Goal: Transaction & Acquisition: Purchase product/service

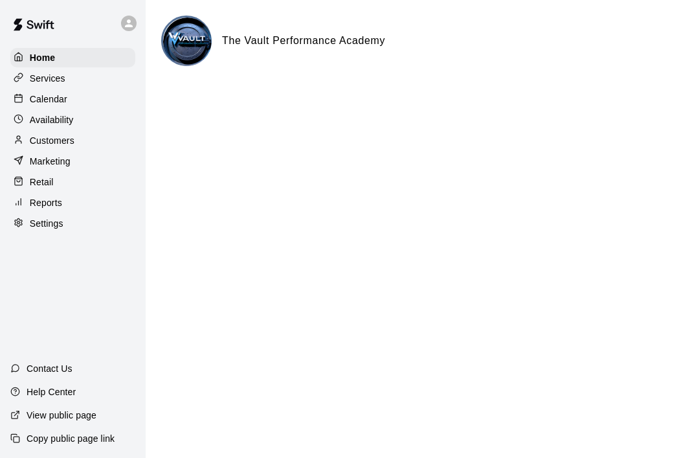
click at [43, 193] on div "Reports" at bounding box center [72, 202] width 125 height 19
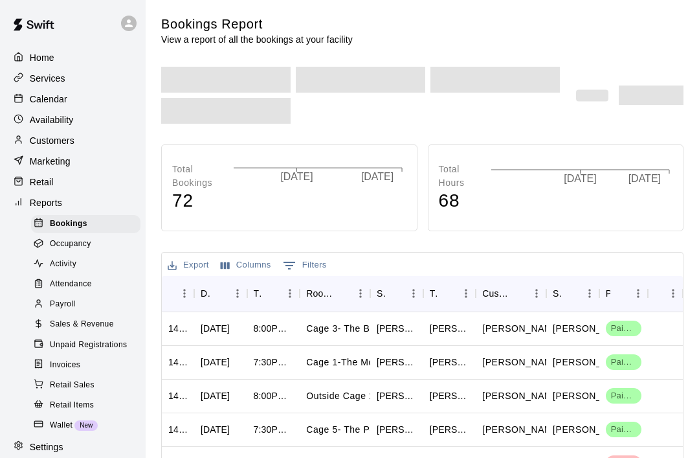
click at [43, 180] on p "Retail" at bounding box center [42, 182] width 24 height 13
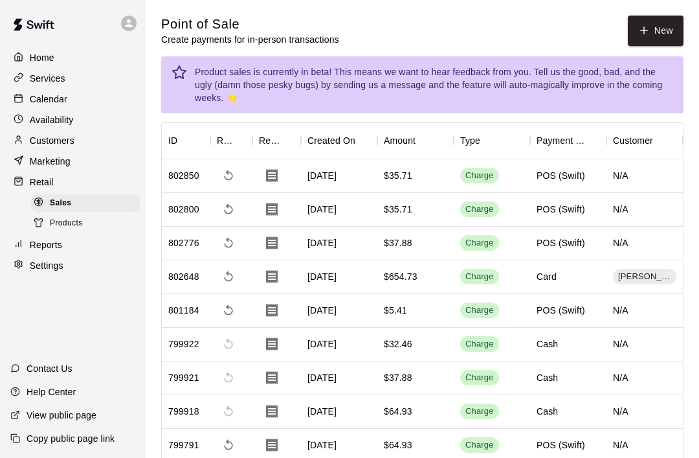
click at [667, 26] on button "New" at bounding box center [656, 31] width 56 height 30
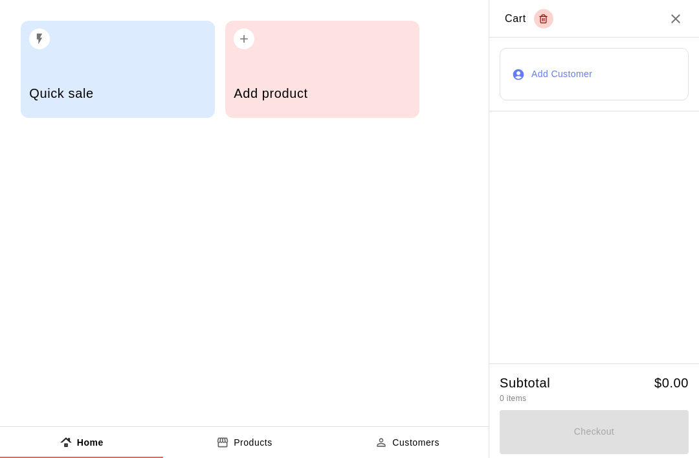
click at [267, 95] on h5 "Add product" at bounding box center [322, 93] width 177 height 17
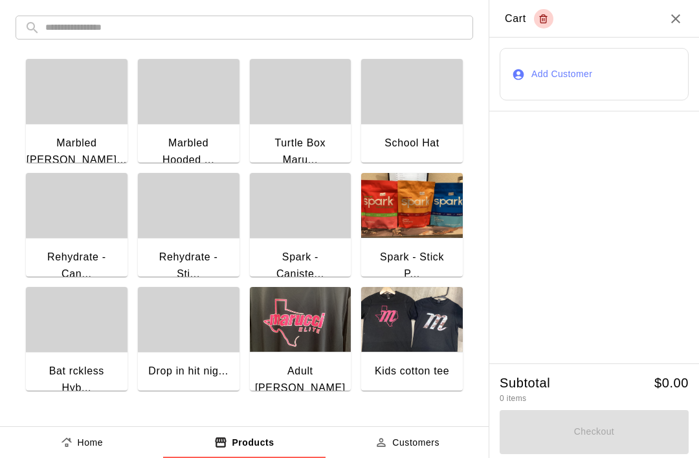
click at [98, 32] on input "text" at bounding box center [254, 28] width 419 height 24
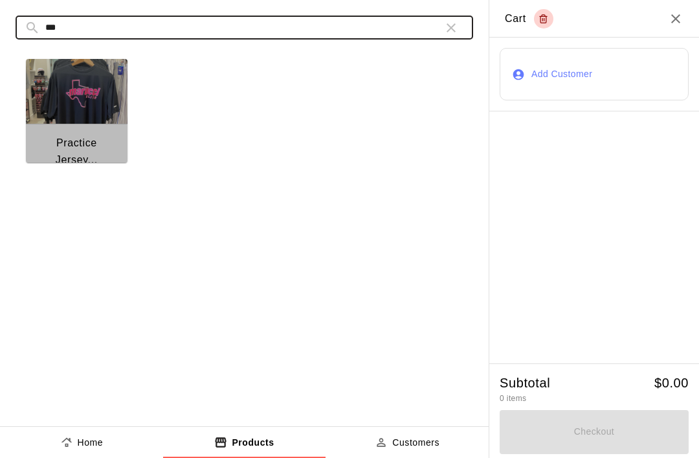
type input "***"
click at [67, 107] on img "button" at bounding box center [77, 91] width 102 height 65
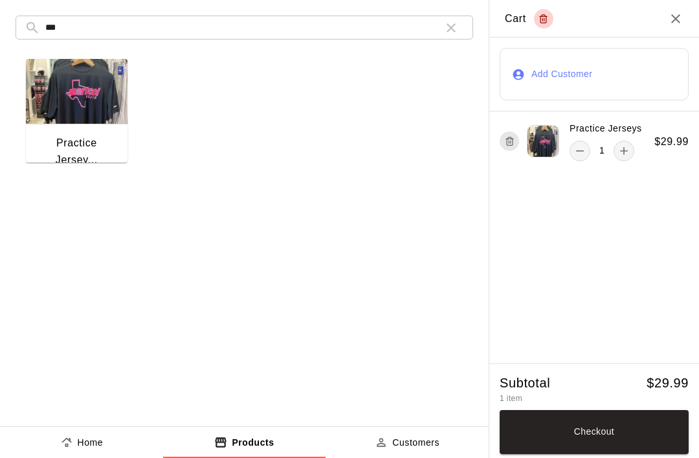
click at [451, 25] on icon "button" at bounding box center [452, 28] width 16 height 16
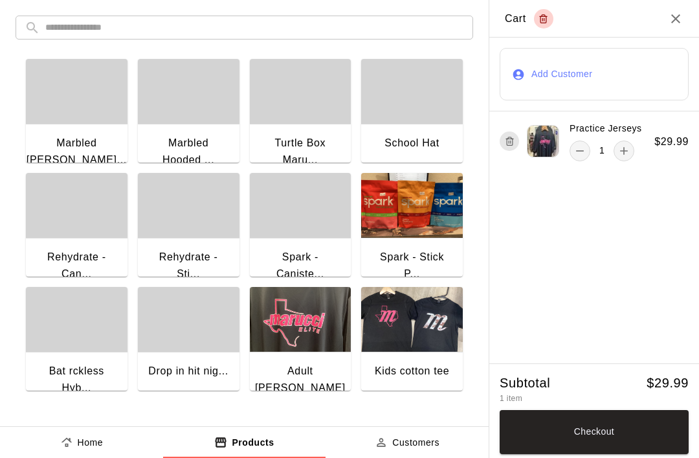
click at [63, 30] on input "text" at bounding box center [254, 28] width 419 height 24
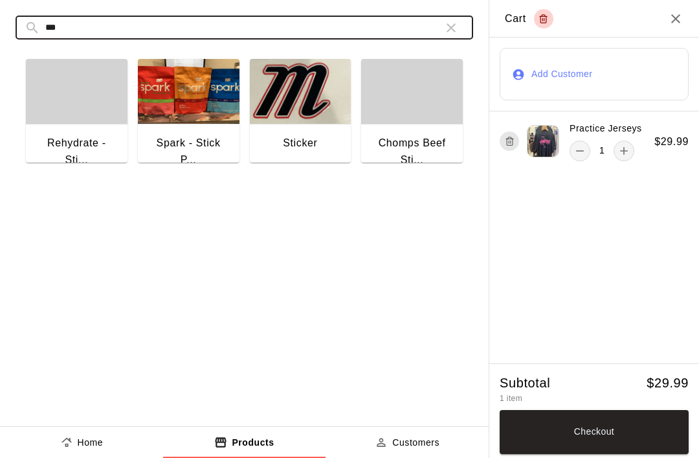
type input "***"
click at [296, 107] on img "button" at bounding box center [301, 91] width 102 height 65
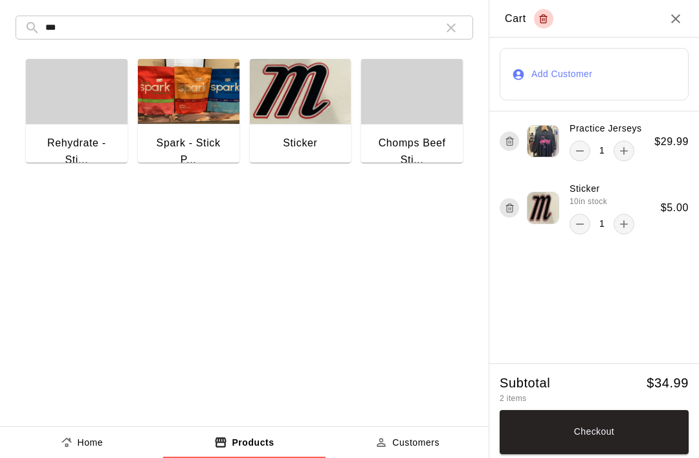
click at [570, 429] on button "Checkout" at bounding box center [594, 432] width 189 height 44
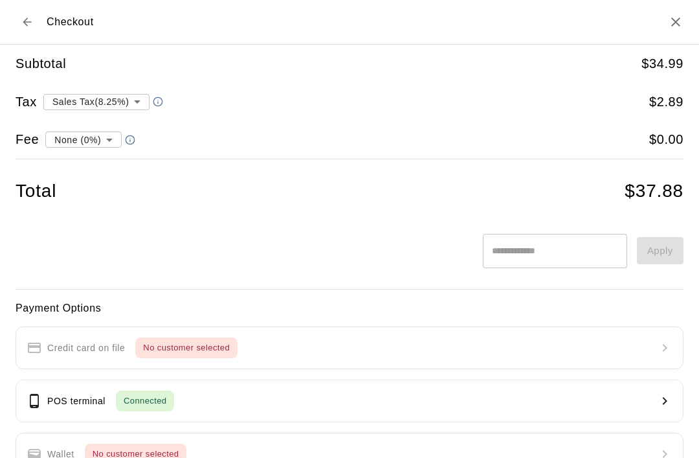
click at [59, 408] on div "POS terminal Connected" at bounding box center [101, 401] width 148 height 21
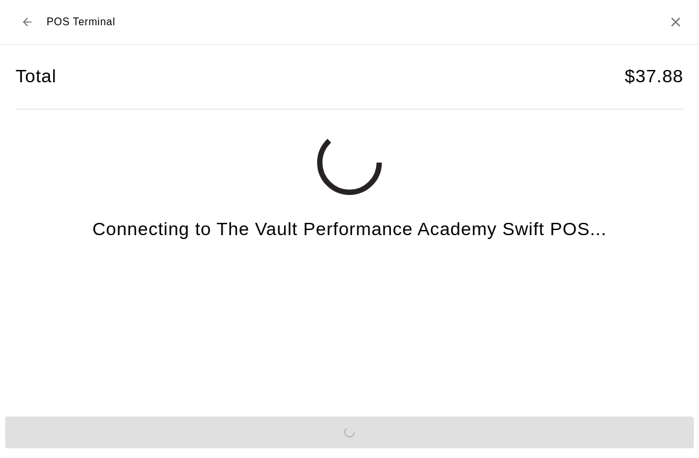
scroll to position [32, 0]
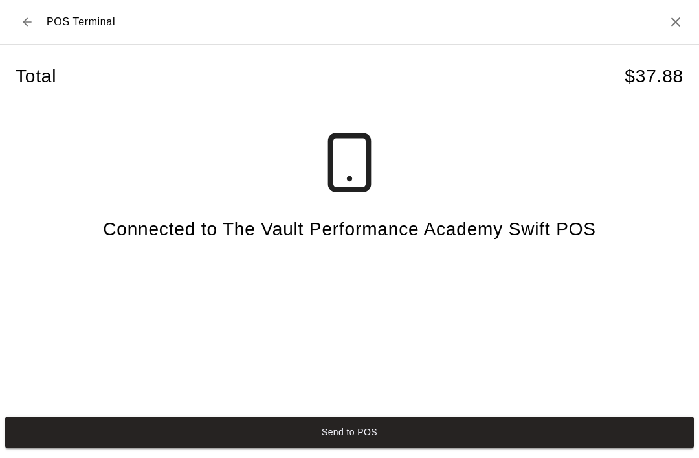
click at [309, 440] on button "Send to POS" at bounding box center [349, 432] width 689 height 32
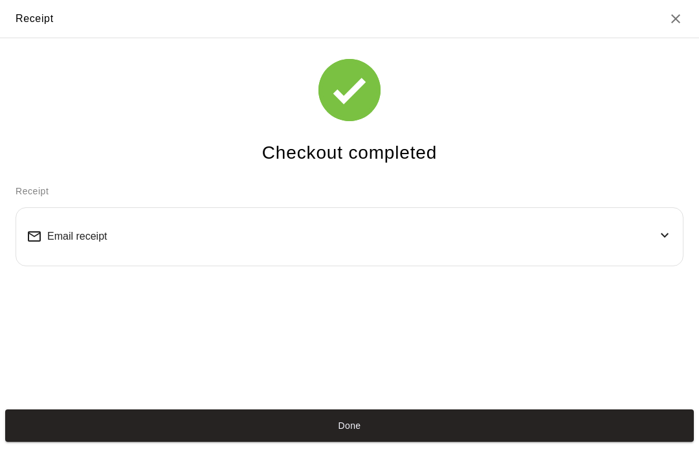
scroll to position [25, 0]
click at [416, 414] on div "Done" at bounding box center [349, 425] width 699 height 42
click at [410, 428] on button "Done" at bounding box center [349, 425] width 689 height 32
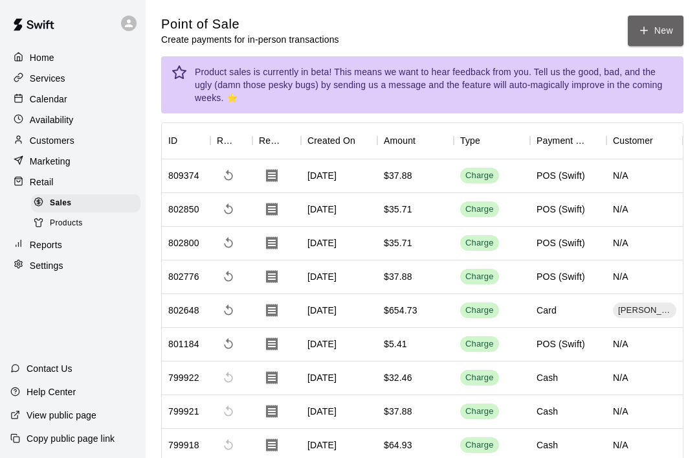
click at [653, 32] on button "New" at bounding box center [656, 31] width 56 height 30
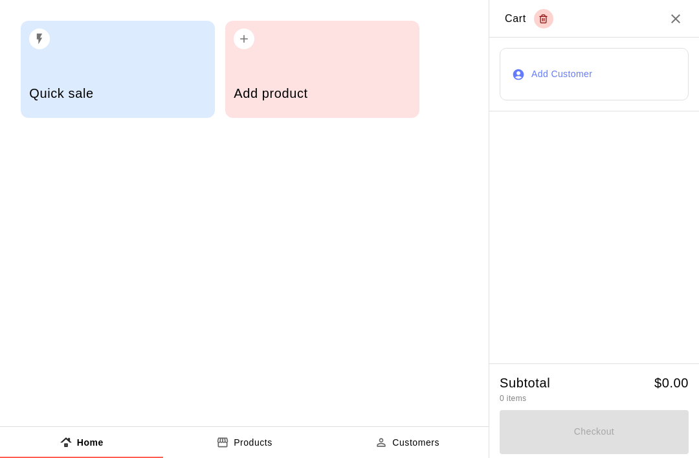
click at [327, 80] on div "Add product" at bounding box center [322, 95] width 177 height 46
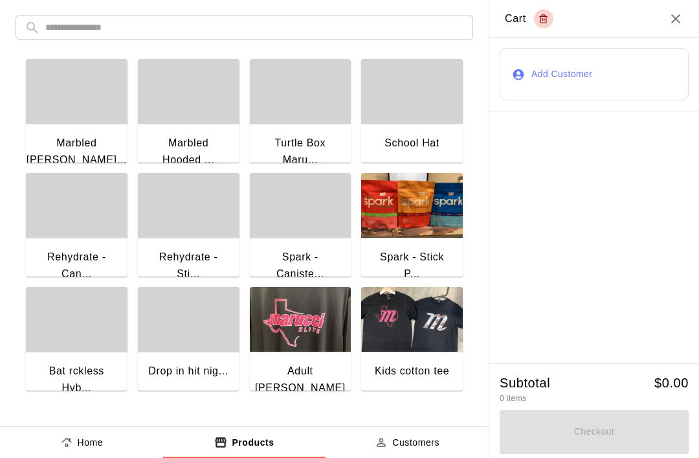
click at [299, 359] on div "Adult [PERSON_NAME] P..." at bounding box center [301, 389] width 102 height 74
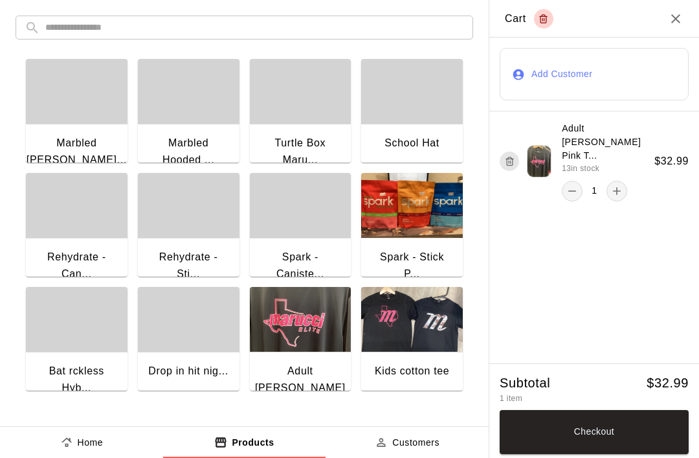
click at [592, 426] on button "Checkout" at bounding box center [594, 432] width 189 height 44
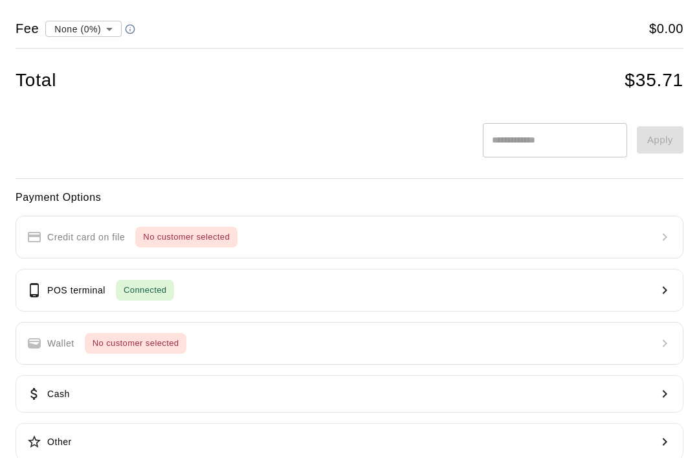
click at [69, 280] on div "POS terminal Connected" at bounding box center [101, 290] width 148 height 21
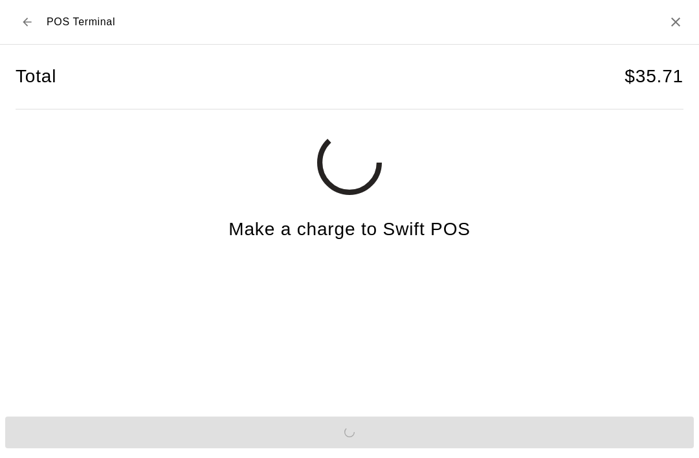
scroll to position [32, 0]
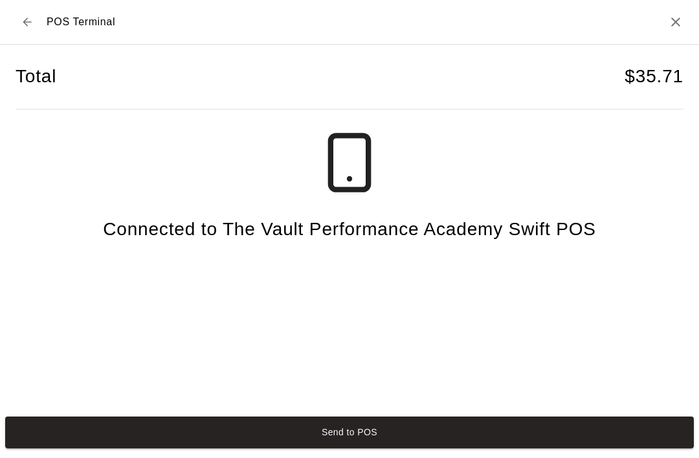
click at [324, 444] on button "Send to POS" at bounding box center [349, 432] width 689 height 32
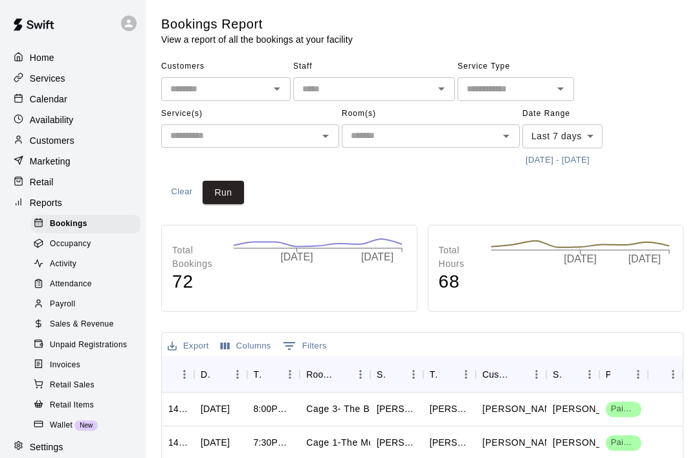
click at [49, 57] on p "Home" at bounding box center [42, 57] width 25 height 13
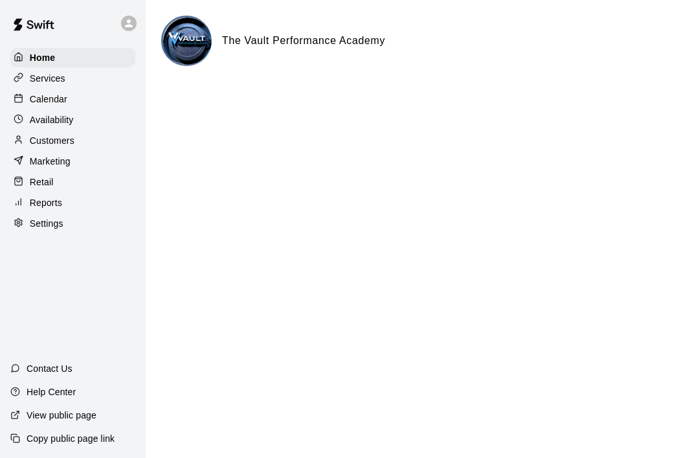
click at [85, 140] on div "Customers" at bounding box center [72, 140] width 125 height 19
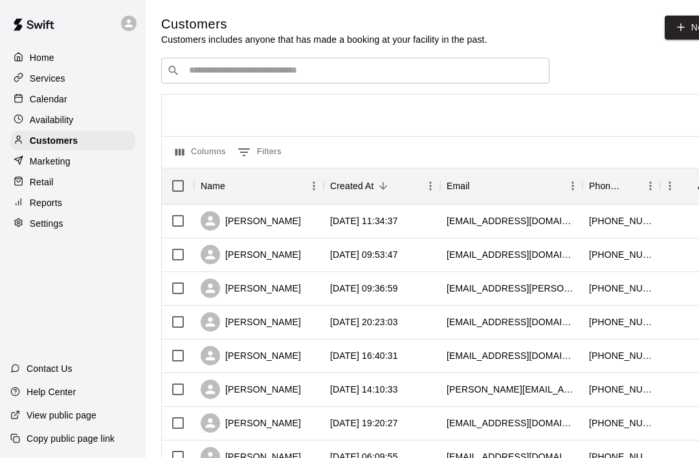
click at [33, 87] on div "Services" at bounding box center [72, 78] width 125 height 19
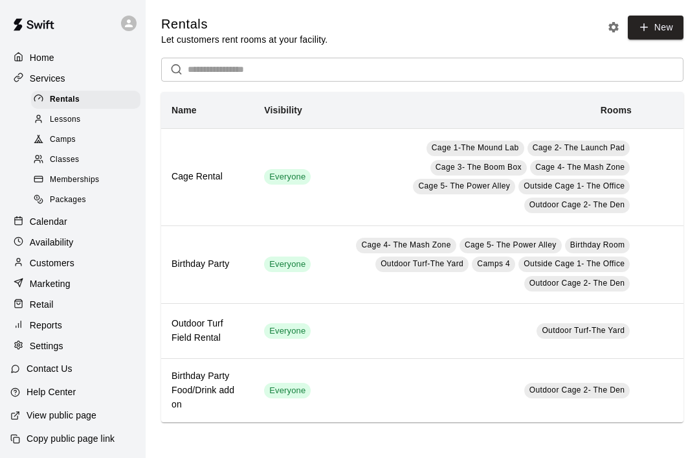
click at [45, 208] on div "Packages" at bounding box center [85, 200] width 109 height 18
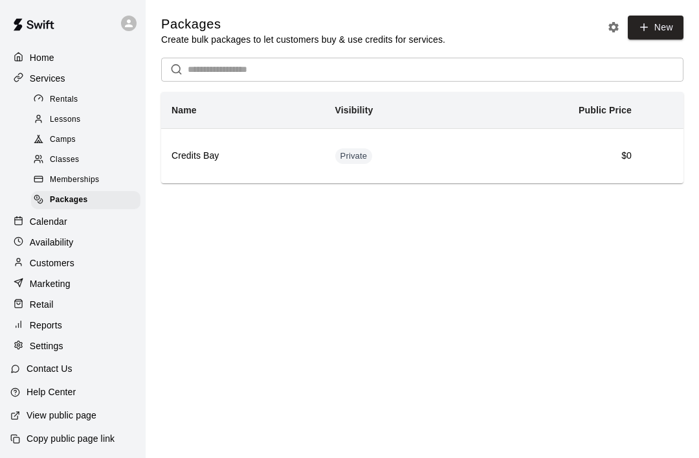
click at [40, 214] on div "Calendar" at bounding box center [72, 221] width 125 height 19
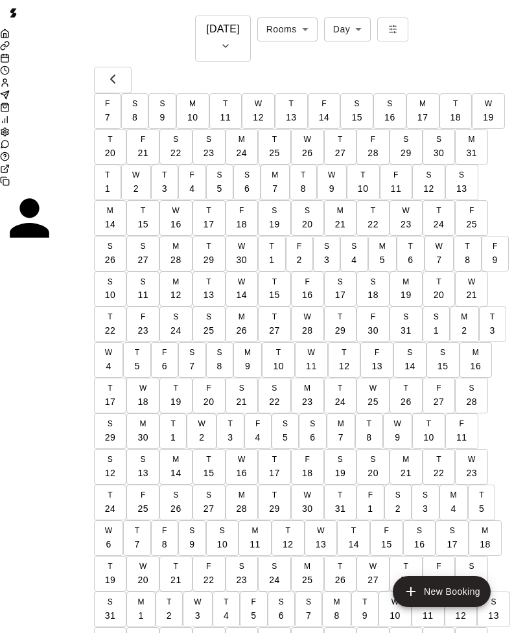
scroll to position [0, 5422]
click at [17, 115] on div "Retail" at bounding box center [39, 108] width 79 height 12
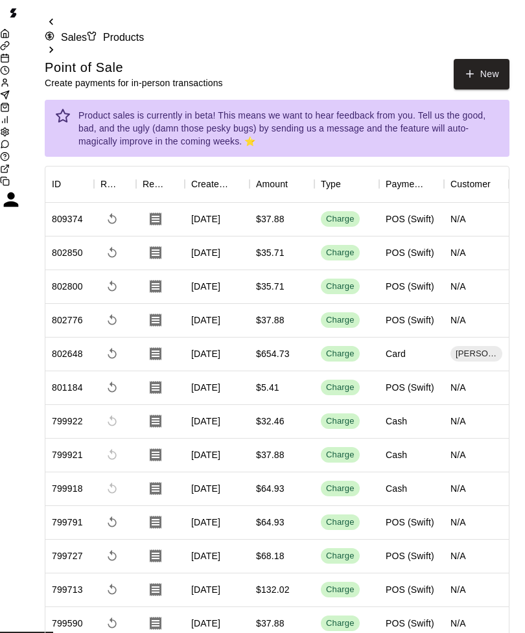
click at [144, 32] on span "Products" at bounding box center [123, 37] width 41 height 11
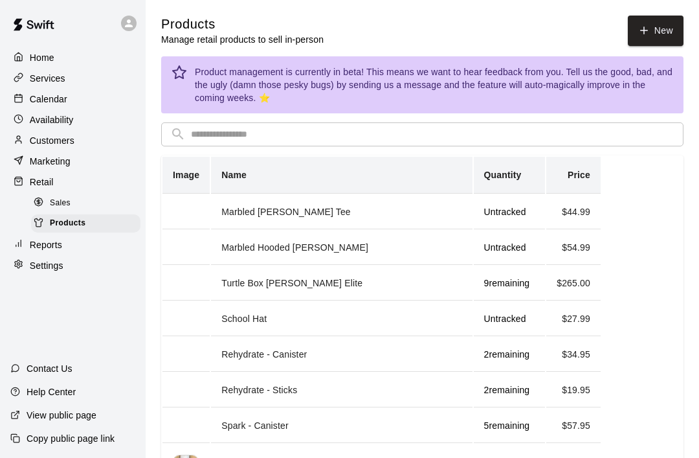
click at [95, 97] on div "Calendar" at bounding box center [72, 98] width 125 height 19
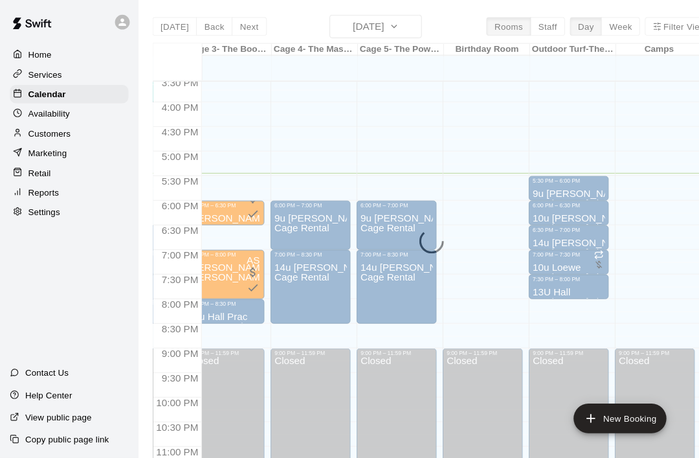
scroll to position [789, 199]
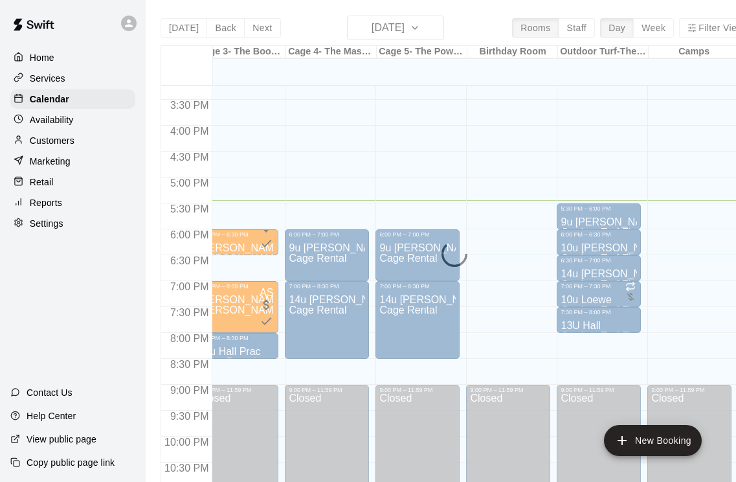
click at [95, 166] on div "Marketing" at bounding box center [72, 161] width 125 height 19
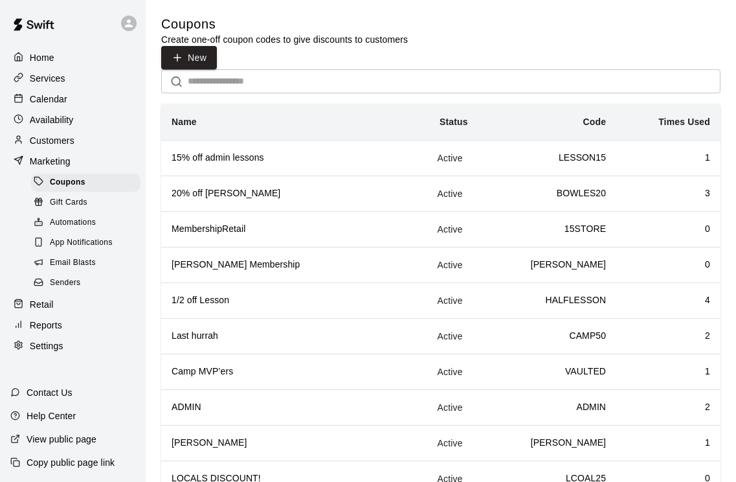
click at [19, 57] on polyline at bounding box center [18, 58] width 3 height 4
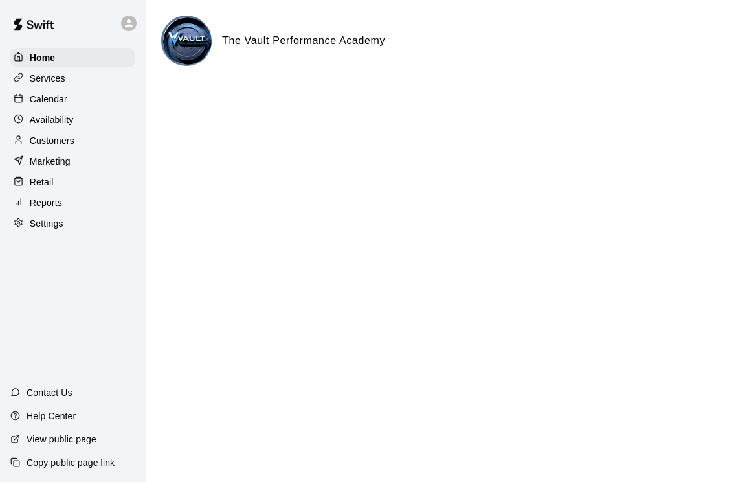
click at [38, 82] on p "Services" at bounding box center [48, 78] width 36 height 13
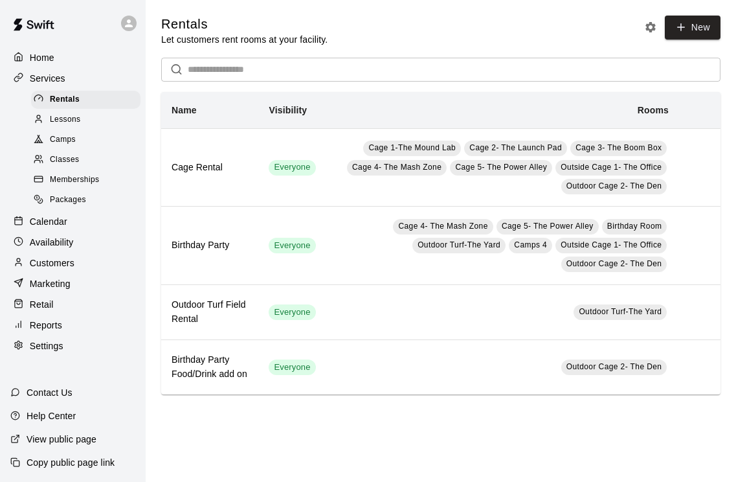
click at [21, 76] on icon at bounding box center [19, 78] width 10 height 10
click at [25, 52] on div at bounding box center [22, 58] width 16 height 12
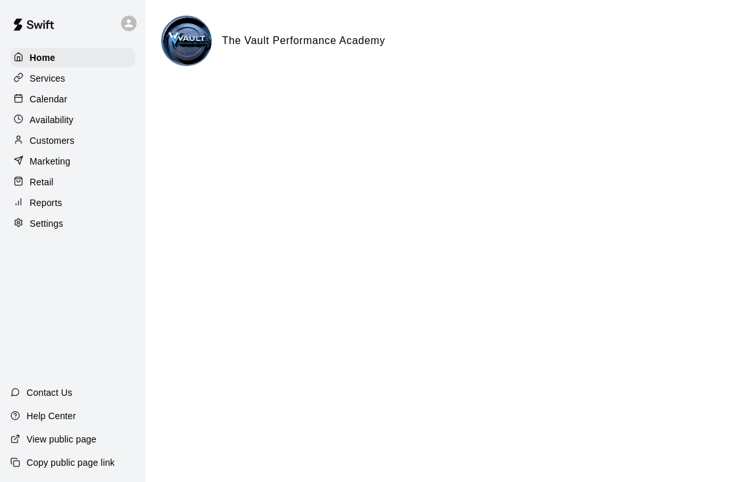
click at [31, 188] on p "Retail" at bounding box center [42, 182] width 24 height 13
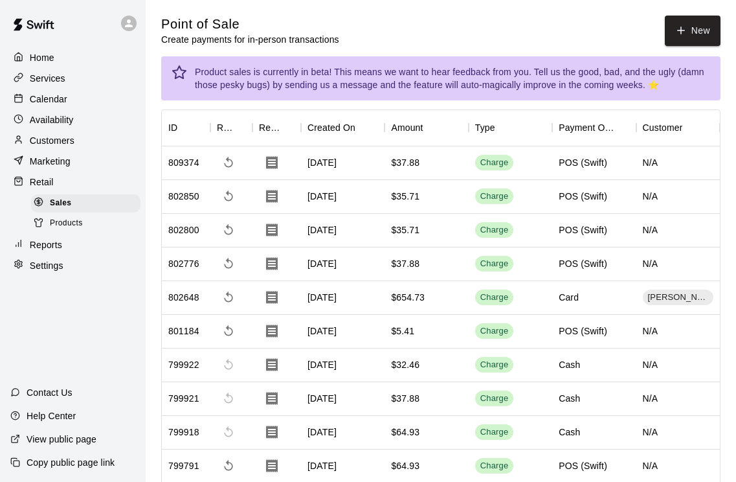
click at [696, 19] on button "New" at bounding box center [693, 31] width 56 height 30
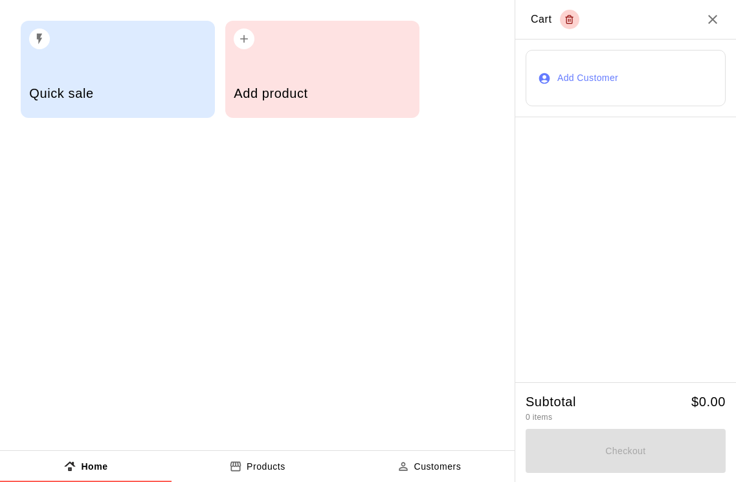
click at [338, 87] on h5 "Add product" at bounding box center [322, 93] width 177 height 17
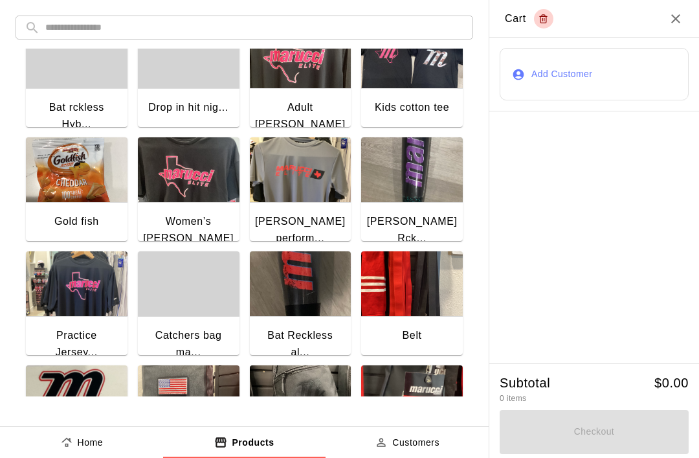
scroll to position [253, 0]
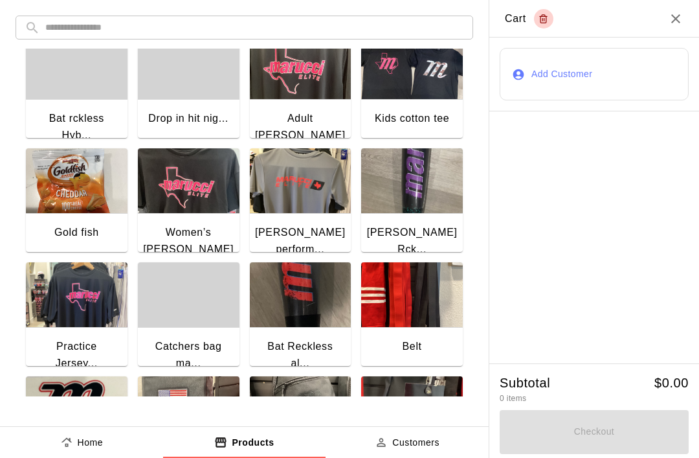
click at [49, 198] on img "button" at bounding box center [77, 180] width 102 height 65
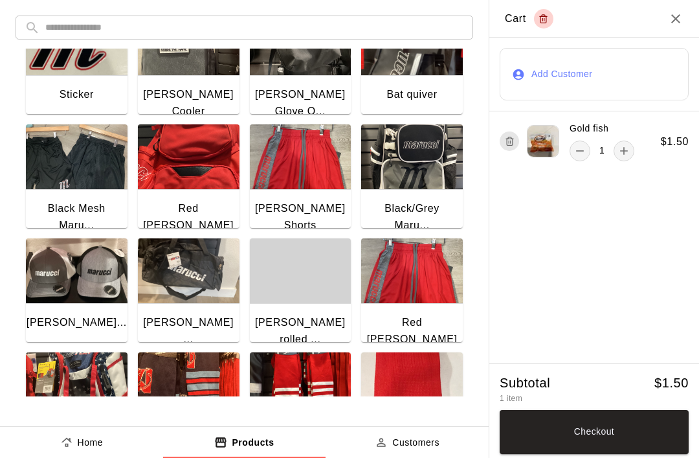
scroll to position [619, 0]
click at [683, 1] on h2 "Cart" at bounding box center [595, 19] width 210 height 38
click at [672, 21] on icon "Close" at bounding box center [676, 19] width 16 height 16
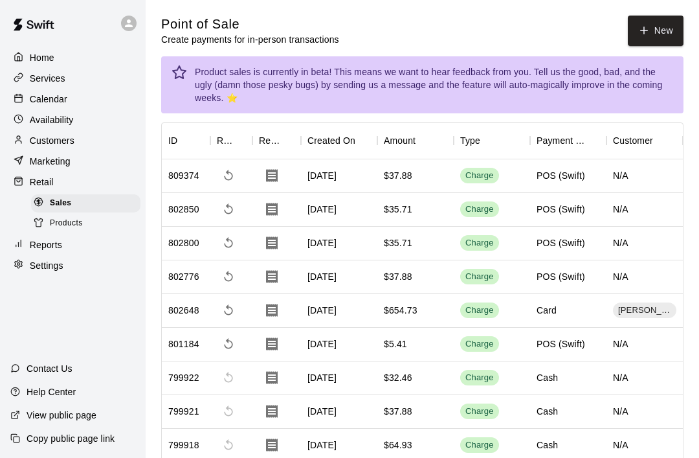
click at [656, 34] on button "New" at bounding box center [656, 31] width 56 height 30
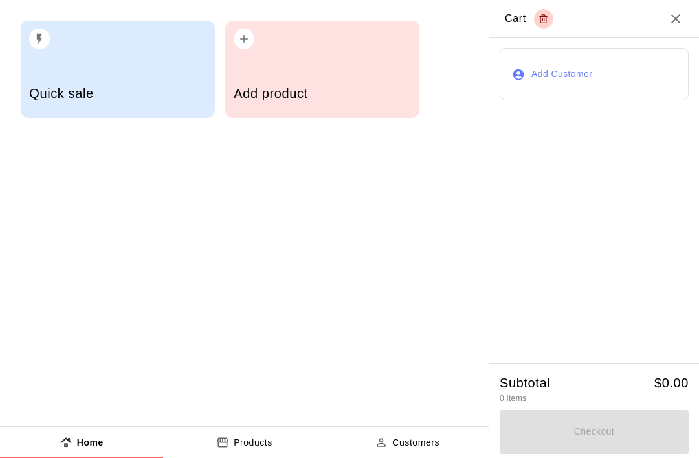
click at [333, 92] on h5 "Add product" at bounding box center [322, 93] width 177 height 17
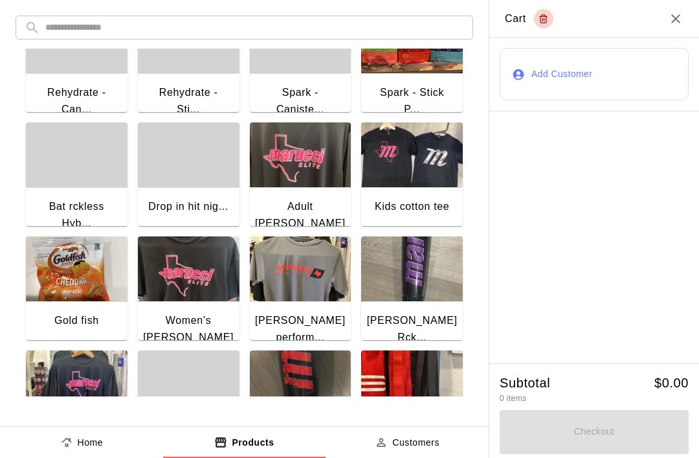
click at [350, 30] on input "text" at bounding box center [254, 28] width 419 height 24
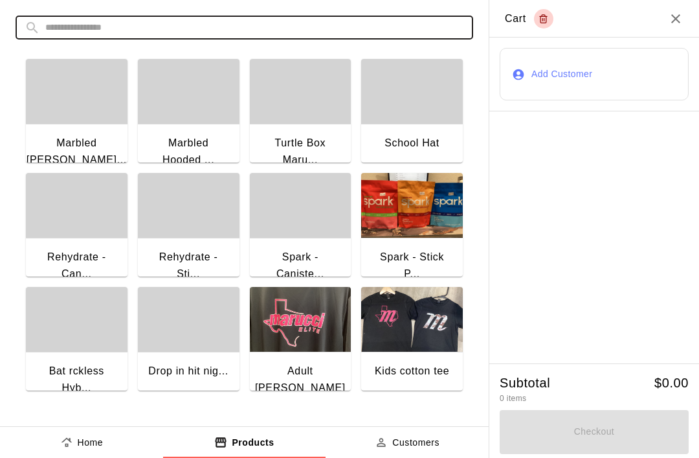
scroll to position [0, 0]
type input "*"
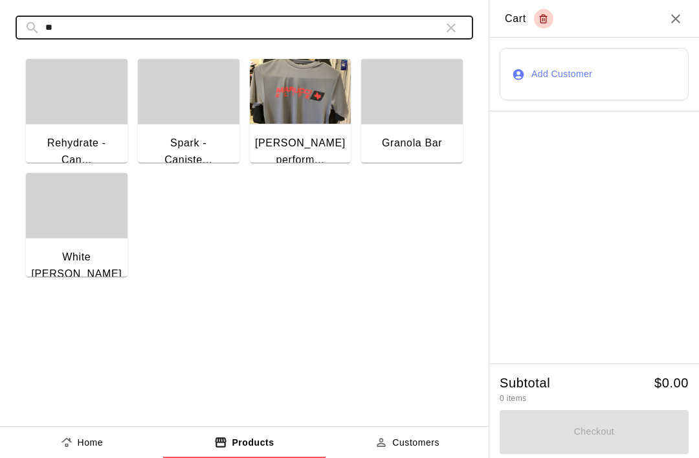
type input "*"
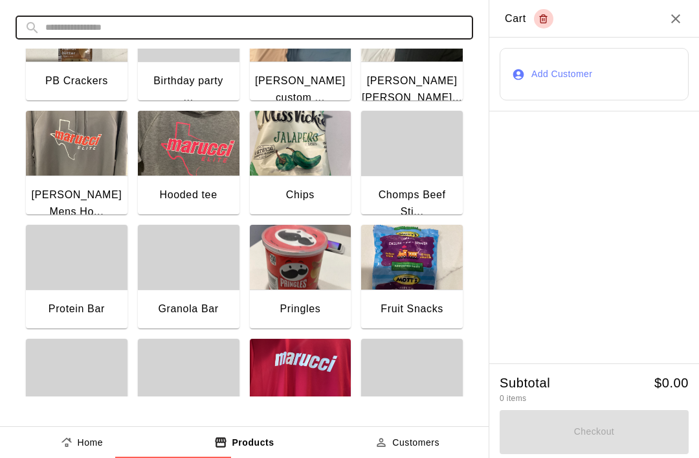
scroll to position [1316, 0]
click at [315, 187] on div "Chips" at bounding box center [301, 196] width 102 height 41
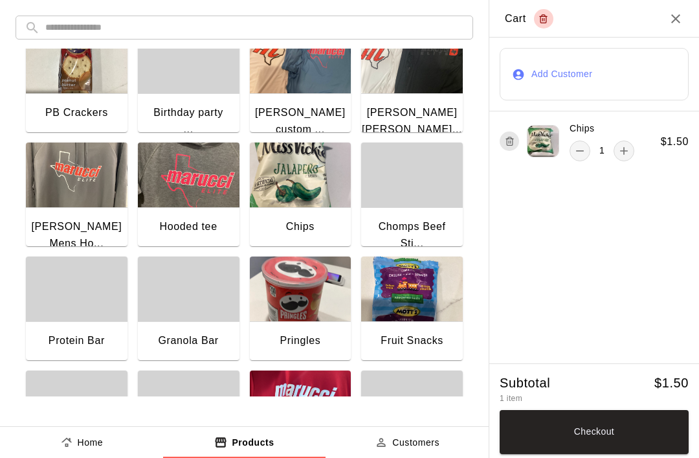
scroll to position [691, 0]
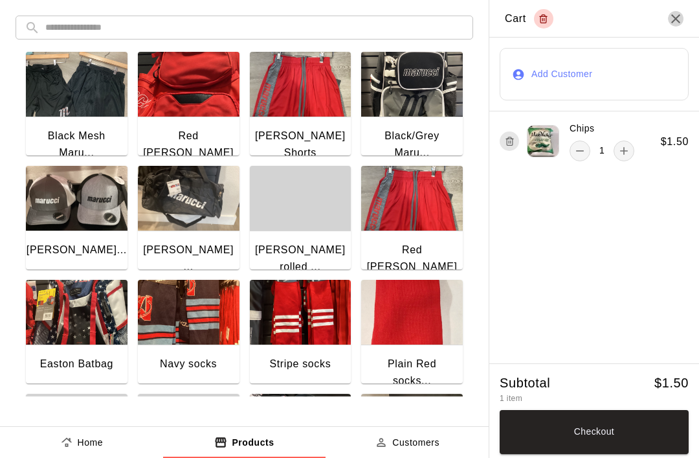
click at [675, 18] on icon "Close" at bounding box center [676, 18] width 9 height 9
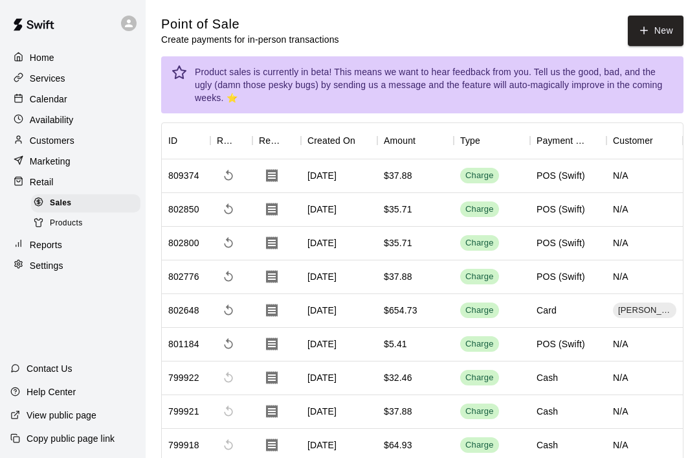
click at [640, 39] on button "New" at bounding box center [656, 31] width 56 height 30
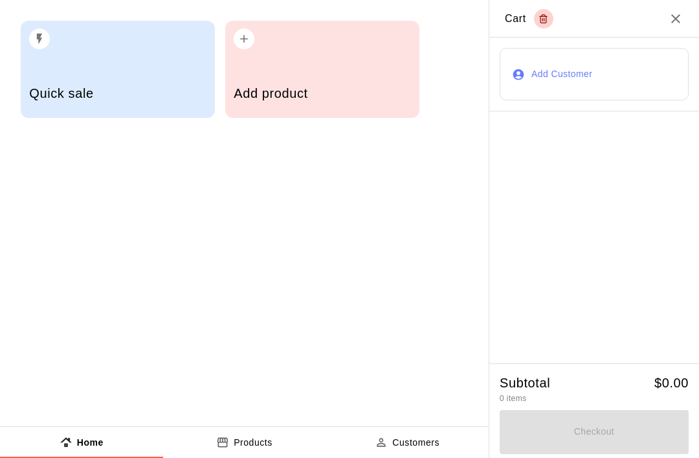
click at [369, 87] on h5 "Add product" at bounding box center [322, 93] width 177 height 17
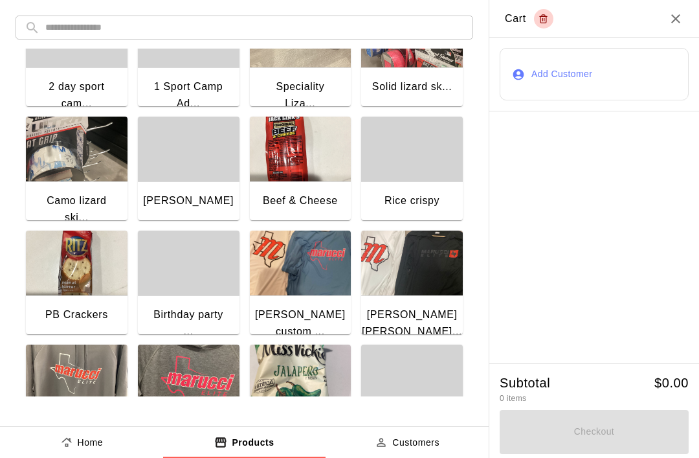
scroll to position [1073, 0]
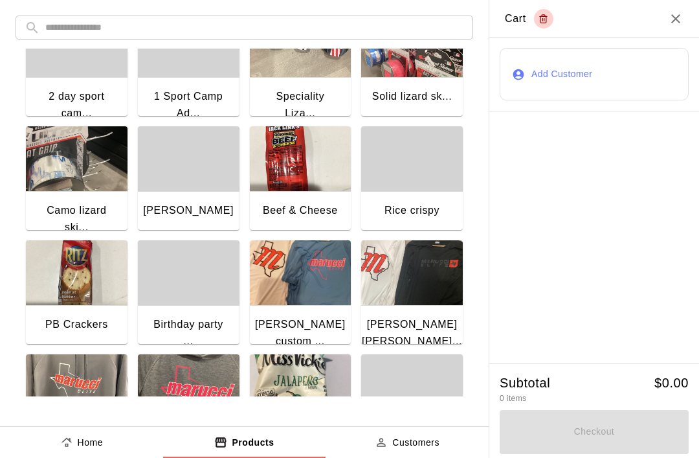
click at [194, 204] on div "[PERSON_NAME]" at bounding box center [188, 210] width 91 height 17
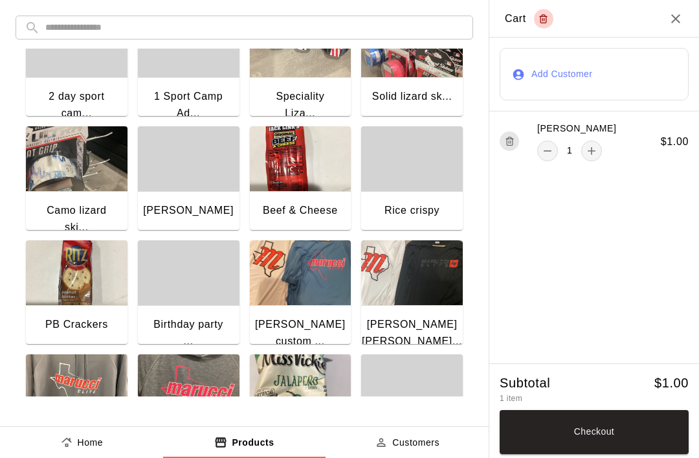
click at [301, 190] on img "button" at bounding box center [301, 158] width 102 height 65
click at [669, 29] on h2 "Cart" at bounding box center [595, 19] width 210 height 38
click at [677, 26] on icon "Close" at bounding box center [676, 19] width 16 height 16
click at [679, 27] on h2 "Cart" at bounding box center [595, 19] width 210 height 38
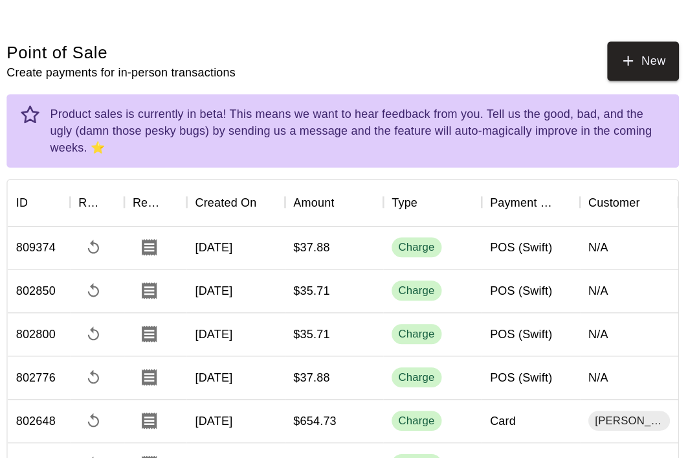
scroll to position [0, 0]
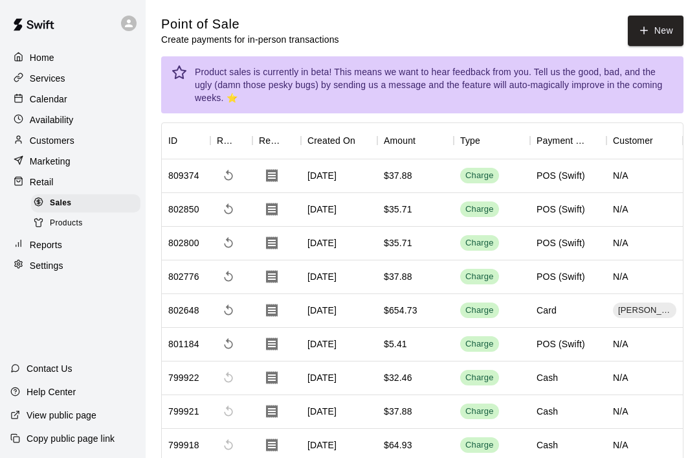
click at [649, 30] on icon "button" at bounding box center [645, 31] width 12 height 12
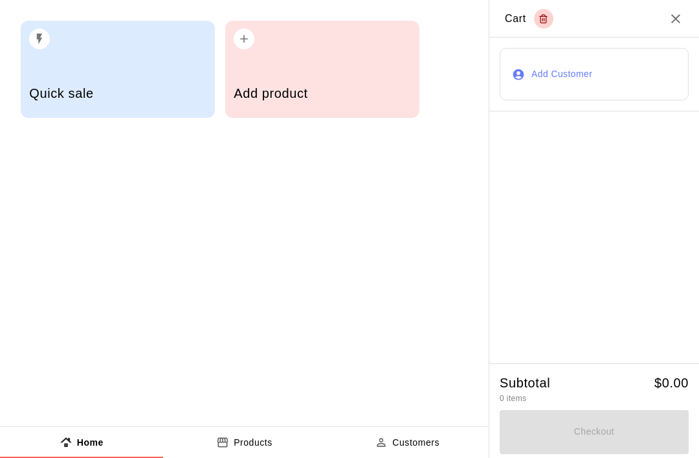
click at [336, 64] on div "Add product" at bounding box center [322, 69] width 194 height 97
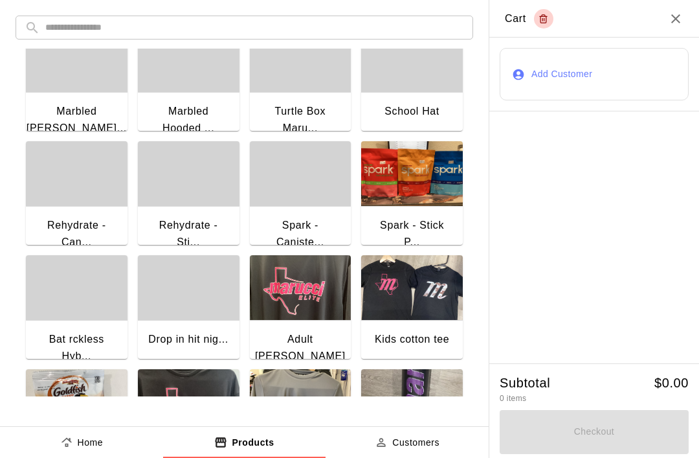
scroll to position [33, 0]
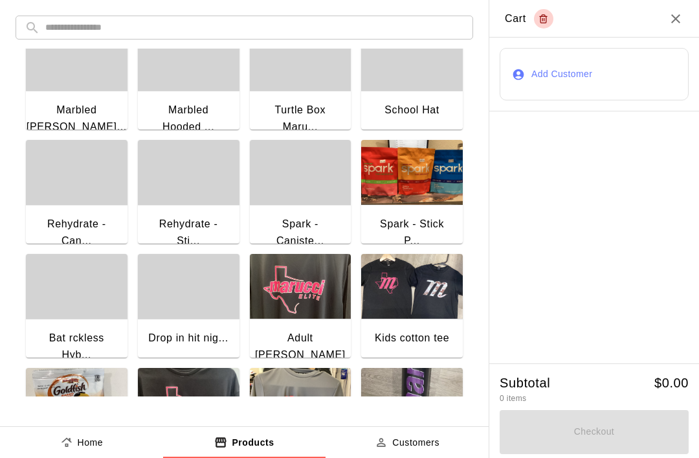
click at [312, 30] on input "text" at bounding box center [254, 28] width 419 height 24
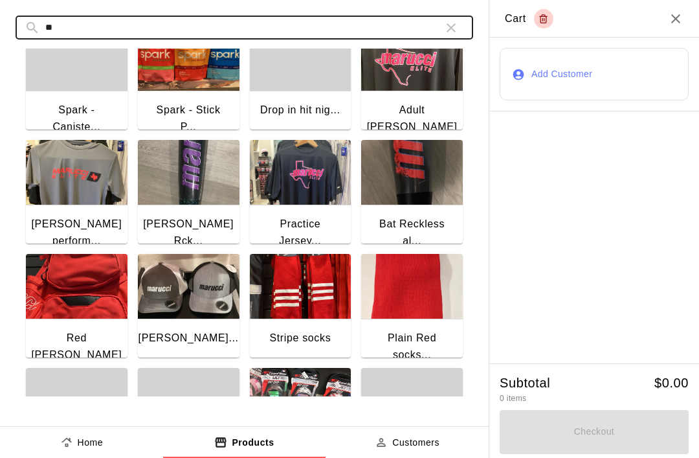
scroll to position [0, 0]
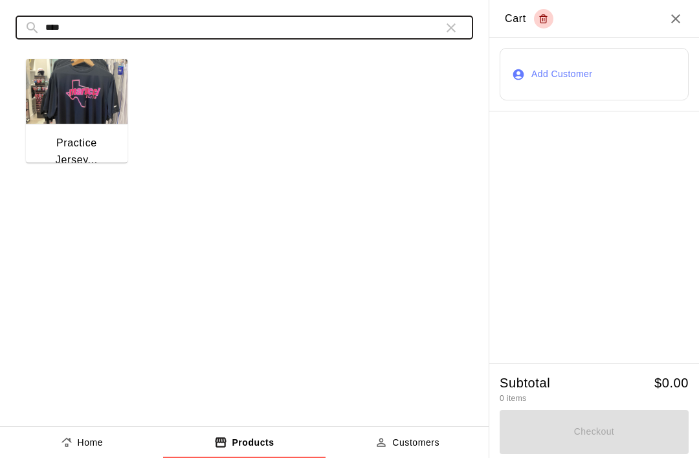
type input "****"
click at [70, 124] on img "button" at bounding box center [77, 91] width 102 height 65
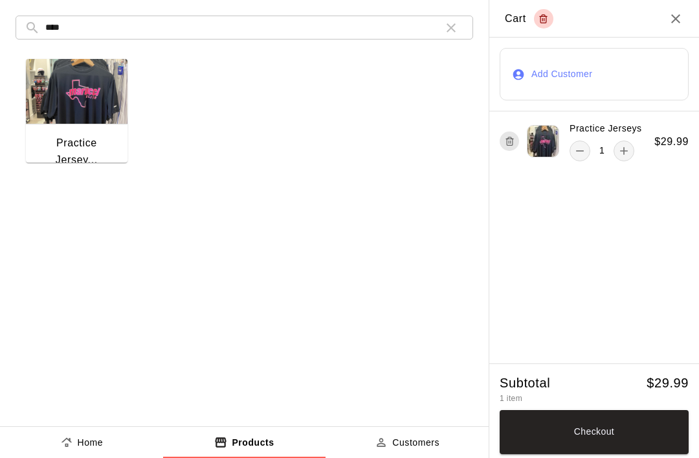
click at [606, 433] on button "Checkout" at bounding box center [594, 432] width 189 height 44
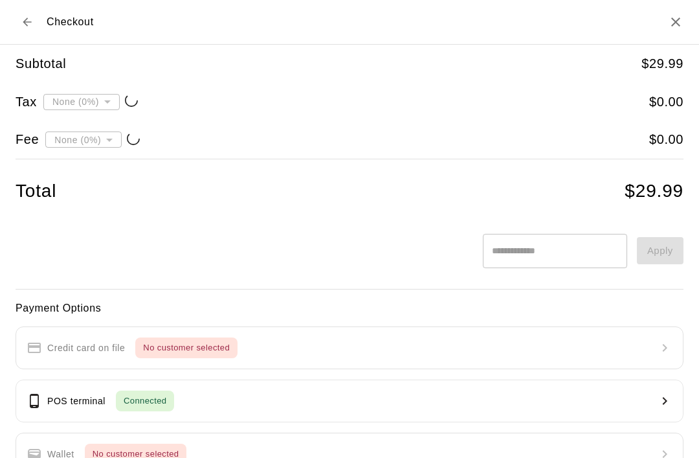
type input "**********"
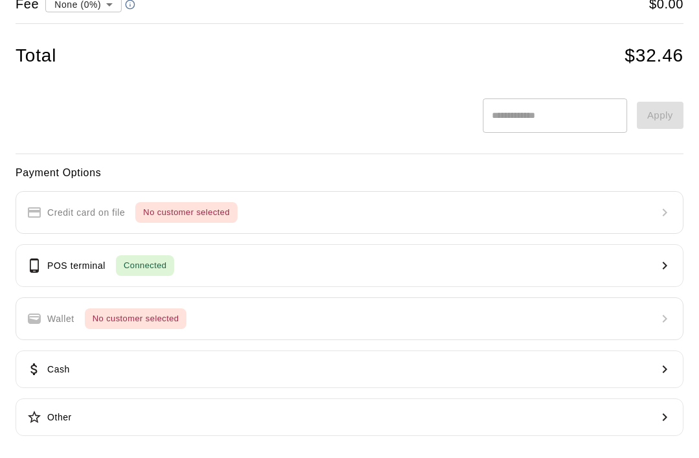
scroll to position [135, 0]
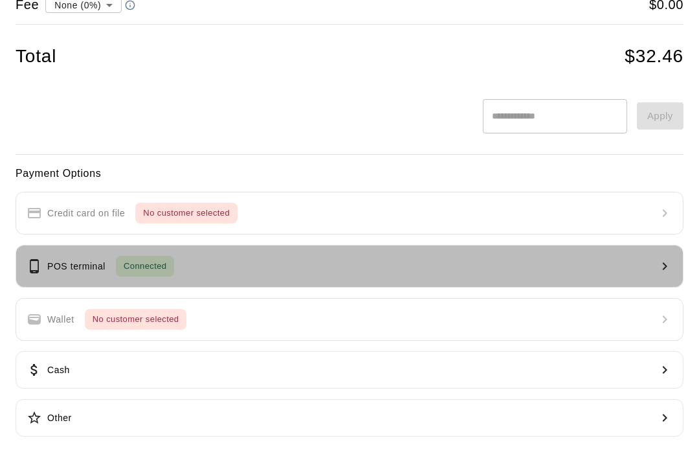
click at [483, 249] on button "POS terminal Connected" at bounding box center [350, 266] width 668 height 43
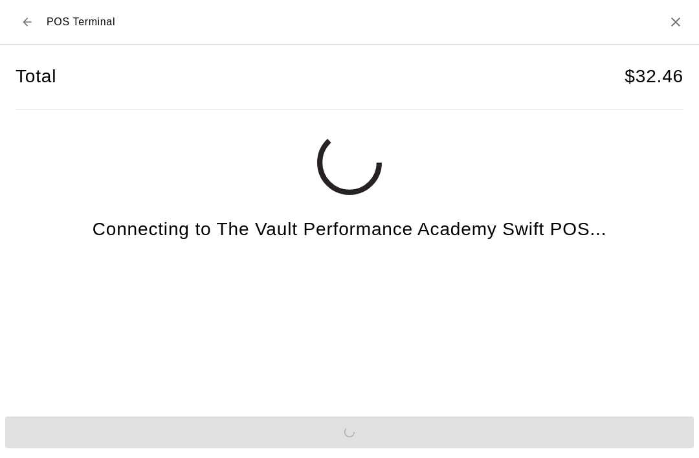
scroll to position [32, 0]
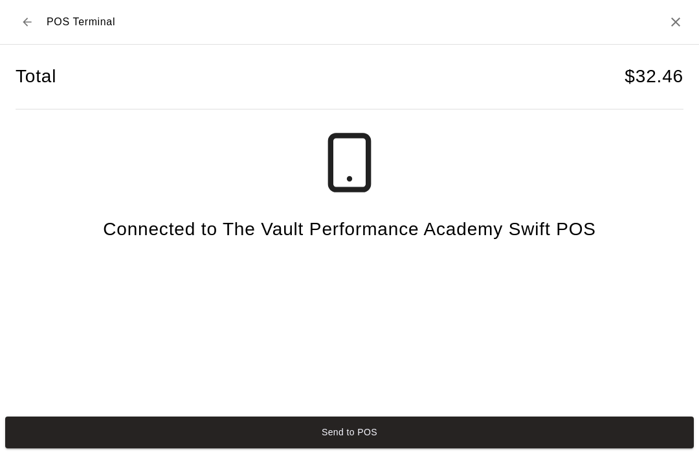
click at [433, 433] on button "Send to POS" at bounding box center [349, 432] width 689 height 32
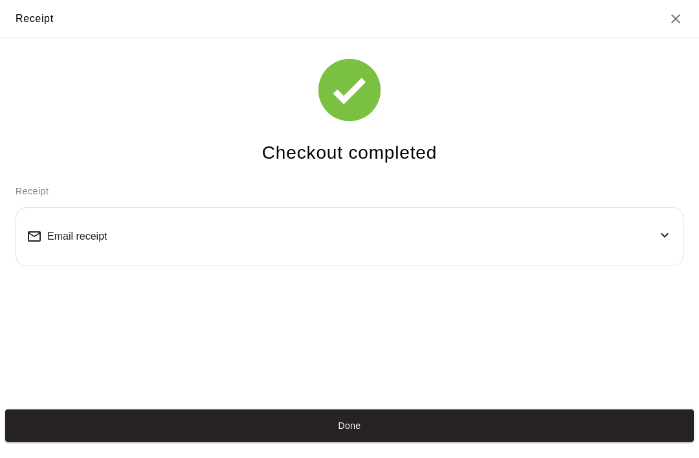
click at [332, 429] on button "Done" at bounding box center [349, 425] width 689 height 32
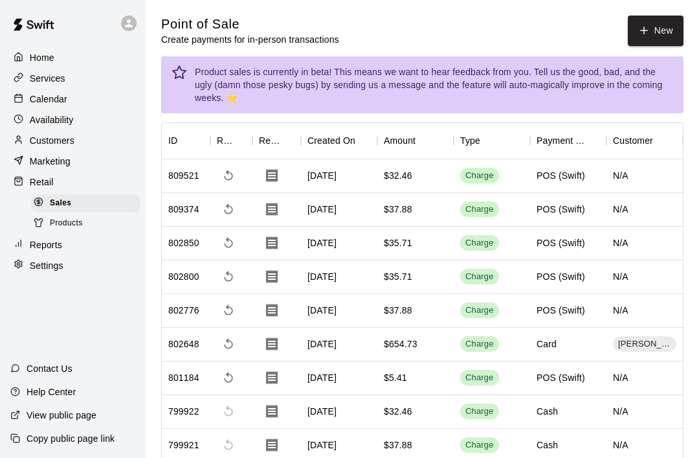
scroll to position [25, 0]
click at [660, 33] on button "New" at bounding box center [656, 31] width 56 height 30
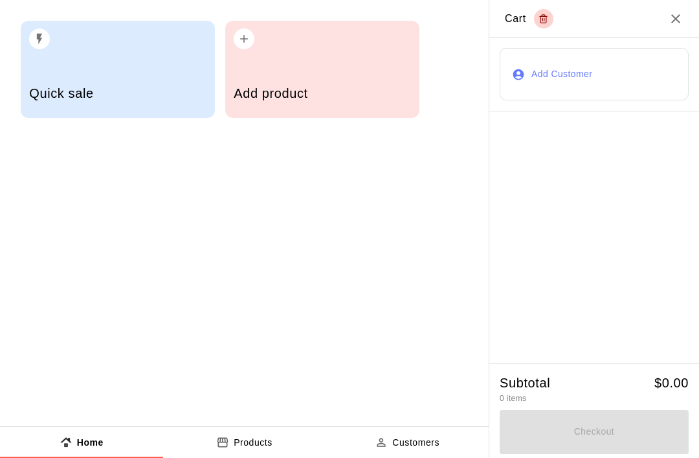
click at [335, 96] on h5 "Add product" at bounding box center [322, 93] width 177 height 17
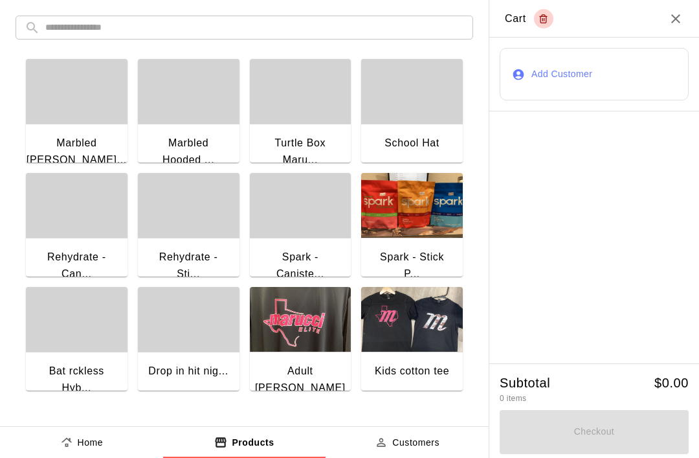
click at [420, 30] on input "text" at bounding box center [254, 28] width 419 height 24
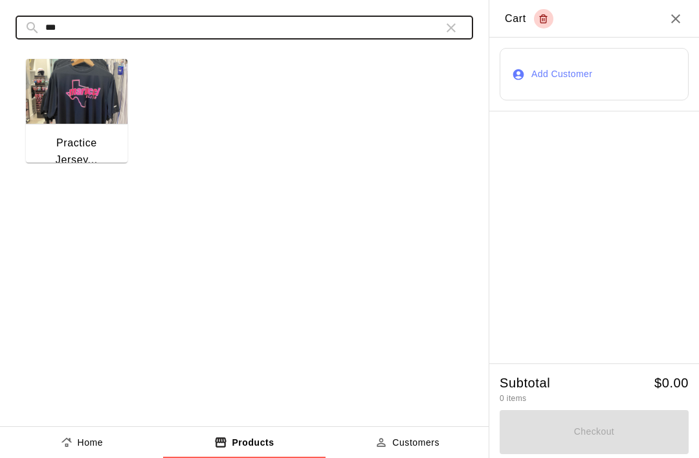
type input "***"
click at [85, 113] on img "button" at bounding box center [77, 91] width 102 height 65
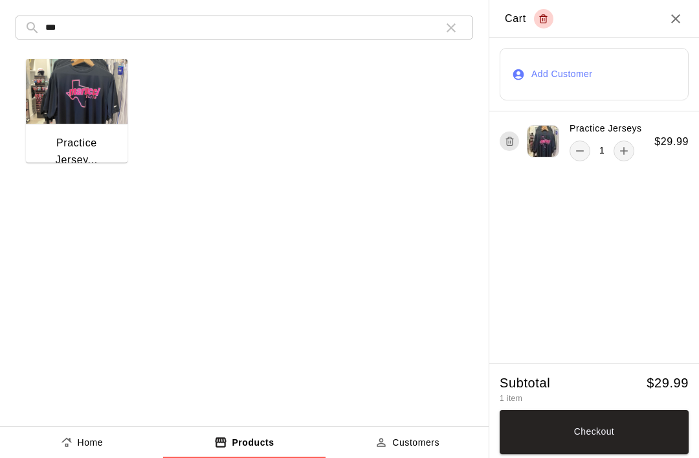
click at [633, 436] on button "Checkout" at bounding box center [594, 432] width 189 height 44
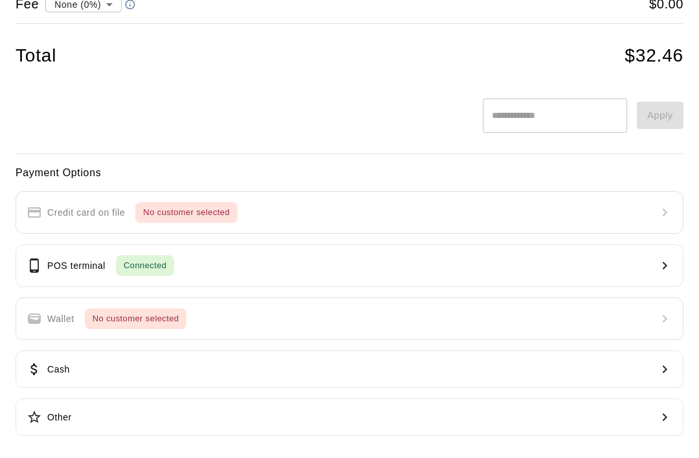
scroll to position [135, 0]
click at [59, 269] on p "POS terminal" at bounding box center [76, 267] width 58 height 14
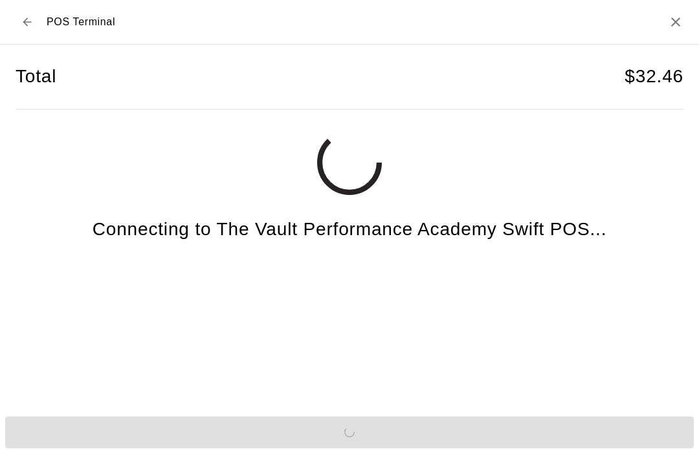
scroll to position [32, 0]
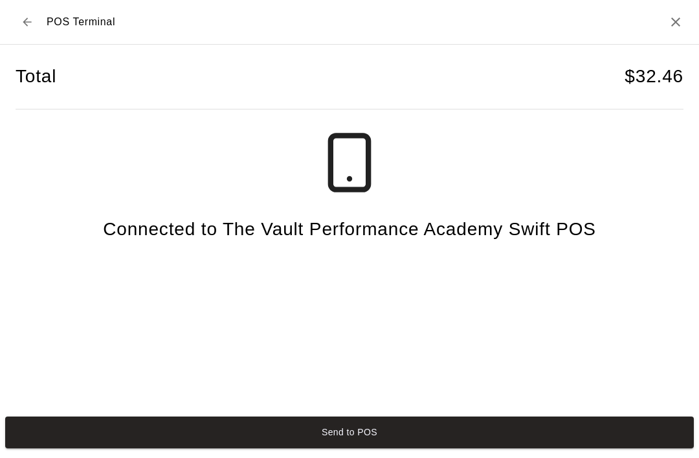
click at [378, 424] on button "Send to POS" at bounding box center [349, 432] width 689 height 32
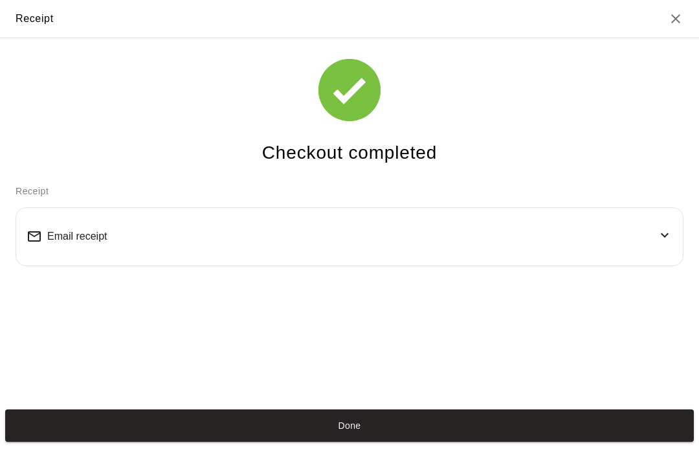
click at [387, 431] on button "Done" at bounding box center [349, 425] width 689 height 32
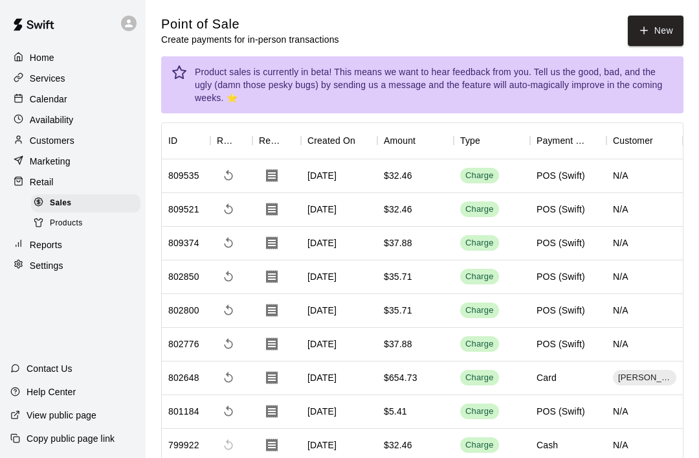
scroll to position [0, 0]
click at [637, 31] on button "New" at bounding box center [656, 31] width 56 height 30
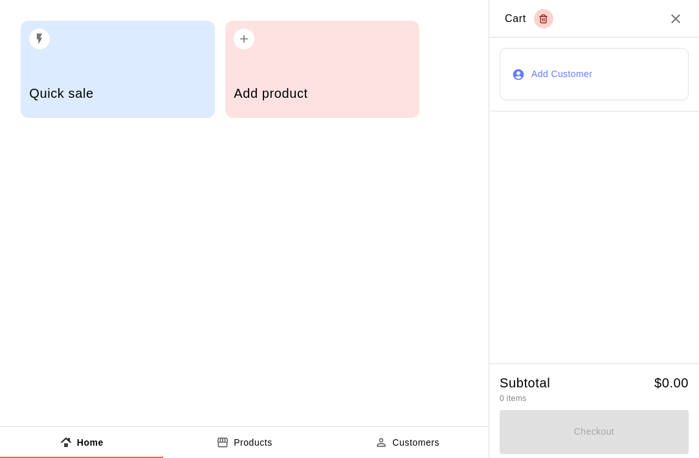
click at [360, 75] on div "Add product" at bounding box center [322, 95] width 177 height 46
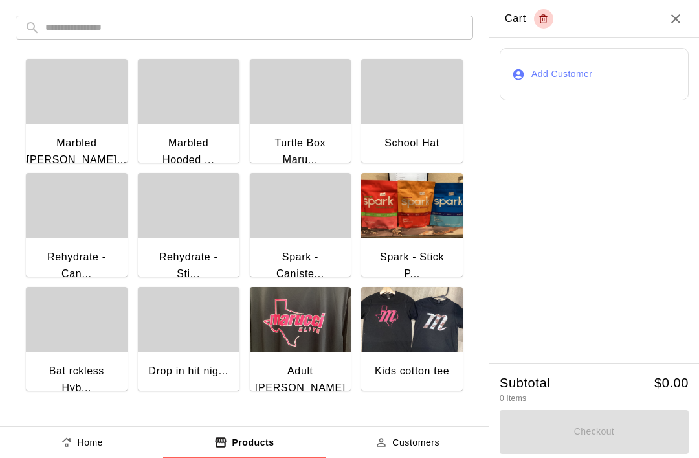
click at [363, 25] on input "text" at bounding box center [254, 28] width 419 height 24
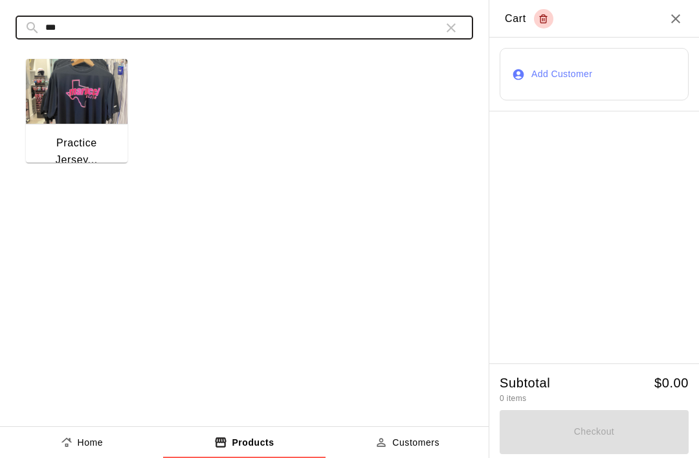
type input "***"
click at [88, 124] on img "button" at bounding box center [77, 91] width 102 height 65
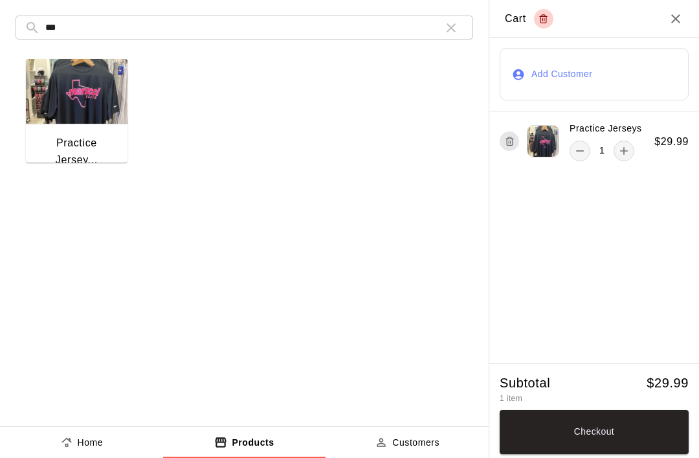
click at [604, 430] on button "Checkout" at bounding box center [594, 432] width 189 height 44
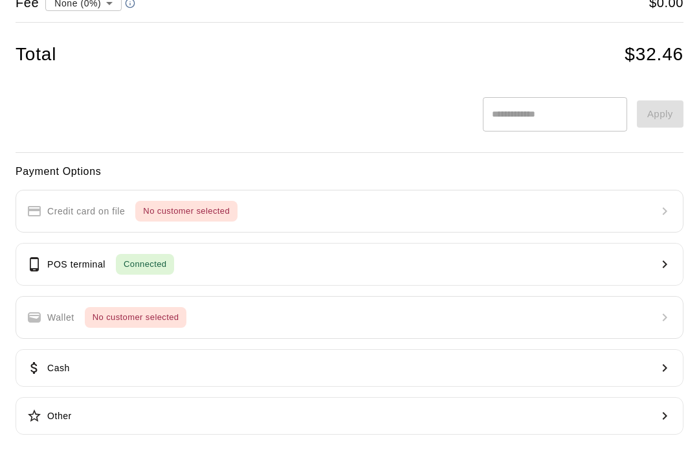
scroll to position [135, 0]
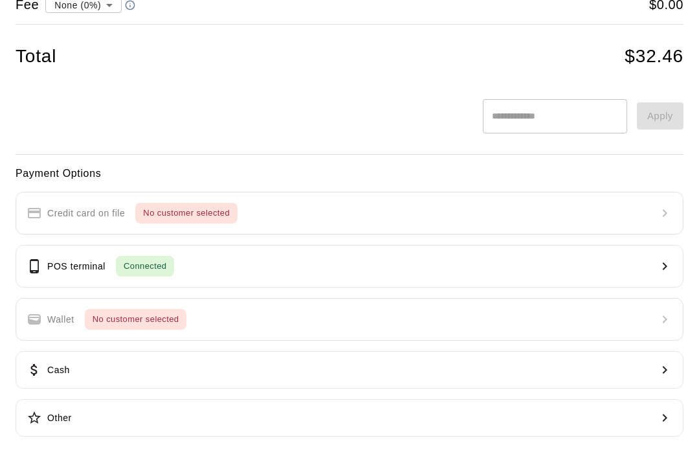
click at [54, 266] on p "POS terminal" at bounding box center [76, 267] width 58 height 14
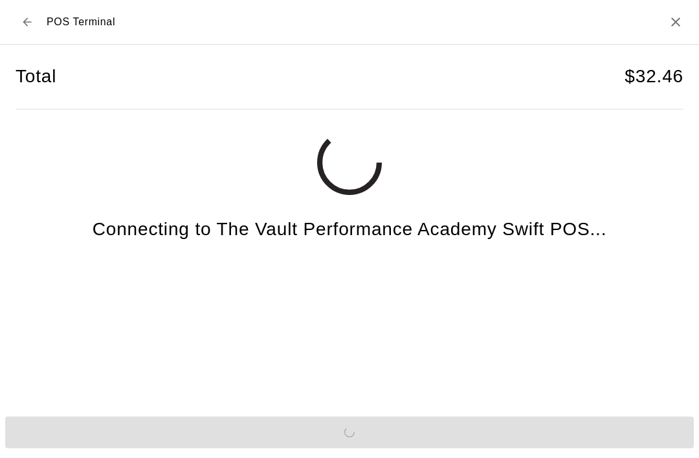
scroll to position [32, 0]
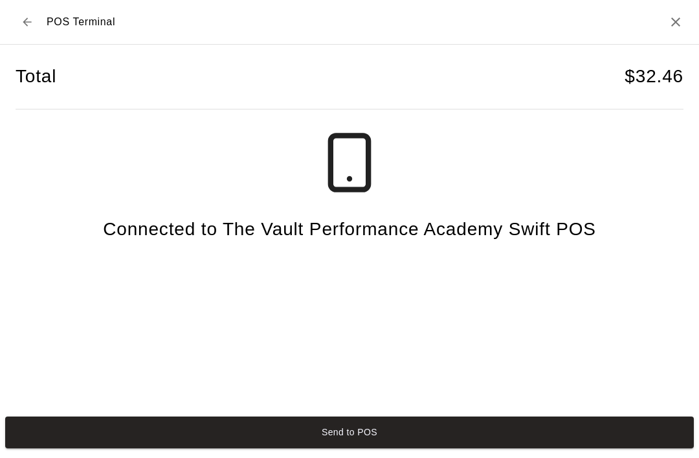
click at [589, 434] on button "Send to POS" at bounding box center [349, 432] width 689 height 32
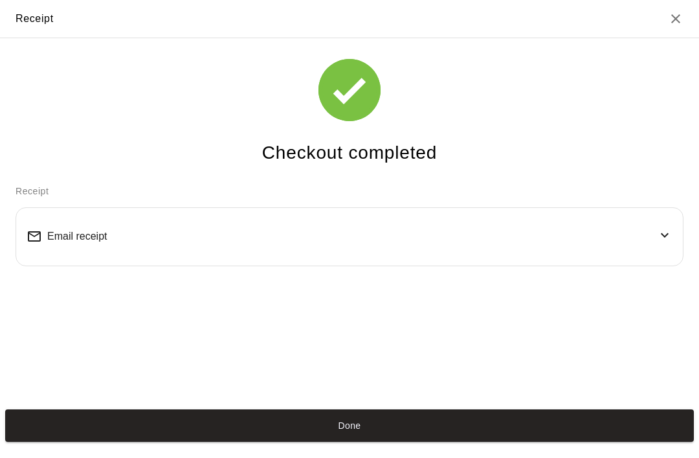
click at [381, 424] on button "Done" at bounding box center [349, 425] width 689 height 32
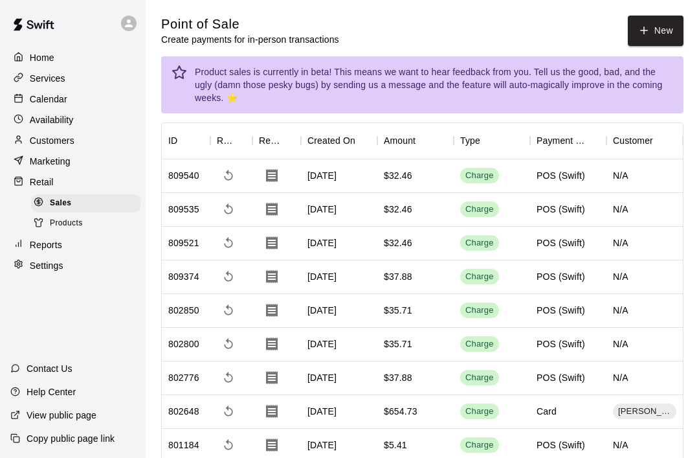
scroll to position [25, 0]
click at [653, 34] on button "New" at bounding box center [656, 31] width 56 height 30
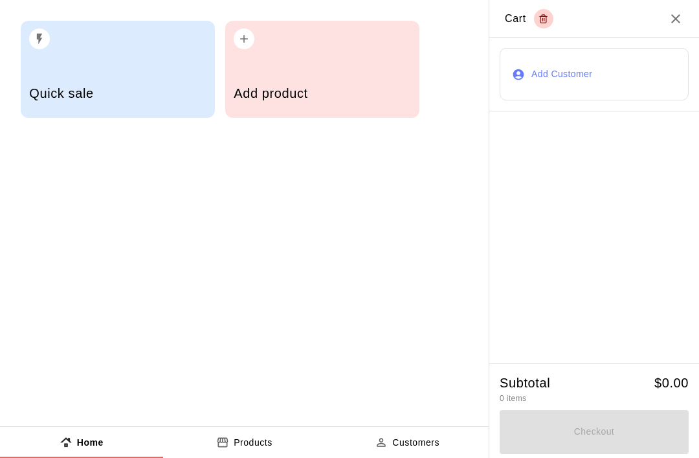
click at [318, 81] on div "Add product" at bounding box center [322, 95] width 177 height 46
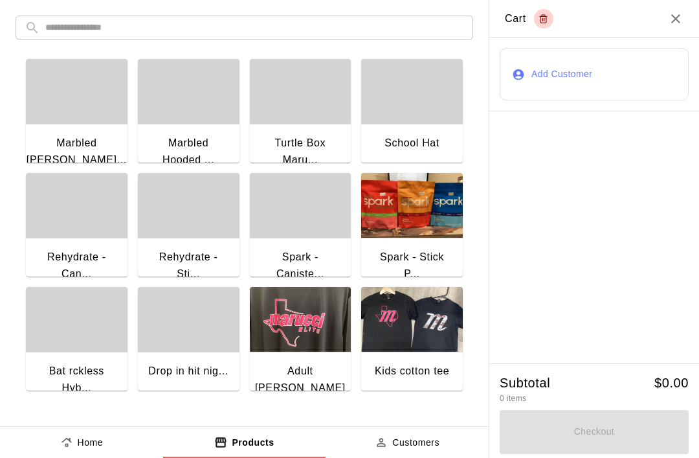
scroll to position [0, 0]
click at [227, 32] on input "text" at bounding box center [254, 28] width 419 height 24
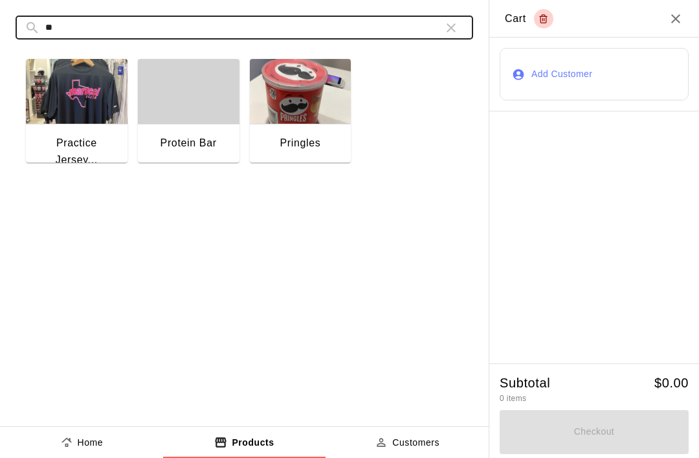
type input "**"
click at [75, 122] on img "button" at bounding box center [77, 91] width 102 height 65
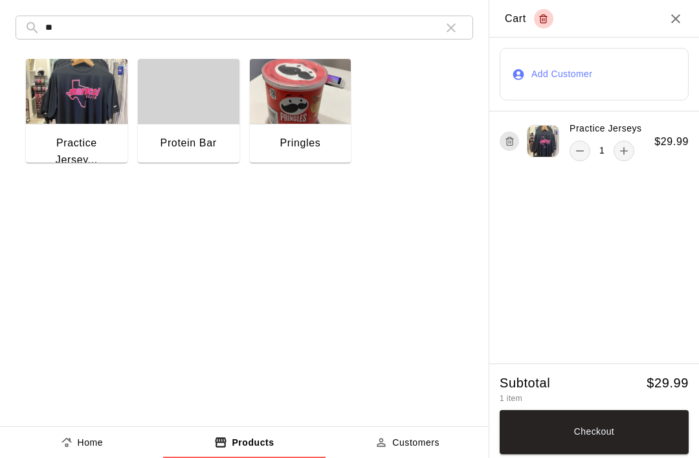
click at [313, 25] on input "**" at bounding box center [239, 28] width 388 height 24
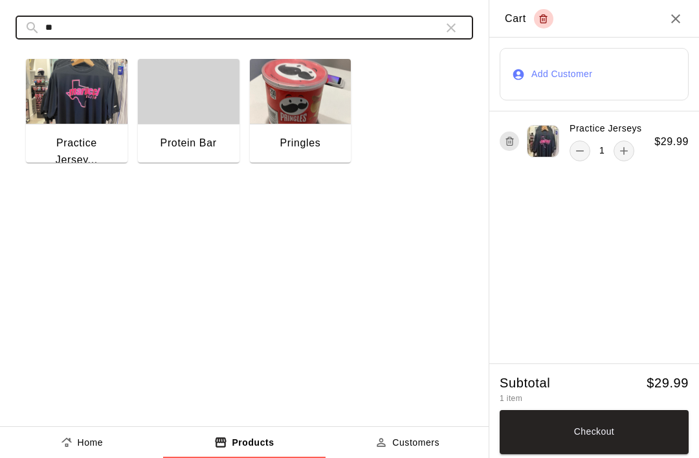
click at [449, 31] on icon "button" at bounding box center [452, 28] width 16 height 16
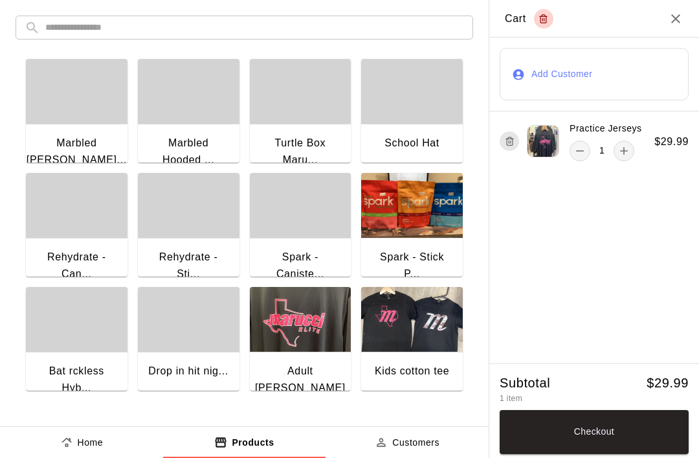
click at [279, 32] on input "text" at bounding box center [254, 28] width 419 height 24
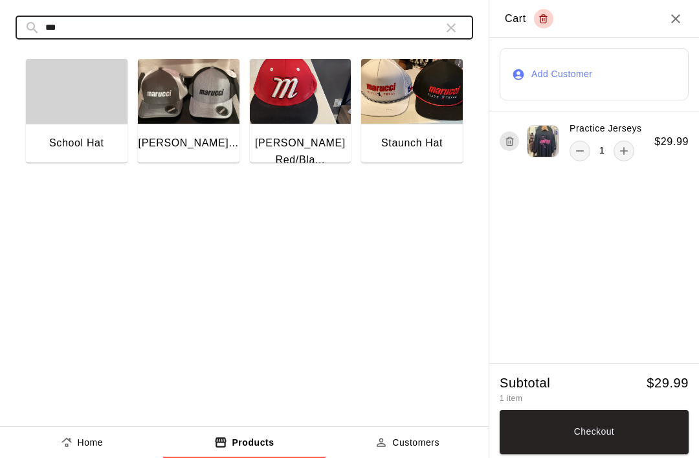
type input "***"
click at [408, 117] on img "button" at bounding box center [412, 91] width 102 height 65
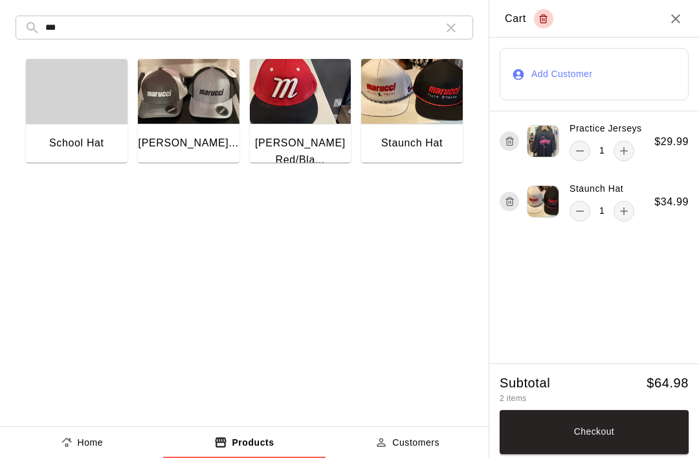
click at [603, 435] on button "Checkout" at bounding box center [594, 432] width 189 height 44
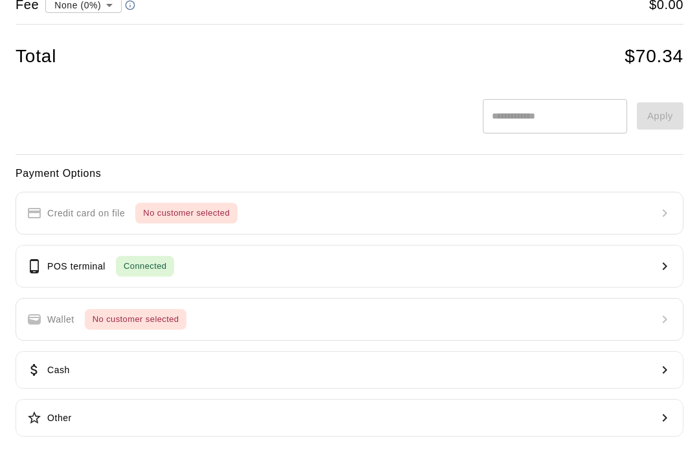
click at [194, 261] on button "POS terminal Connected" at bounding box center [350, 266] width 668 height 43
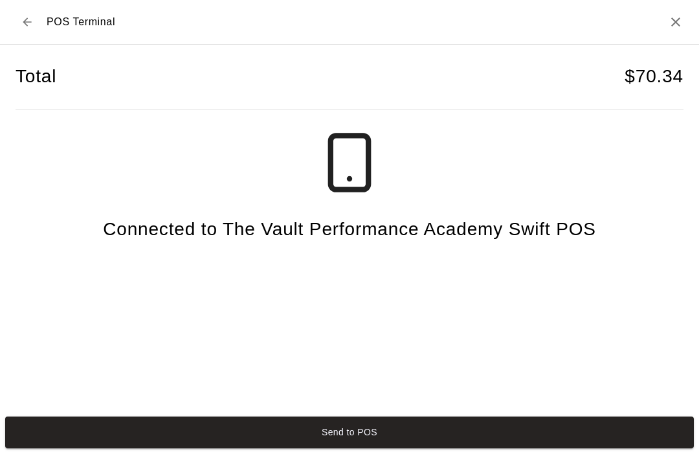
click at [367, 427] on button "Send to POS" at bounding box center [349, 432] width 689 height 32
click at [367, 427] on div "Send to POS" at bounding box center [349, 432] width 699 height 42
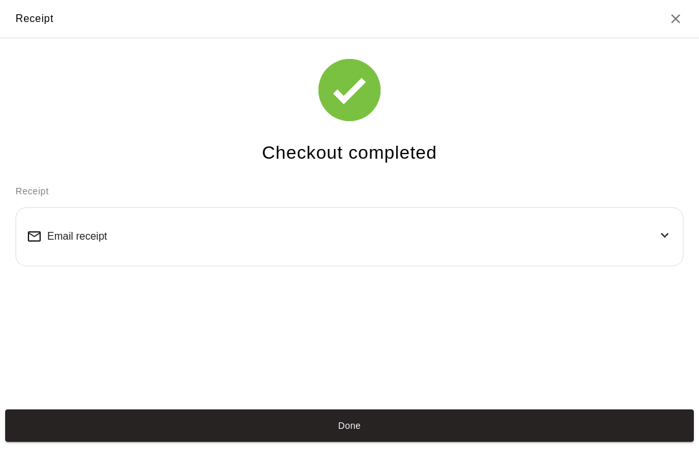
scroll to position [25, 0]
click at [371, 441] on button "Done" at bounding box center [349, 425] width 689 height 32
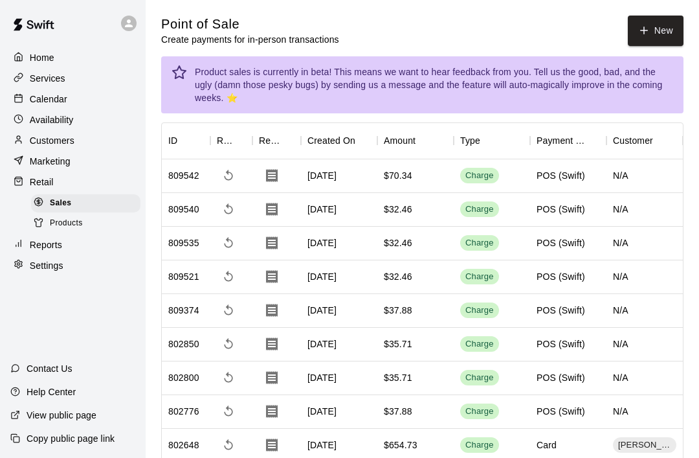
click at [661, 25] on button "New" at bounding box center [656, 31] width 56 height 30
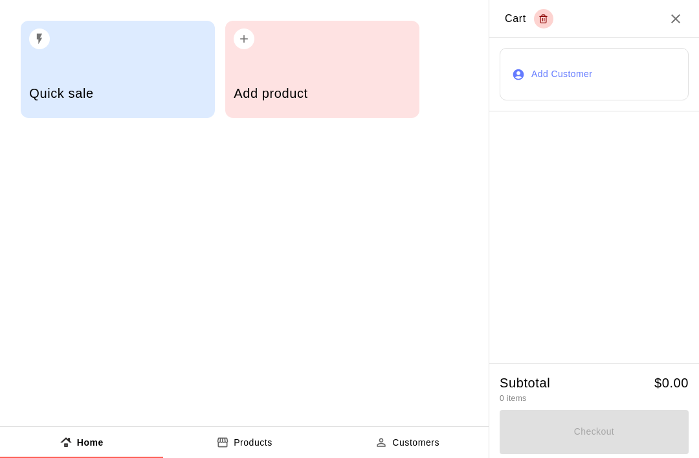
click at [291, 66] on div "Add product" at bounding box center [322, 69] width 194 height 97
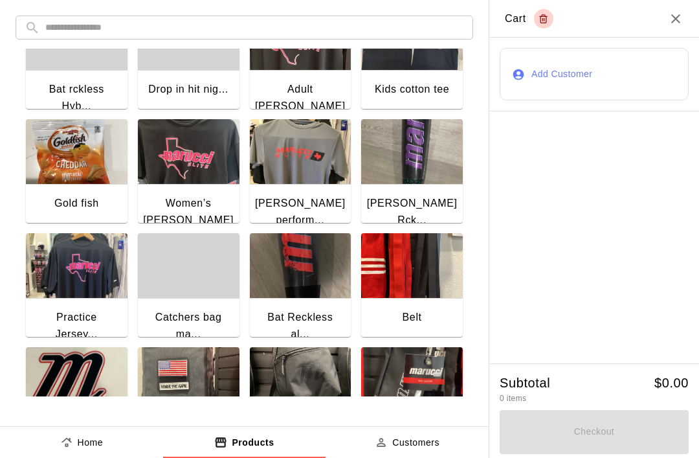
scroll to position [287, 0]
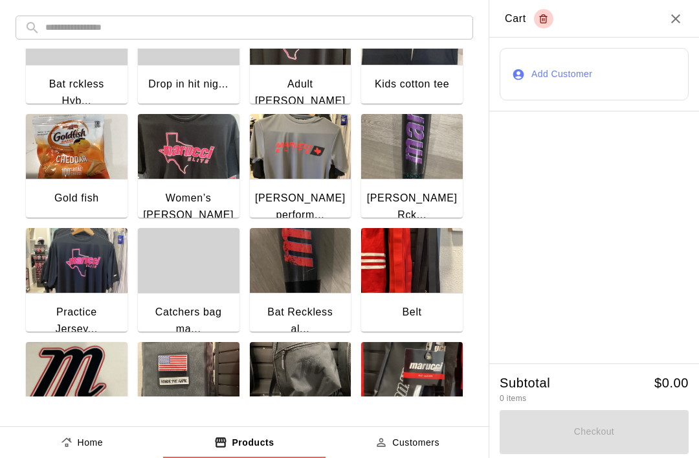
click at [61, 266] on img "button" at bounding box center [77, 260] width 102 height 65
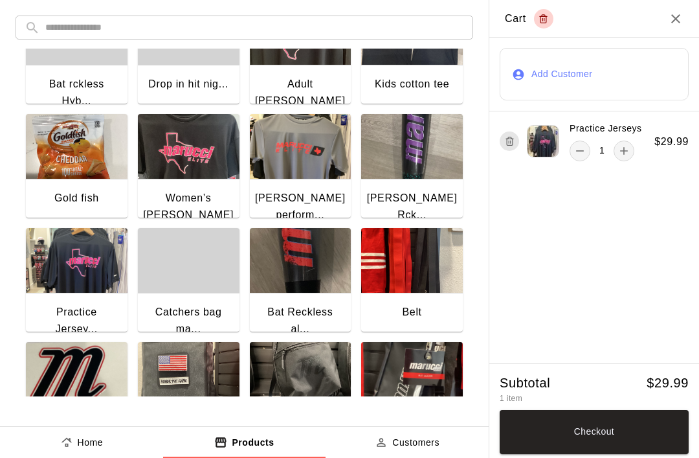
click at [576, 430] on button "Checkout" at bounding box center [594, 432] width 189 height 44
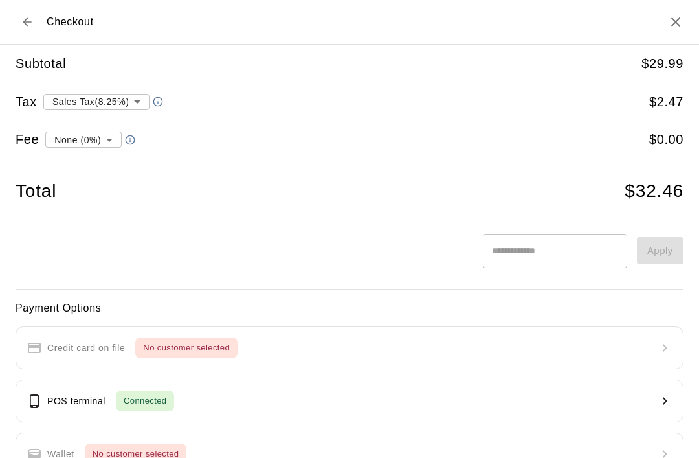
click at [56, 398] on p "POS terminal" at bounding box center [76, 401] width 58 height 14
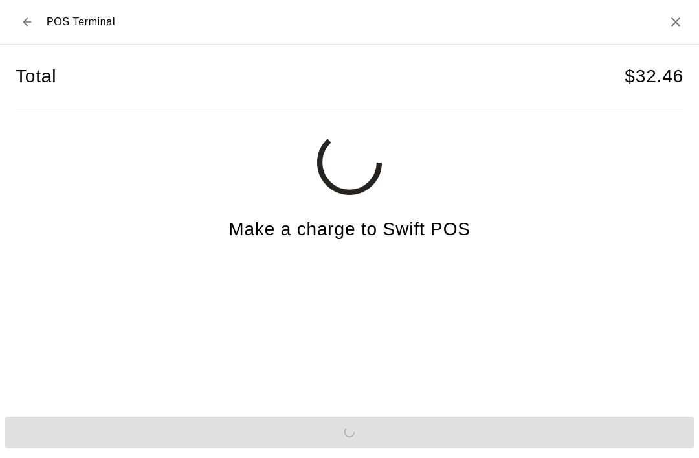
scroll to position [32, 0]
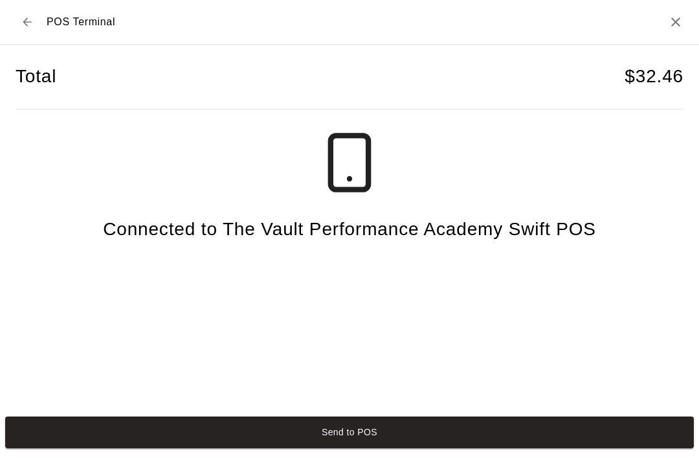
click at [323, 433] on button "Send to POS" at bounding box center [349, 432] width 689 height 32
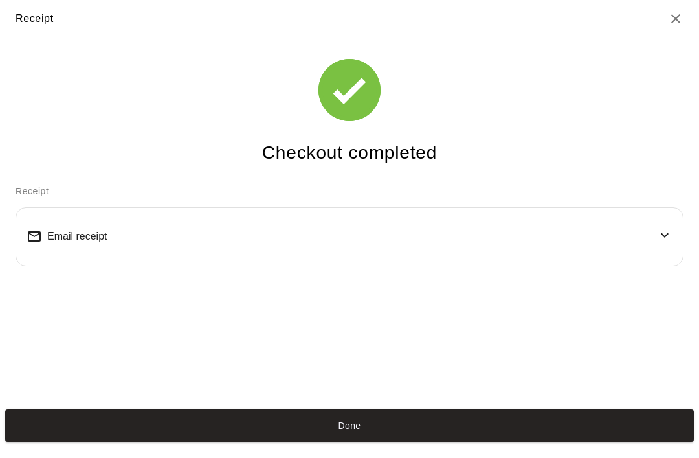
scroll to position [25, 0]
click at [467, 437] on button "Done" at bounding box center [349, 425] width 689 height 32
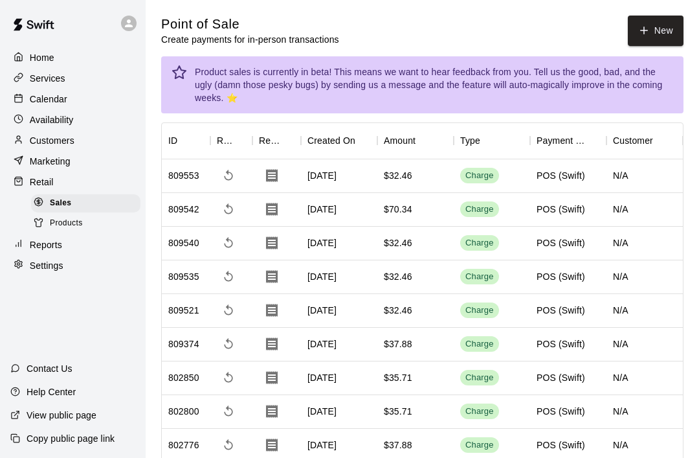
click at [653, 32] on button "New" at bounding box center [656, 31] width 56 height 30
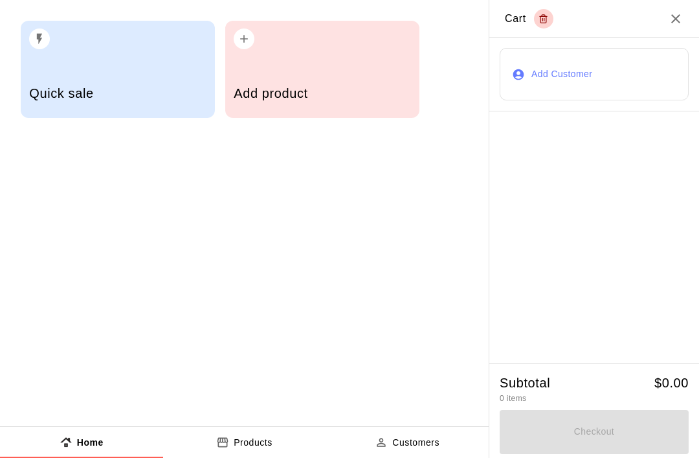
click at [324, 76] on div "Add product" at bounding box center [322, 95] width 177 height 46
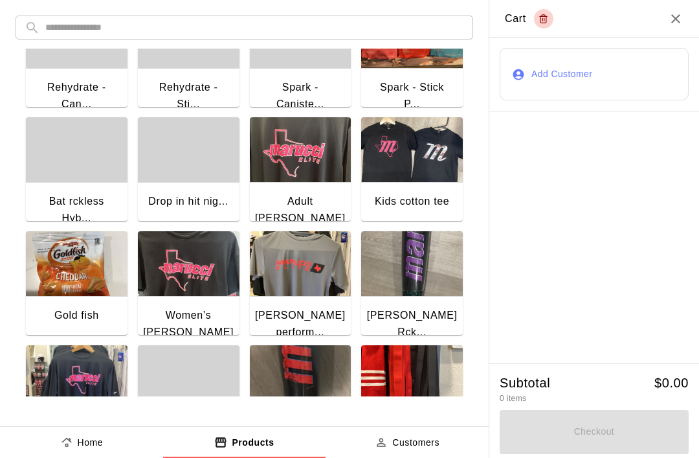
scroll to position [170, 0]
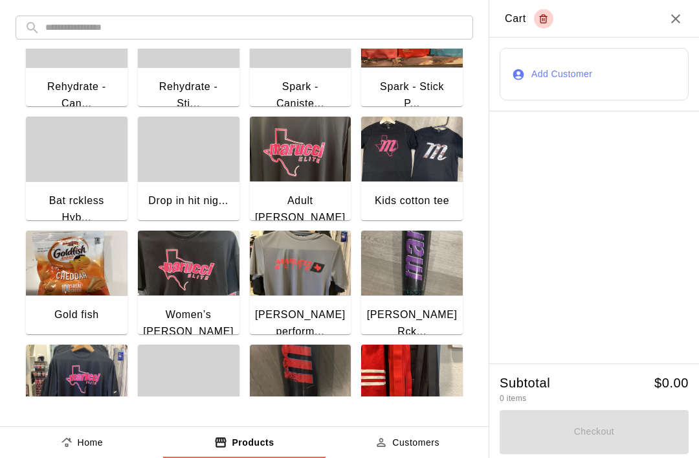
click at [278, 30] on input "text" at bounding box center [254, 28] width 419 height 24
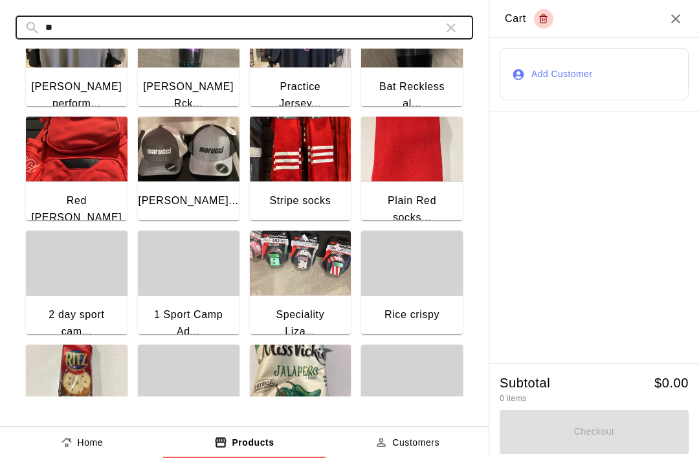
scroll to position [0, 0]
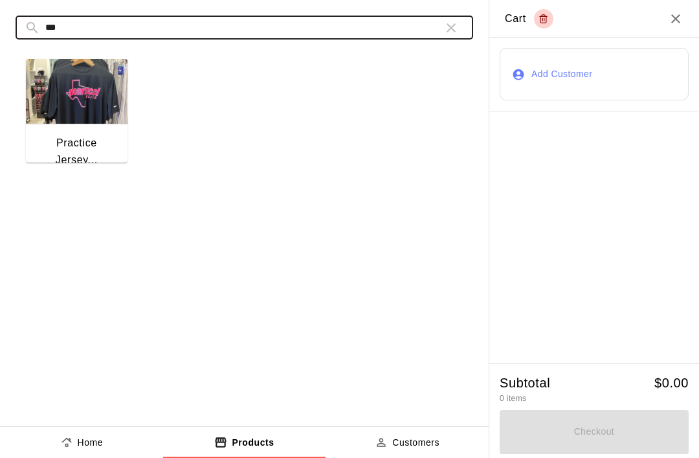
type input "***"
click at [81, 122] on img "button" at bounding box center [77, 91] width 102 height 65
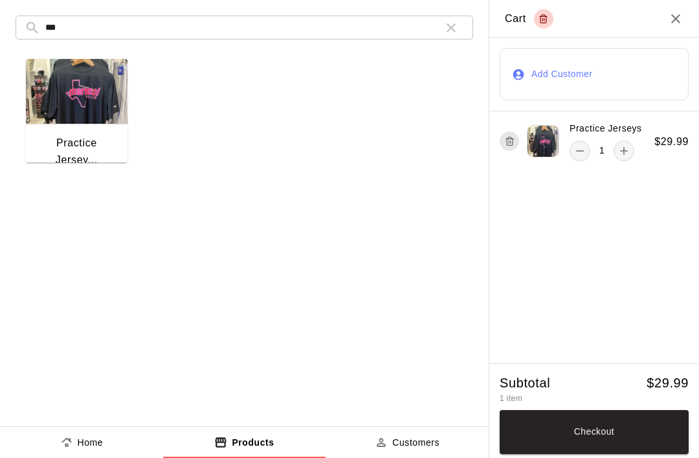
click at [54, 113] on img "button" at bounding box center [77, 91] width 102 height 65
click at [672, 22] on icon "Close" at bounding box center [676, 18] width 9 height 9
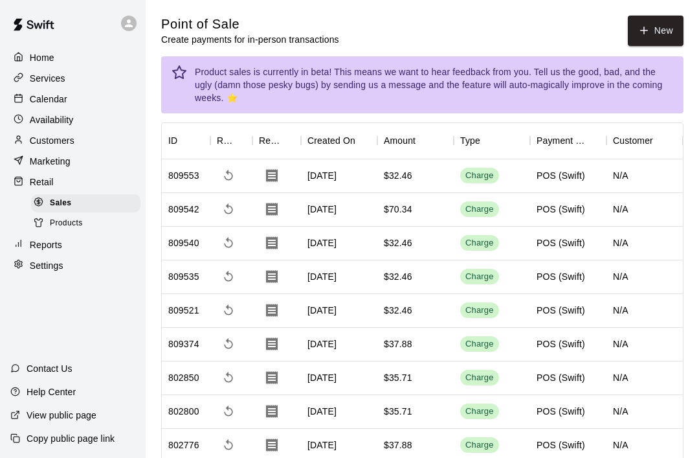
click at [78, 105] on div "Calendar" at bounding box center [72, 98] width 125 height 19
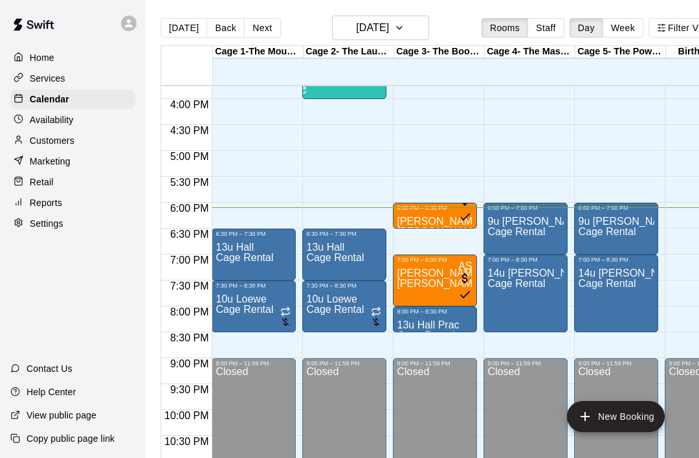
scroll to position [816, 0]
click at [40, 54] on p "Home" at bounding box center [42, 57] width 25 height 13
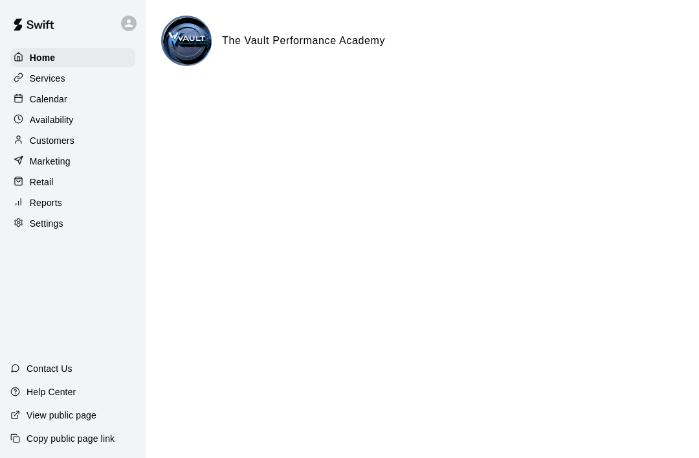
click at [30, 84] on p "Services" at bounding box center [48, 78] width 36 height 13
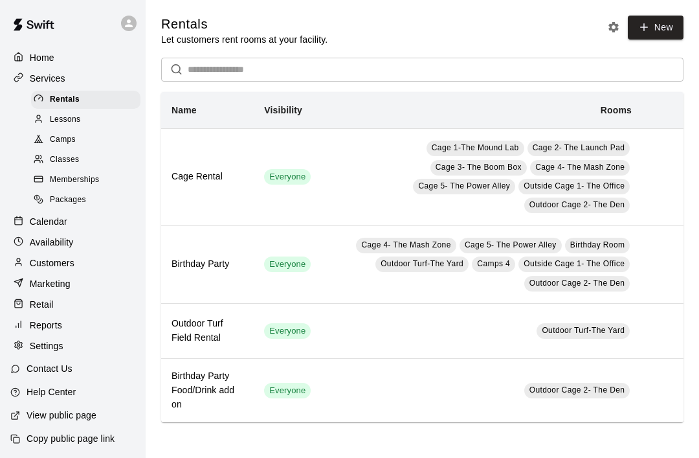
click at [659, 28] on link "New" at bounding box center [656, 28] width 56 height 24
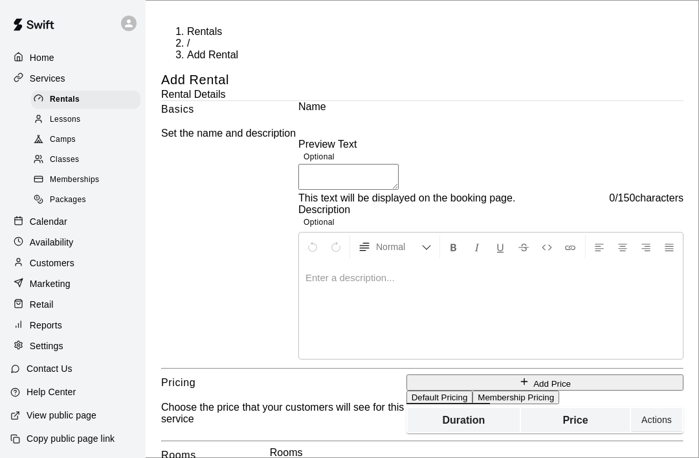
click at [56, 271] on div "Customers" at bounding box center [72, 262] width 125 height 19
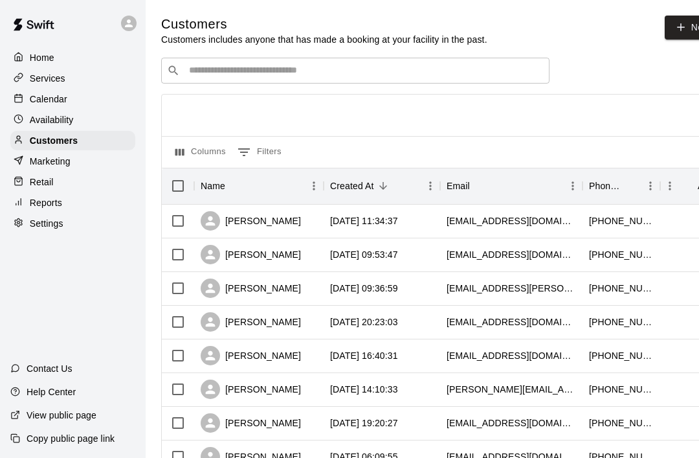
click at [674, 31] on link "New" at bounding box center [693, 28] width 56 height 24
select select "**"
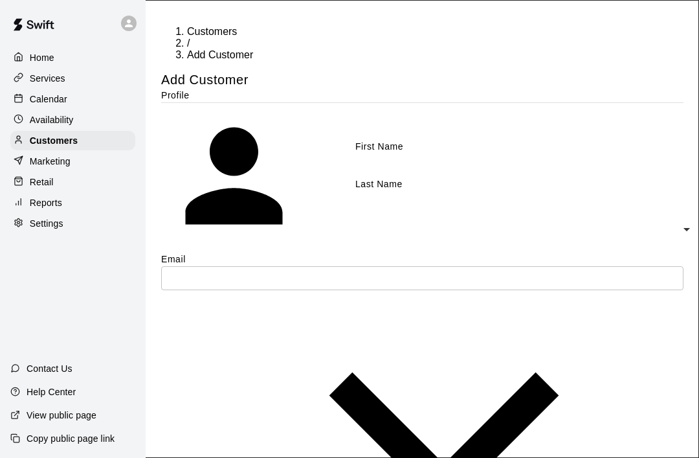
click at [25, 63] on div at bounding box center [22, 58] width 16 height 12
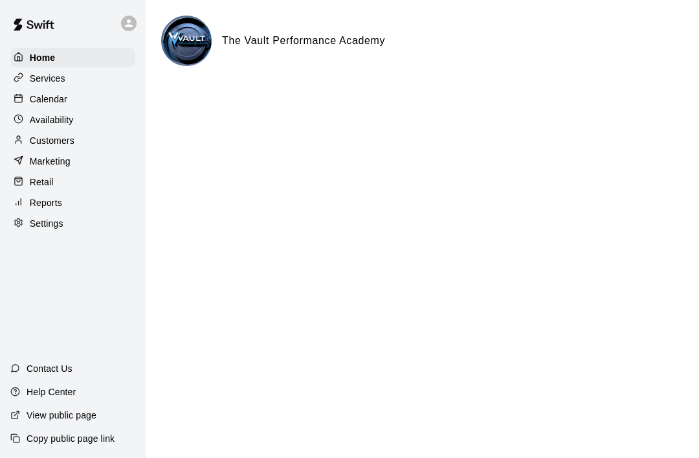
click at [58, 91] on div "Calendar" at bounding box center [72, 98] width 125 height 19
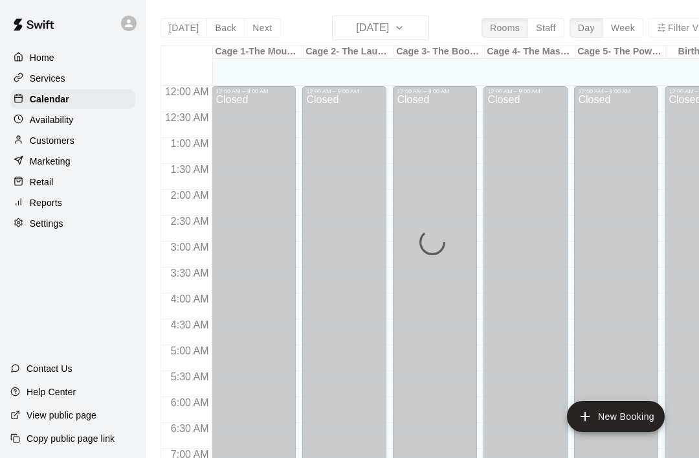
scroll to position [777, 0]
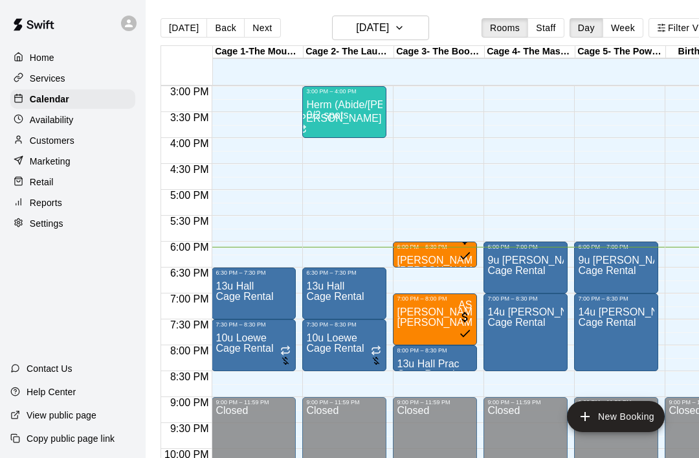
click at [63, 91] on div "Calendar" at bounding box center [72, 98] width 125 height 19
click at [65, 85] on p "Services" at bounding box center [48, 78] width 36 height 13
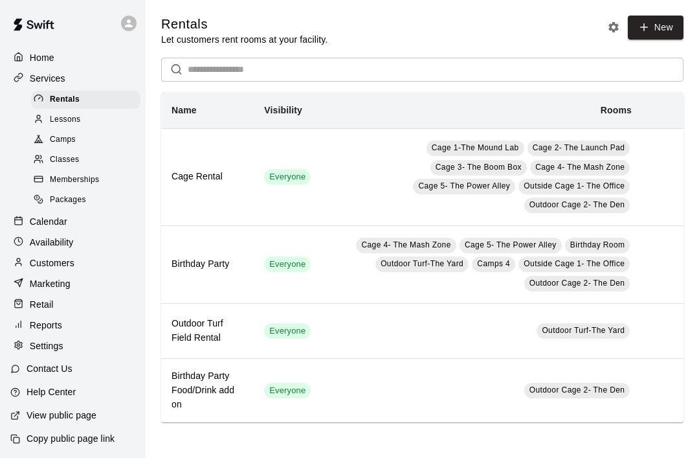
click at [89, 286] on div "Marketing" at bounding box center [72, 283] width 125 height 19
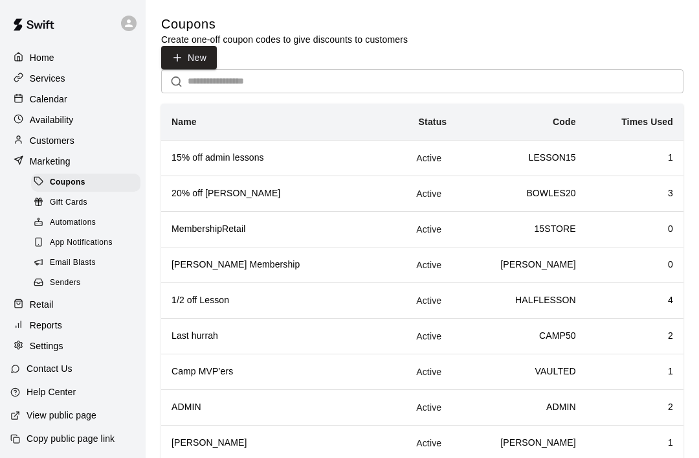
click at [217, 46] on button "New" at bounding box center [189, 58] width 56 height 24
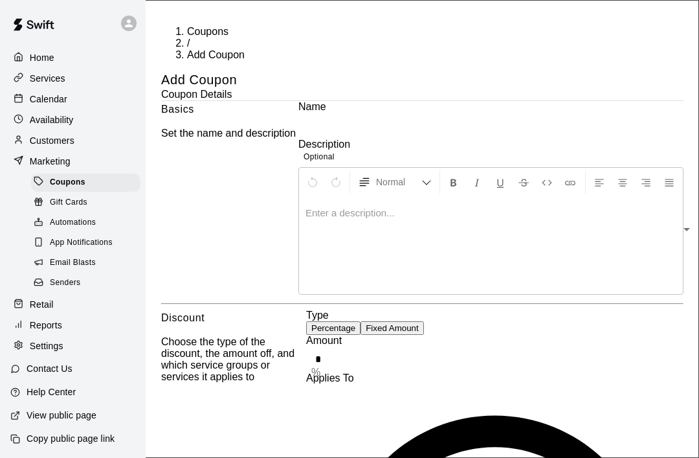
click at [112, 3] on div at bounding box center [73, 23] width 146 height 47
click at [82, 164] on div "Marketing" at bounding box center [72, 161] width 125 height 19
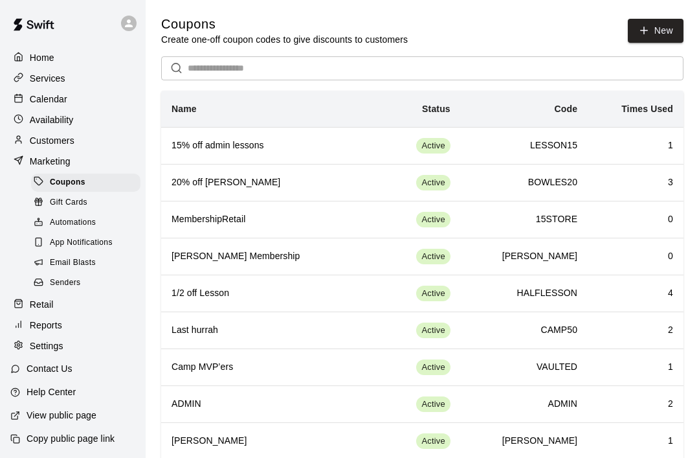
click at [70, 87] on div "Services" at bounding box center [72, 78] width 125 height 19
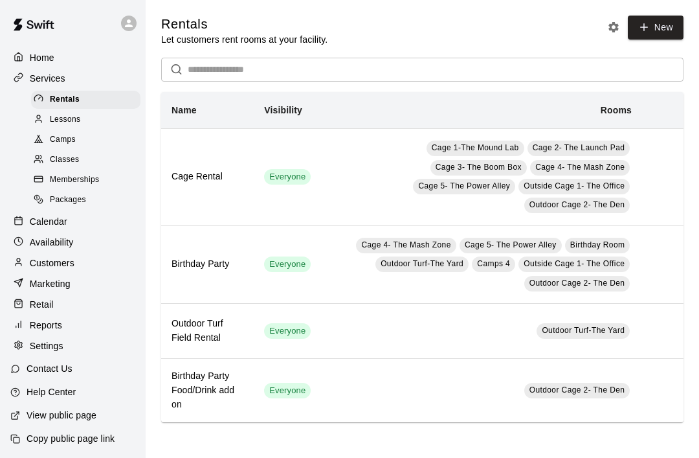
click at [75, 80] on div "Services" at bounding box center [72, 78] width 125 height 19
click at [73, 67] on div "Home" at bounding box center [72, 57] width 125 height 19
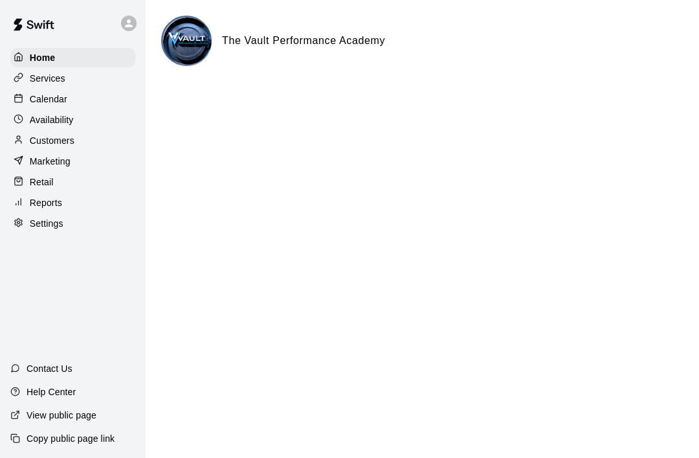
click at [89, 84] on div "Services" at bounding box center [72, 78] width 125 height 19
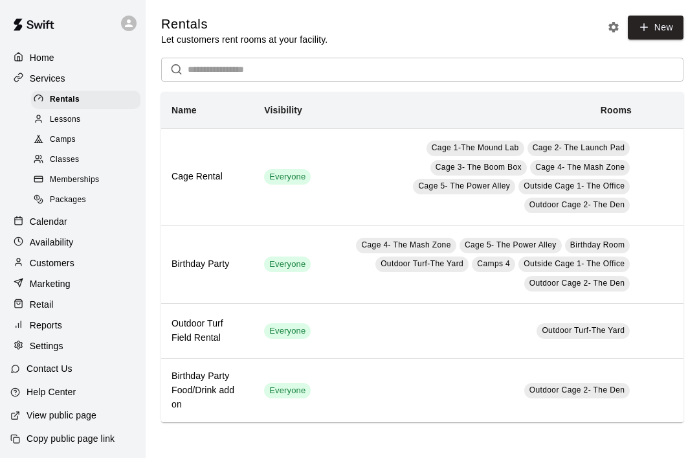
click at [649, 32] on icon at bounding box center [645, 27] width 12 height 12
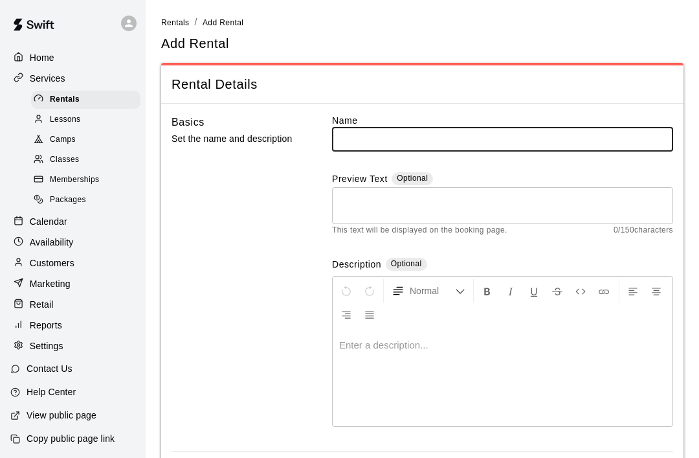
click at [87, 122] on div "Lessons" at bounding box center [85, 120] width 109 height 18
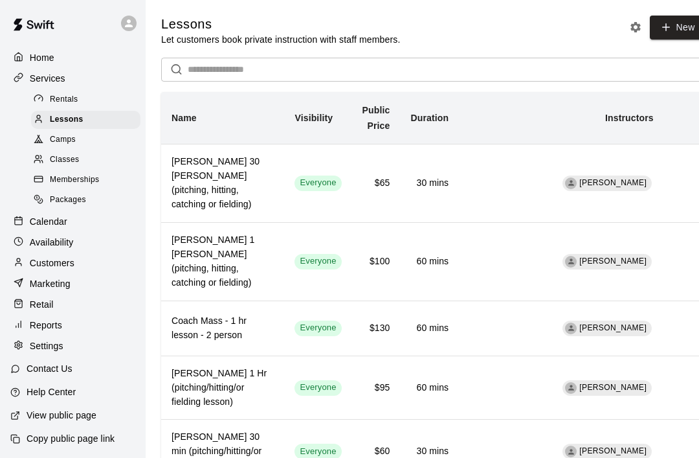
click at [95, 142] on div "Camps" at bounding box center [85, 140] width 109 height 18
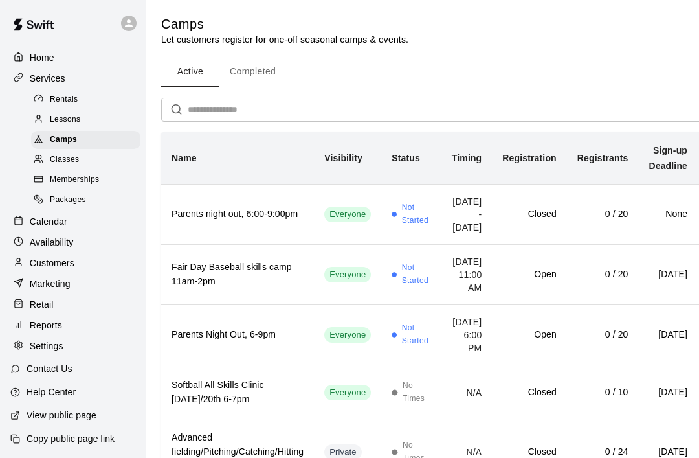
click at [102, 184] on div "Memberships" at bounding box center [85, 180] width 109 height 18
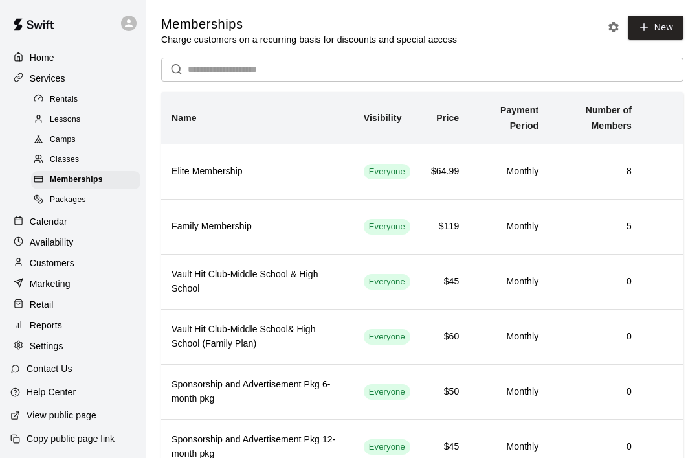
click at [90, 203] on div "Packages" at bounding box center [85, 200] width 109 height 18
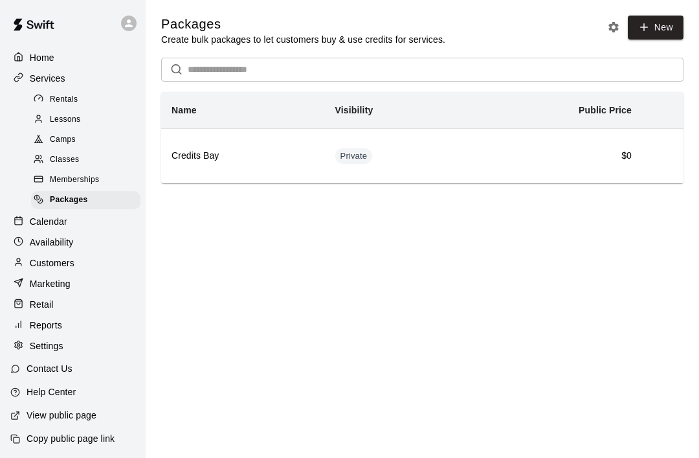
click at [63, 71] on div "Services" at bounding box center [72, 78] width 125 height 19
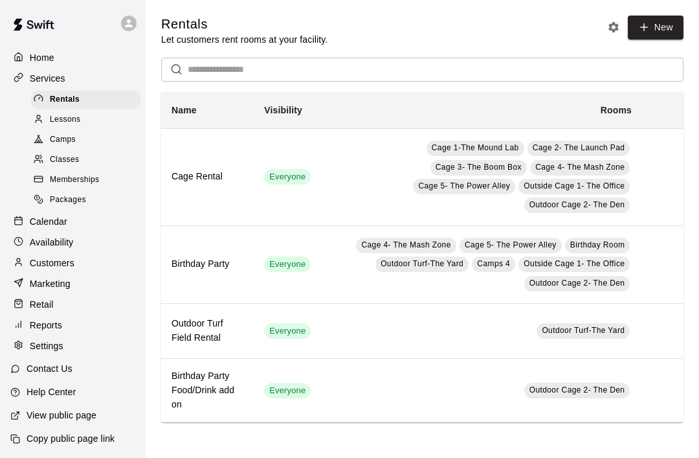
click at [91, 266] on div "Customers" at bounding box center [72, 262] width 125 height 19
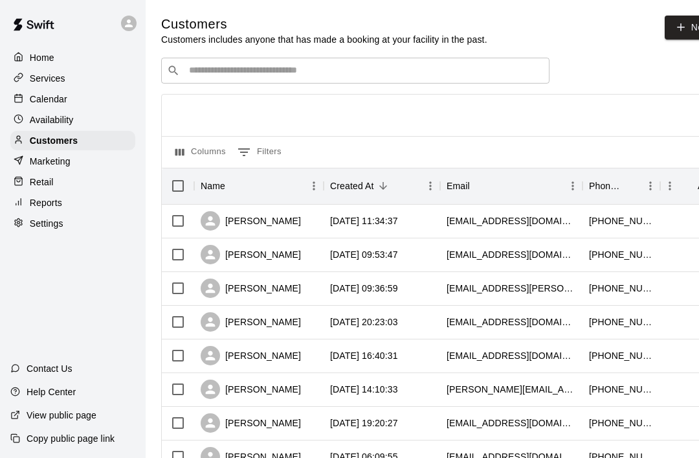
click at [82, 166] on div "Marketing" at bounding box center [72, 161] width 125 height 19
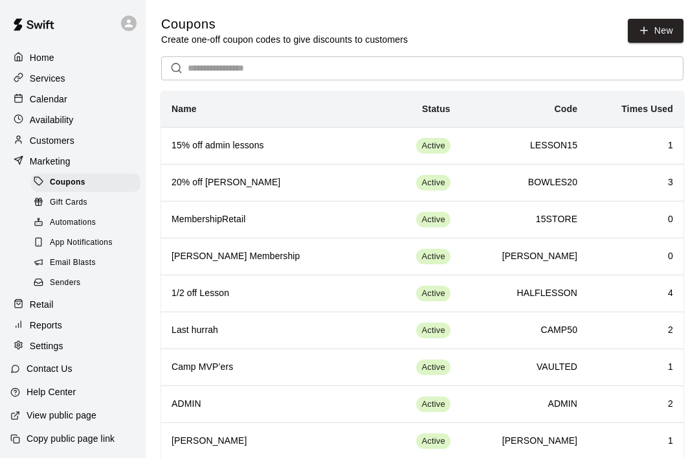
click at [85, 306] on div "Retail" at bounding box center [72, 304] width 125 height 19
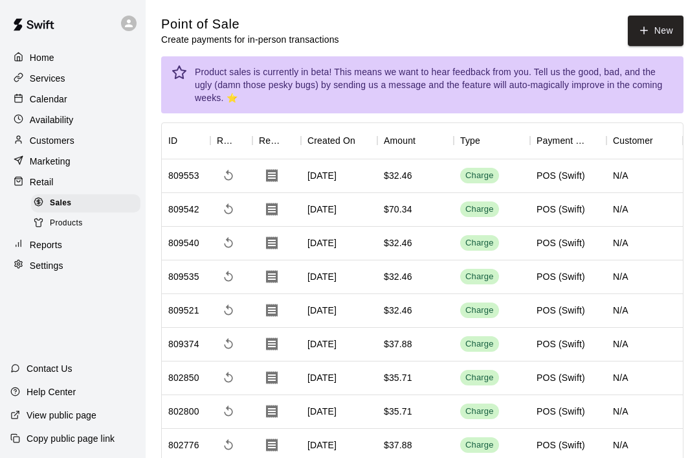
click at [640, 32] on icon "button" at bounding box center [645, 31] width 12 height 12
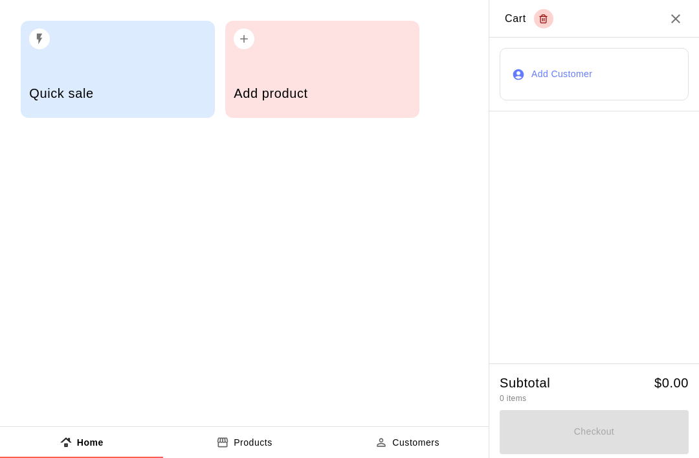
click at [304, 87] on h5 "Add product" at bounding box center [322, 93] width 177 height 17
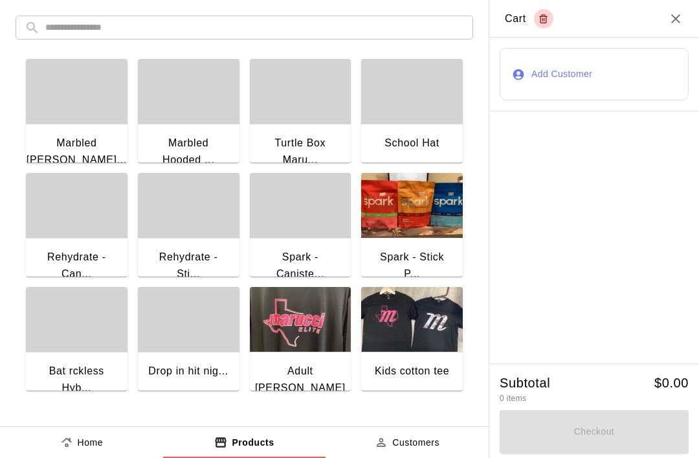
click at [283, 33] on input "text" at bounding box center [254, 28] width 419 height 24
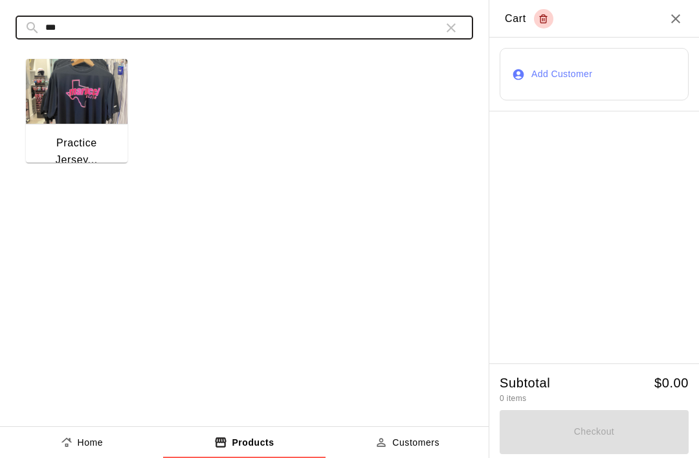
type input "***"
click at [73, 119] on img "button" at bounding box center [77, 91] width 102 height 65
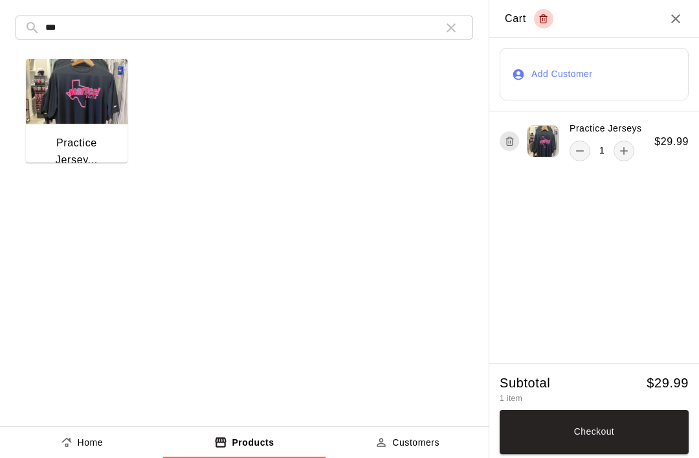
click at [73, 118] on img "button" at bounding box center [77, 91] width 102 height 65
click at [462, 22] on button "button" at bounding box center [451, 28] width 26 height 26
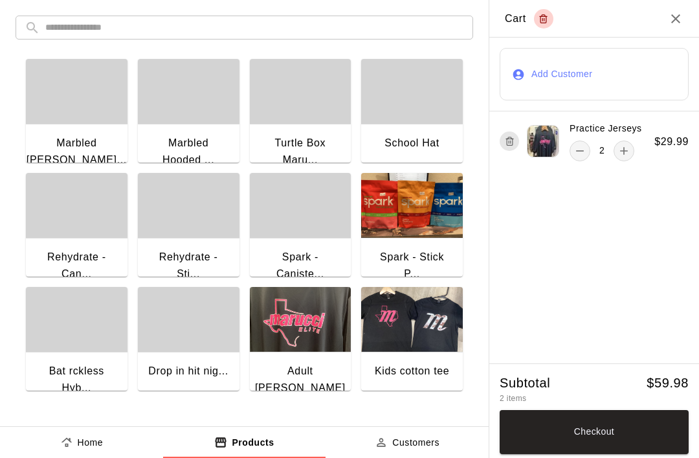
click at [183, 32] on input "text" at bounding box center [254, 28] width 419 height 24
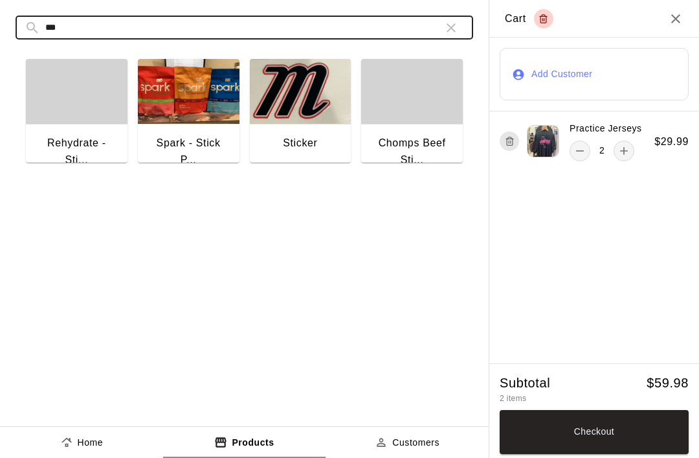
type input "***"
click at [318, 122] on img "button" at bounding box center [301, 91] width 102 height 65
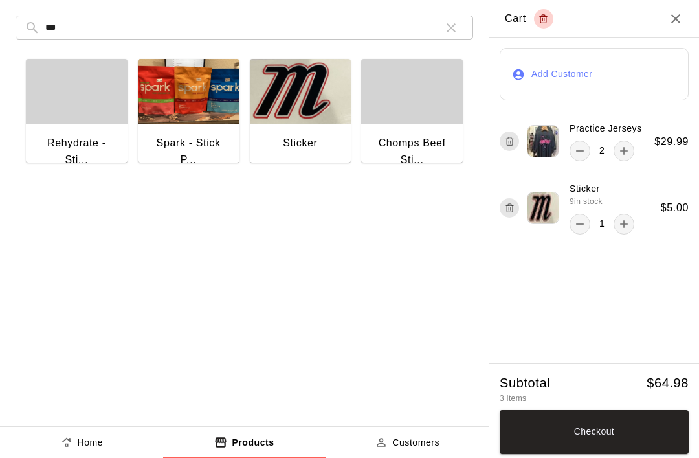
click at [313, 113] on img "button" at bounding box center [301, 91] width 102 height 65
click at [302, 122] on img "button" at bounding box center [301, 91] width 102 height 65
click at [589, 435] on button "Checkout" at bounding box center [594, 432] width 189 height 44
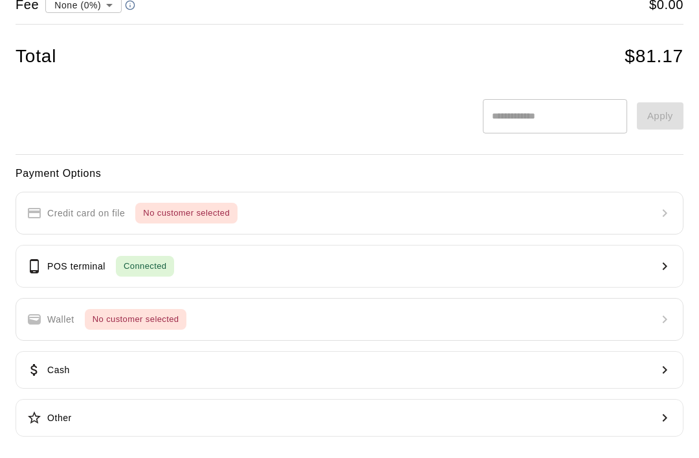
click at [200, 271] on button "POS terminal Connected" at bounding box center [350, 266] width 668 height 43
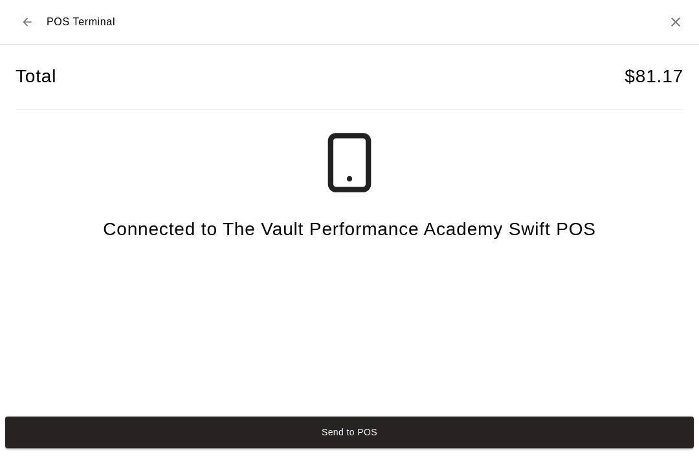
click at [337, 431] on button "Send to POS" at bounding box center [349, 432] width 689 height 32
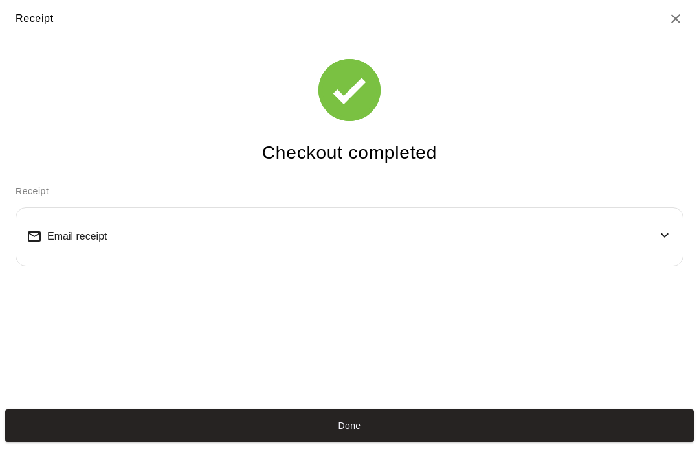
scroll to position [25, 0]
click at [334, 437] on button "Done" at bounding box center [349, 425] width 689 height 32
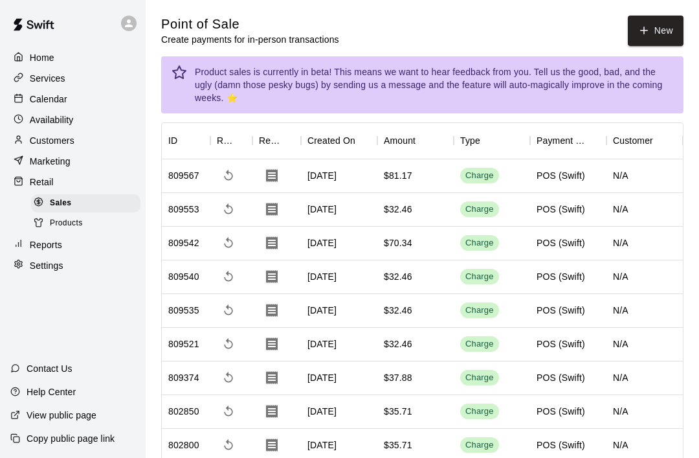
click at [655, 45] on button "New" at bounding box center [656, 31] width 56 height 30
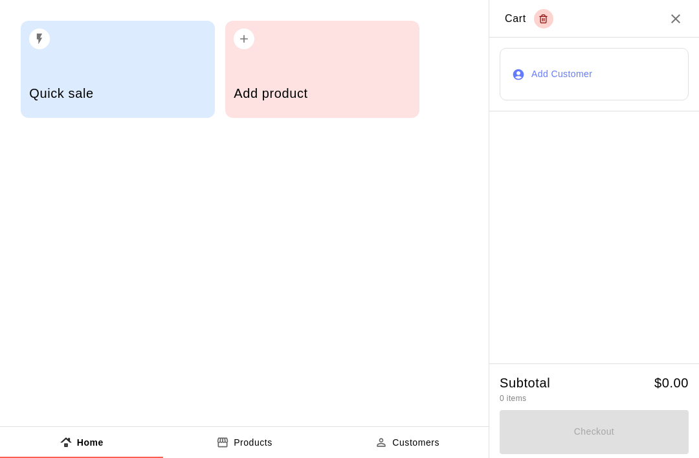
click at [333, 78] on div "Add product" at bounding box center [322, 95] width 177 height 46
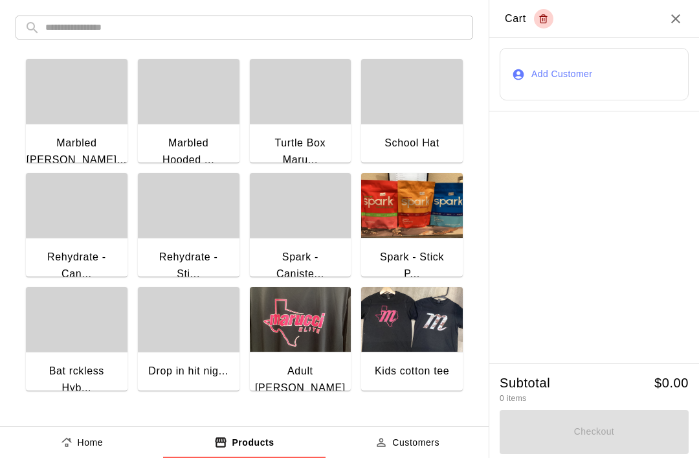
click at [393, 32] on input "text" at bounding box center [254, 28] width 419 height 24
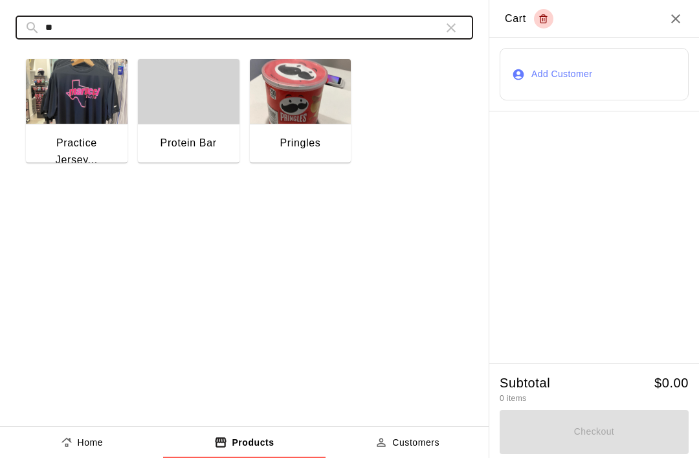
type input "**"
click at [84, 118] on img "button" at bounding box center [77, 91] width 102 height 65
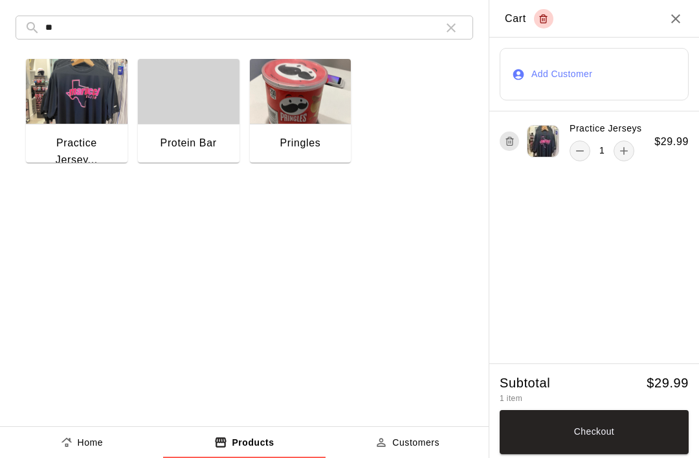
click at [624, 433] on button "Checkout" at bounding box center [594, 432] width 189 height 44
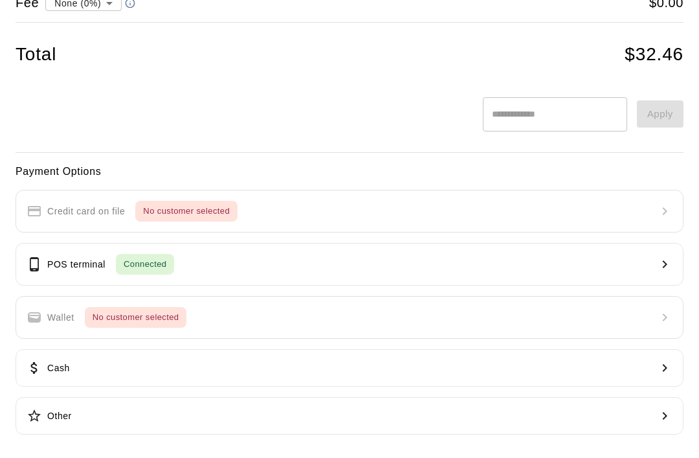
scroll to position [135, 0]
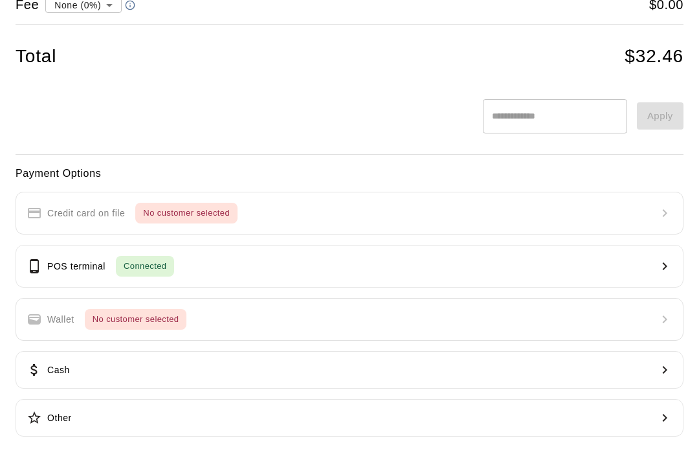
click at [40, 266] on icon "button" at bounding box center [35, 266] width 16 height 16
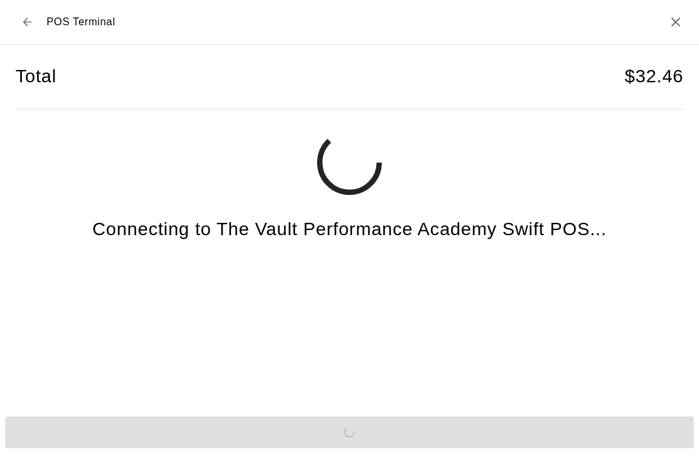
scroll to position [32, 0]
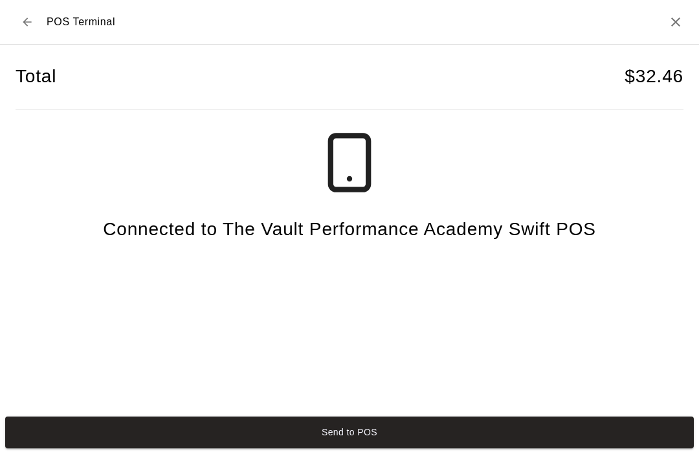
click at [459, 448] on button "Send to POS" at bounding box center [349, 432] width 689 height 32
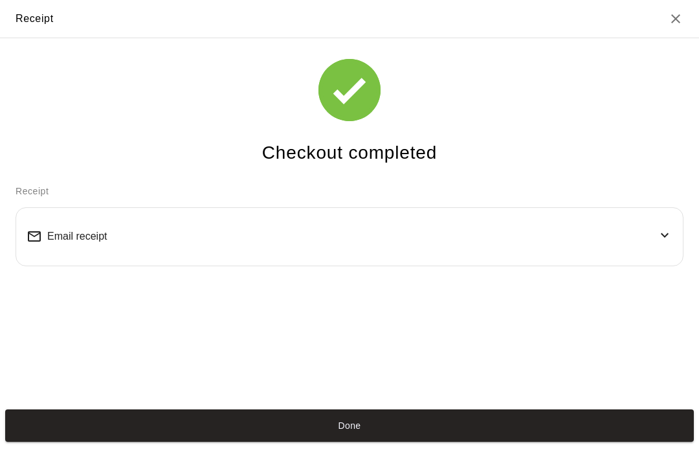
click at [477, 218] on div "Email receipt" at bounding box center [350, 236] width 646 height 37
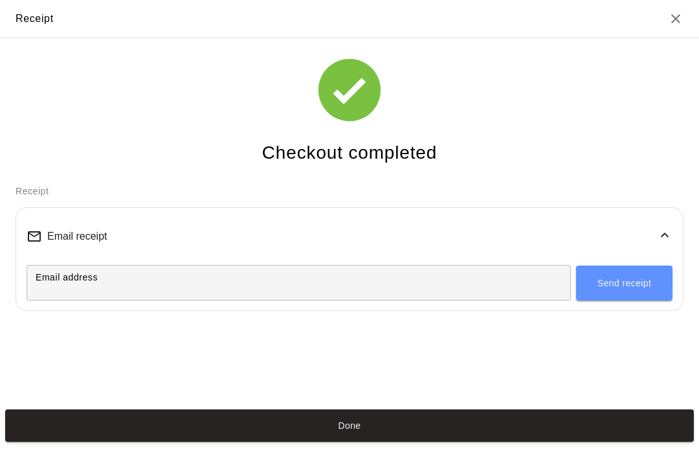
click at [325, 271] on input "Email address" at bounding box center [299, 283] width 545 height 24
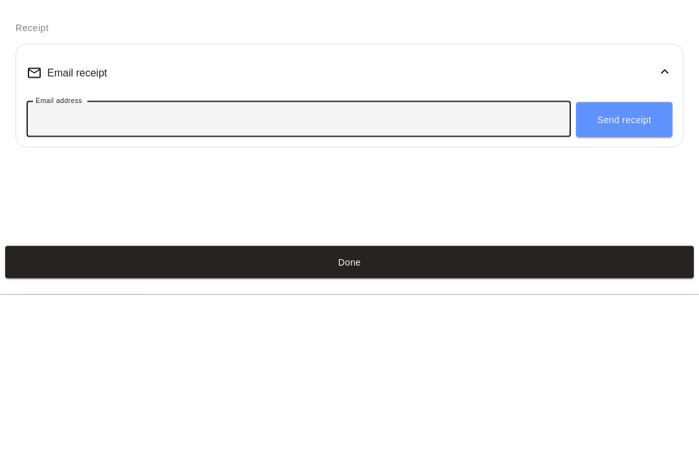
click at [618, 152] on div "Checkout completed Receipt Email receipt Email address Email address Send recei…" at bounding box center [349, 221] width 699 height 367
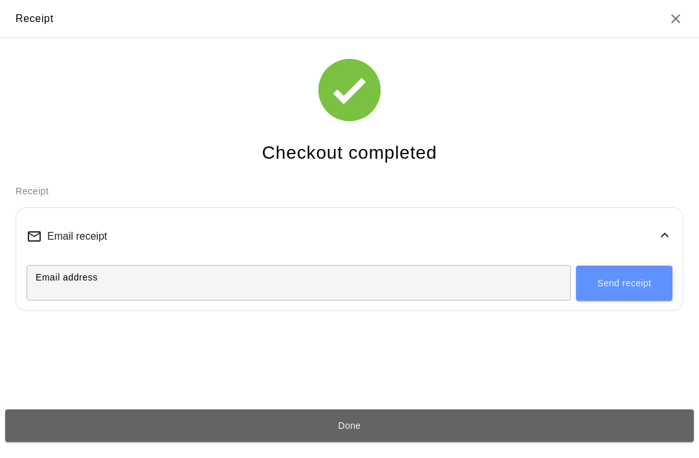
click at [434, 441] on button "Done" at bounding box center [349, 425] width 689 height 32
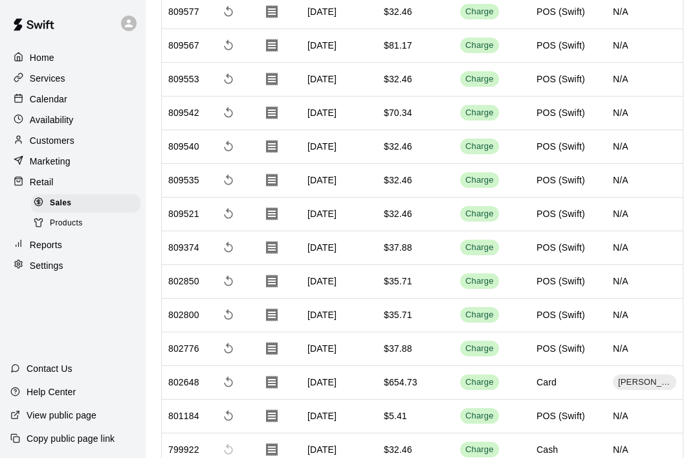
scroll to position [0, 0]
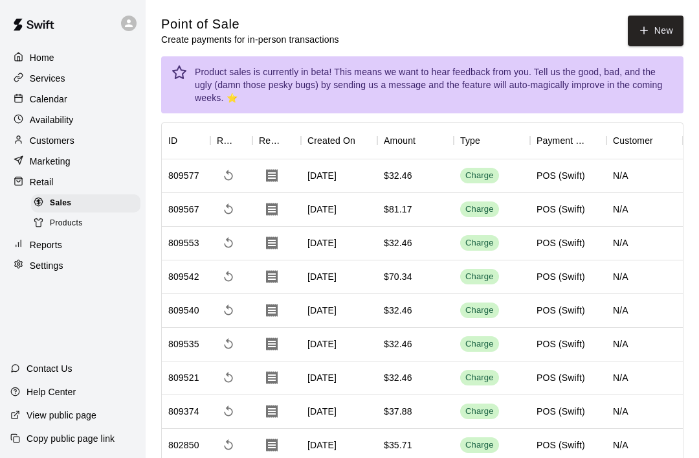
click at [659, 32] on button "New" at bounding box center [656, 31] width 56 height 30
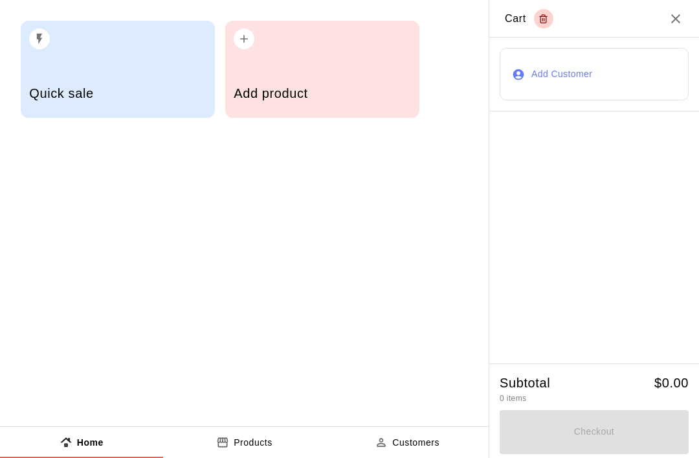
click at [341, 87] on h5 "Add product" at bounding box center [322, 93] width 177 height 17
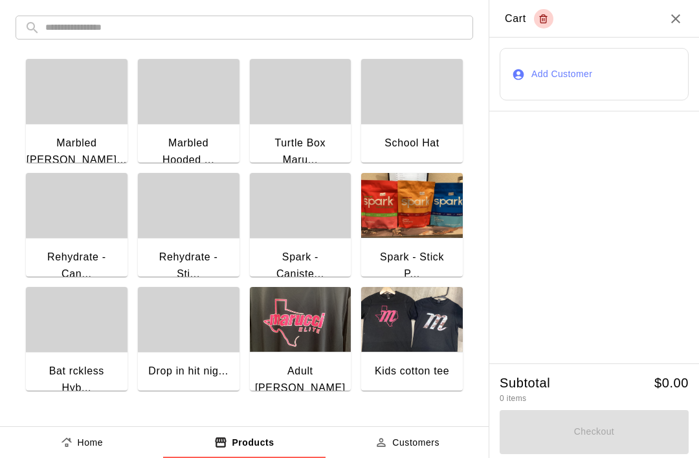
click at [360, 35] on input "text" at bounding box center [254, 28] width 419 height 24
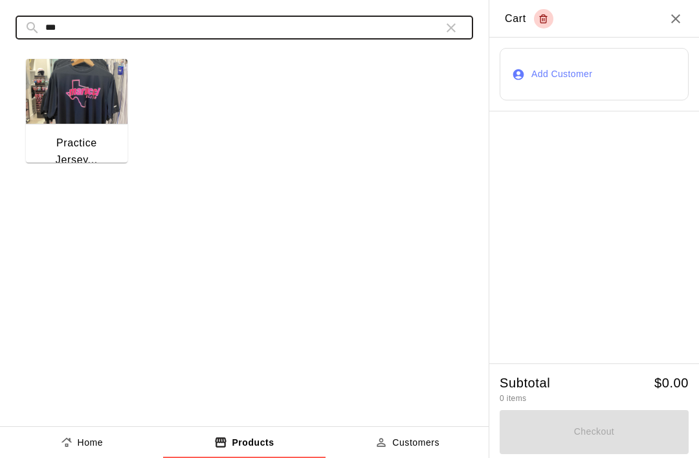
type input "***"
click at [94, 136] on div "Practice Jersey..." at bounding box center [76, 151] width 81 height 33
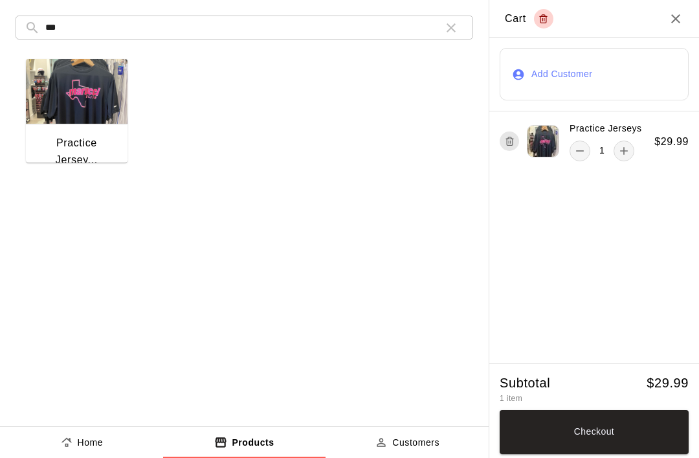
click at [80, 124] on img "button" at bounding box center [77, 91] width 102 height 65
click at [608, 433] on button "Checkout" at bounding box center [594, 432] width 189 height 44
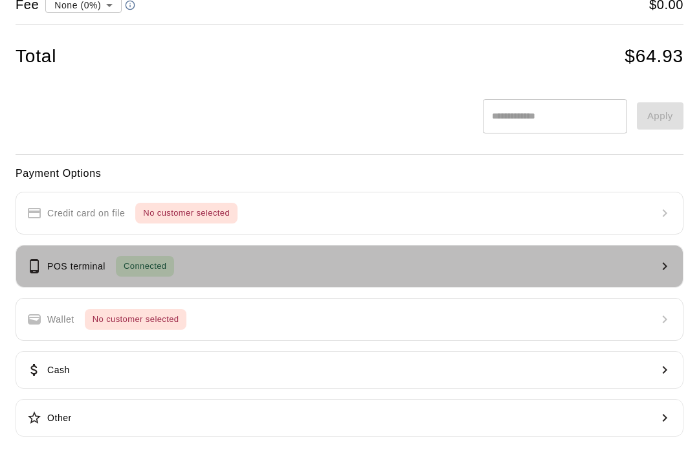
click at [47, 250] on button "POS terminal Connected" at bounding box center [350, 266] width 668 height 43
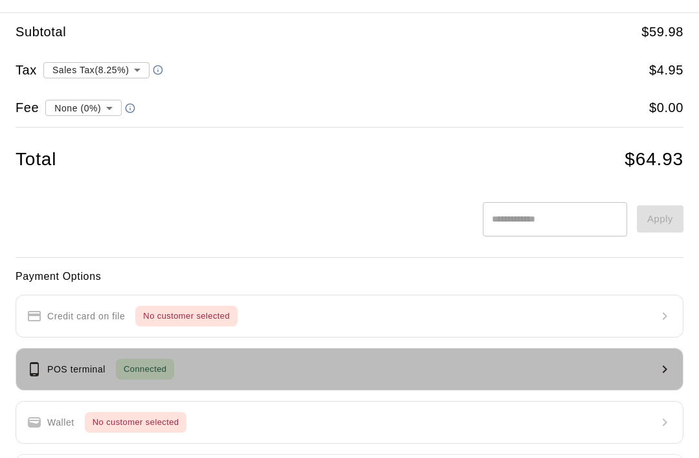
scroll to position [32, 0]
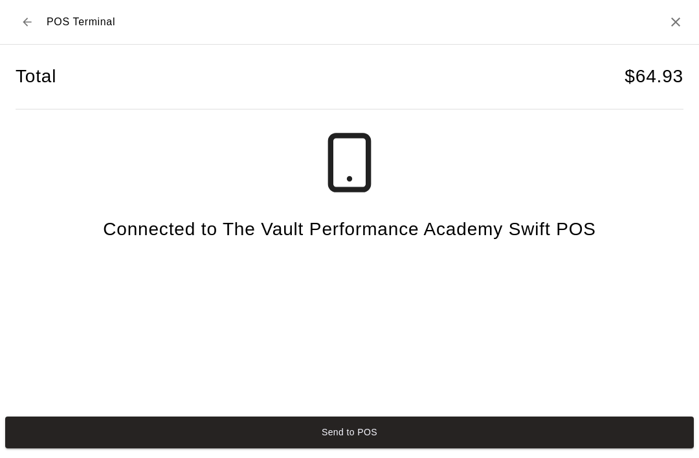
click at [402, 437] on button "Send to POS" at bounding box center [349, 432] width 689 height 32
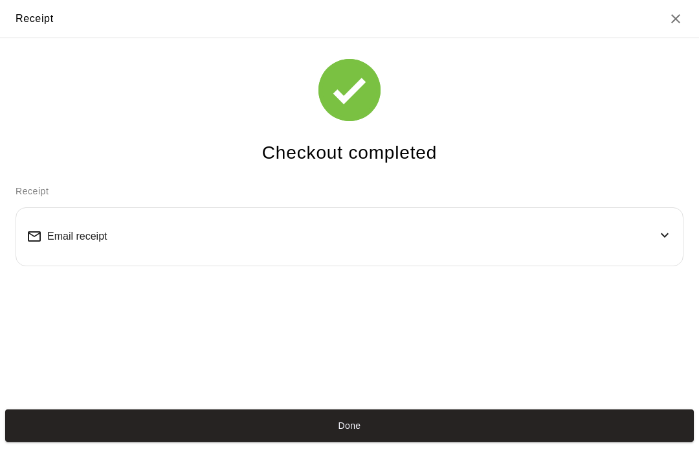
scroll to position [25, 0]
click at [352, 435] on button "Done" at bounding box center [349, 425] width 689 height 32
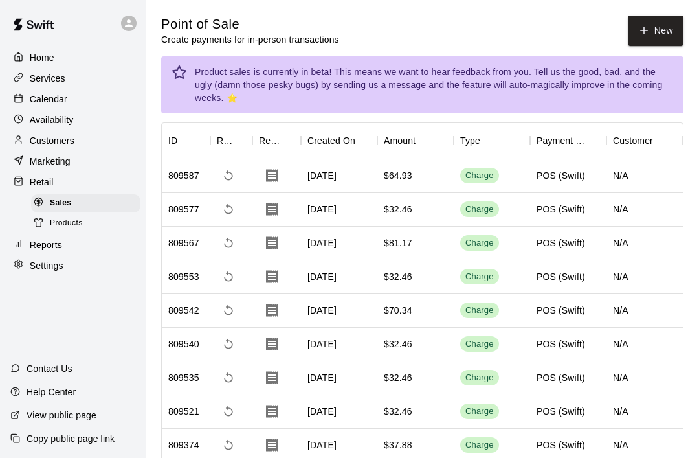
click at [650, 28] on button "New" at bounding box center [656, 31] width 56 height 30
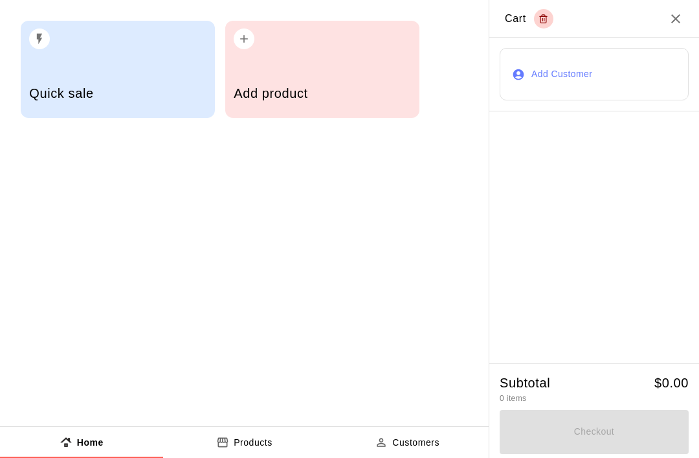
click at [273, 70] on div "Add product" at bounding box center [322, 69] width 194 height 97
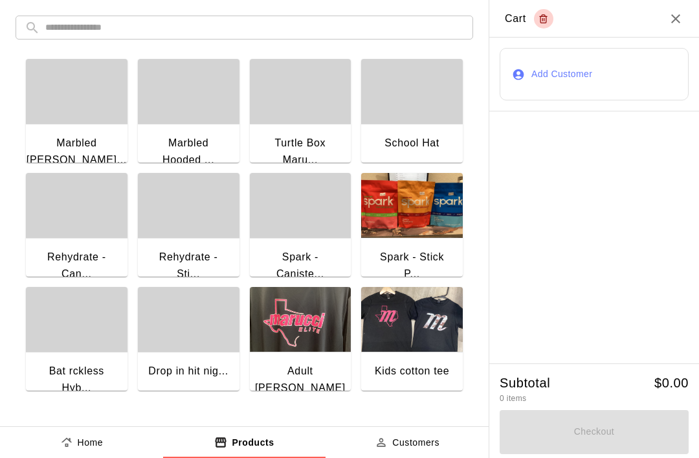
click at [337, 94] on div "button" at bounding box center [301, 91] width 102 height 65
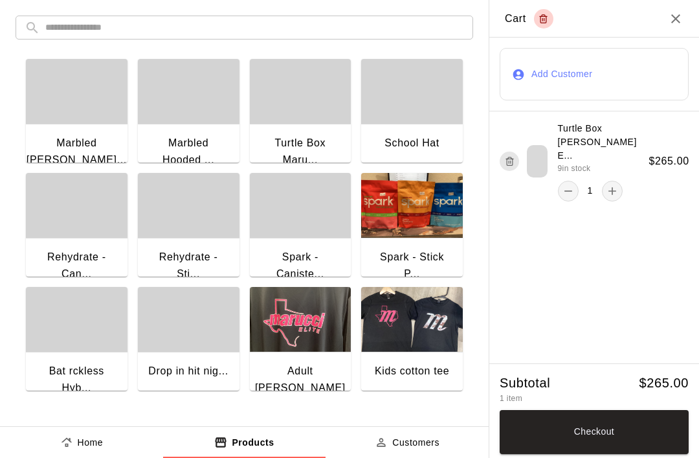
click at [312, 39] on input "text" at bounding box center [254, 28] width 419 height 24
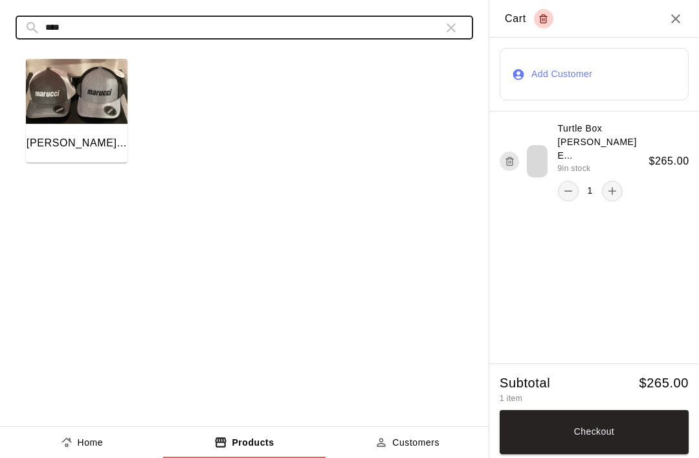
type input "****"
click at [50, 111] on img "button" at bounding box center [77, 91] width 102 height 65
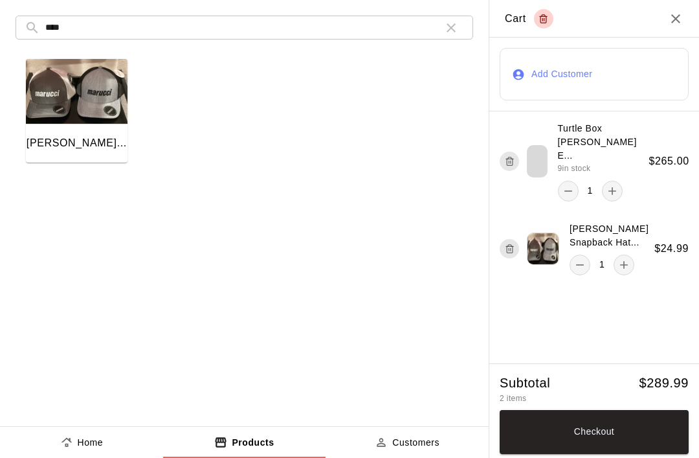
click at [663, 12] on h2 "Cart" at bounding box center [595, 19] width 210 height 38
click at [668, 25] on h2 "Cart" at bounding box center [595, 19] width 210 height 38
click at [676, 24] on icon "Close" at bounding box center [676, 19] width 16 height 16
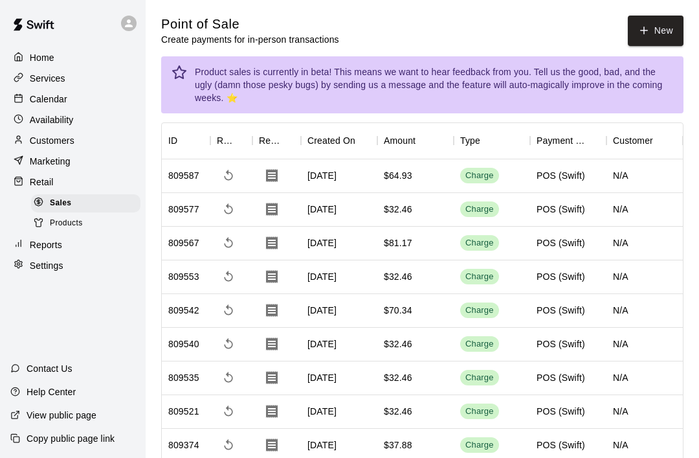
click at [656, 31] on button "New" at bounding box center [656, 31] width 56 height 30
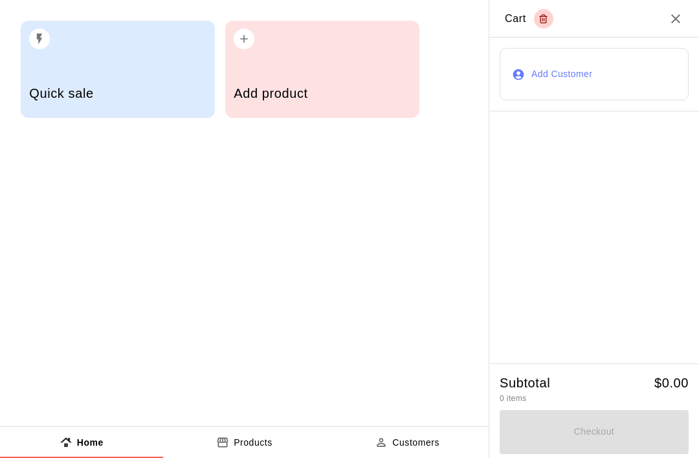
click at [334, 95] on h5 "Add product" at bounding box center [322, 93] width 177 height 17
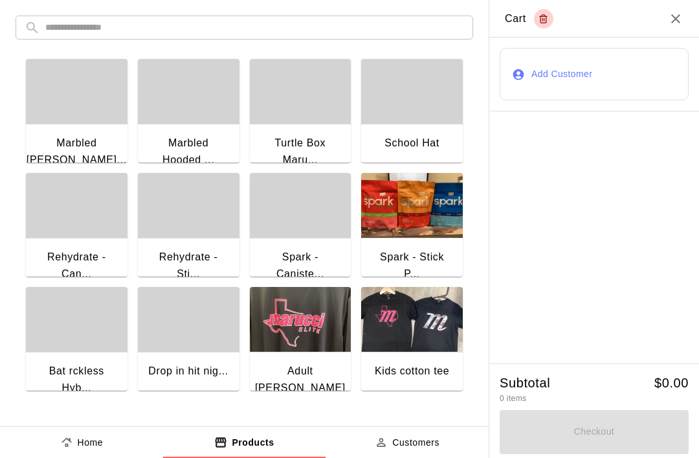
click at [374, 36] on input "text" at bounding box center [254, 28] width 419 height 24
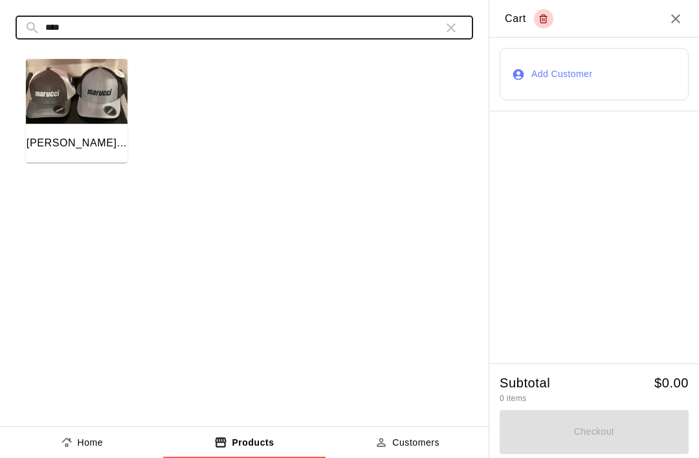
type input "****"
click at [74, 102] on img "button" at bounding box center [77, 91] width 102 height 65
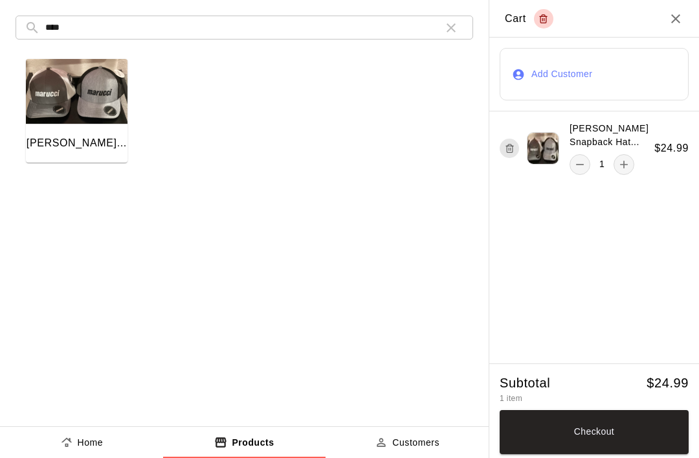
click at [611, 442] on button "Checkout" at bounding box center [594, 432] width 189 height 44
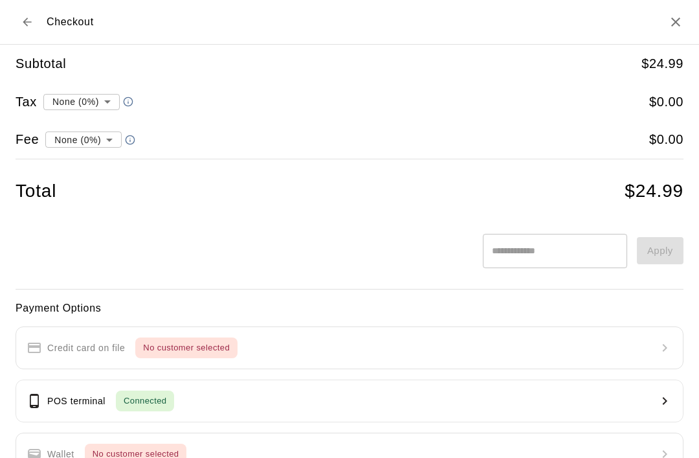
type input "**********"
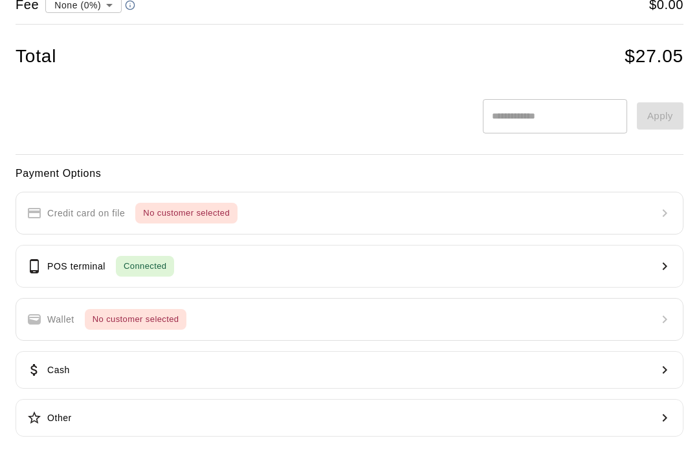
click at [60, 275] on div "POS terminal Connected" at bounding box center [101, 266] width 148 height 21
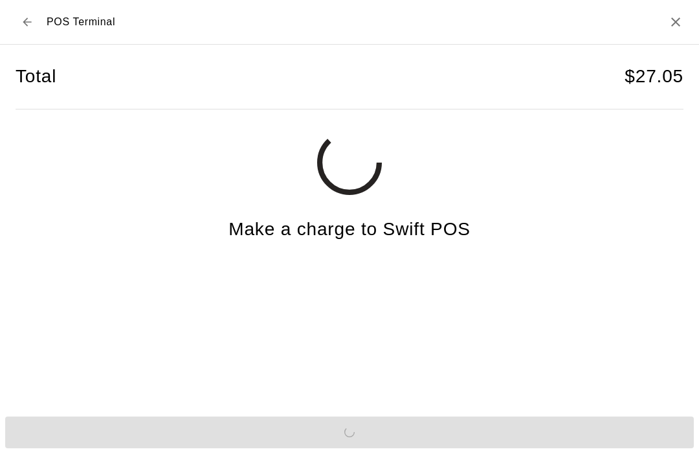
scroll to position [32, 0]
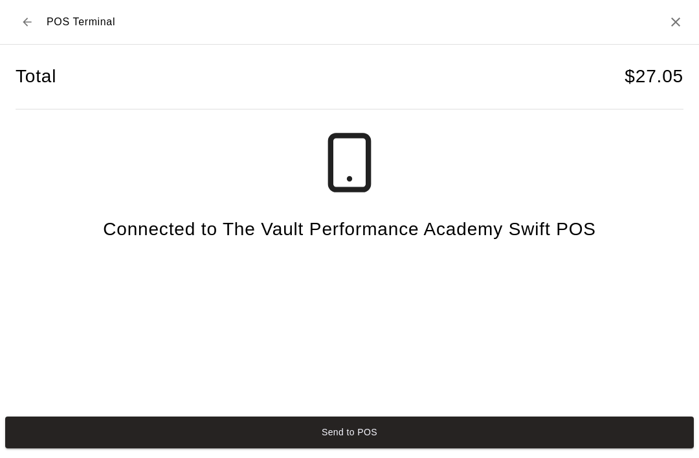
click at [427, 436] on button "Send to POS" at bounding box center [349, 432] width 689 height 32
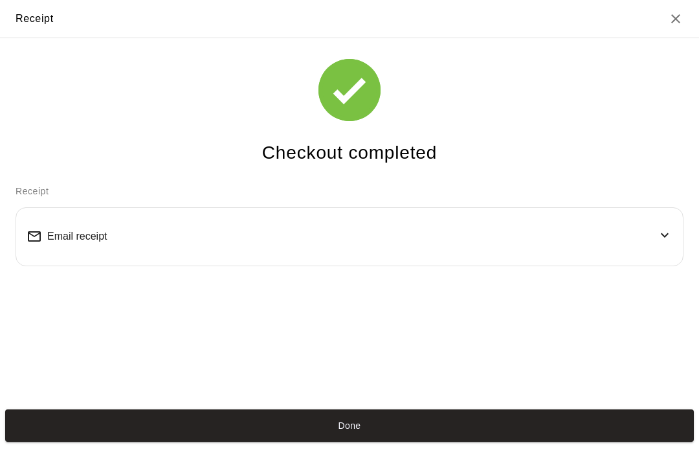
scroll to position [25, 0]
click at [335, 441] on button "Done" at bounding box center [349, 425] width 689 height 32
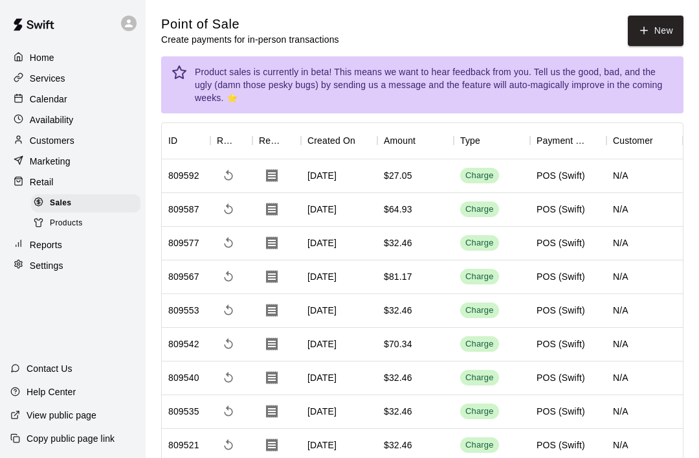
click at [655, 37] on button "New" at bounding box center [656, 31] width 56 height 30
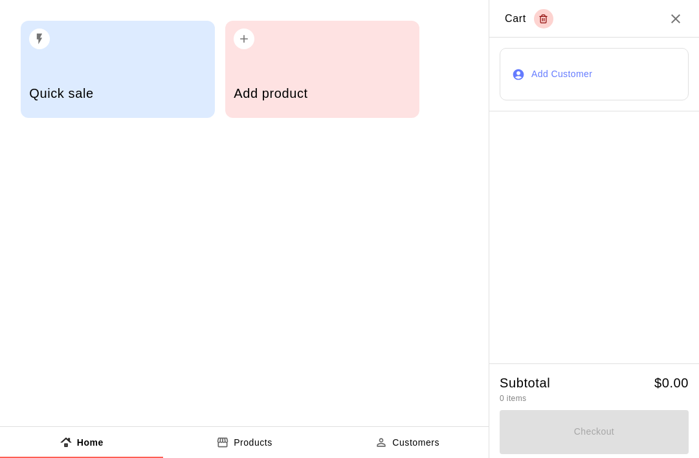
click at [346, 79] on div "Add product" at bounding box center [322, 95] width 177 height 46
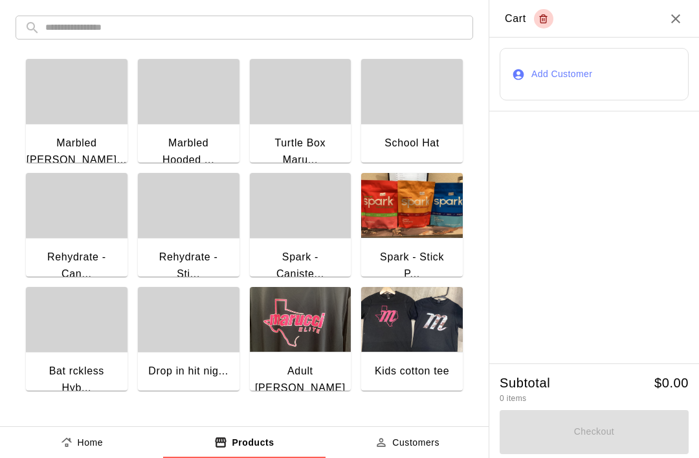
click at [286, 38] on input "text" at bounding box center [254, 28] width 419 height 24
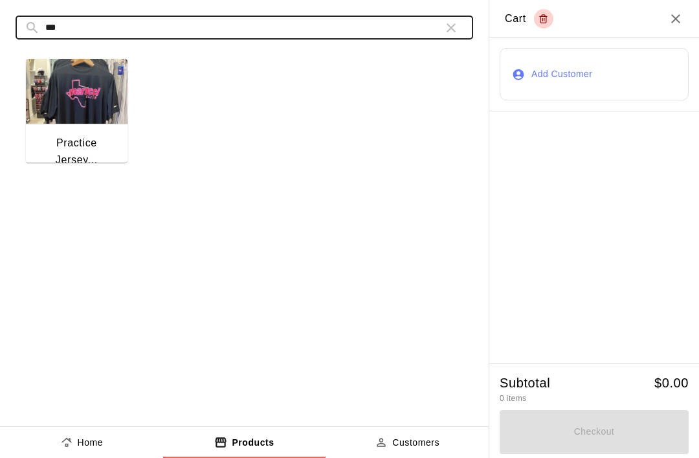
type input "***"
click at [87, 103] on img "button" at bounding box center [77, 91] width 102 height 65
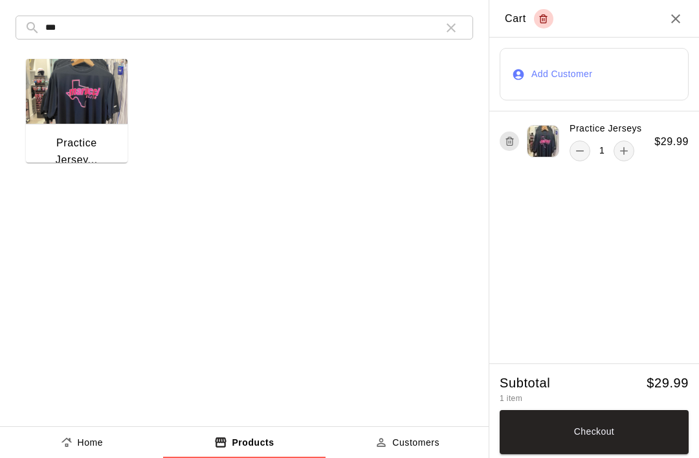
click at [74, 106] on img "button" at bounding box center [77, 91] width 102 height 65
click at [424, 40] on input "***" at bounding box center [239, 28] width 388 height 24
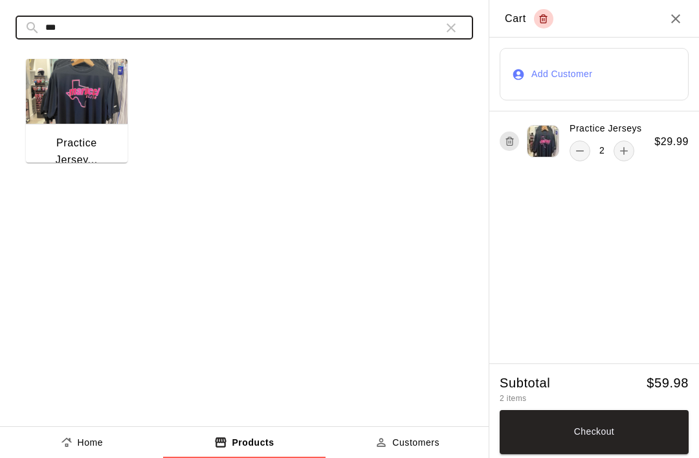
click at [455, 26] on icon "button" at bounding box center [452, 28] width 16 height 16
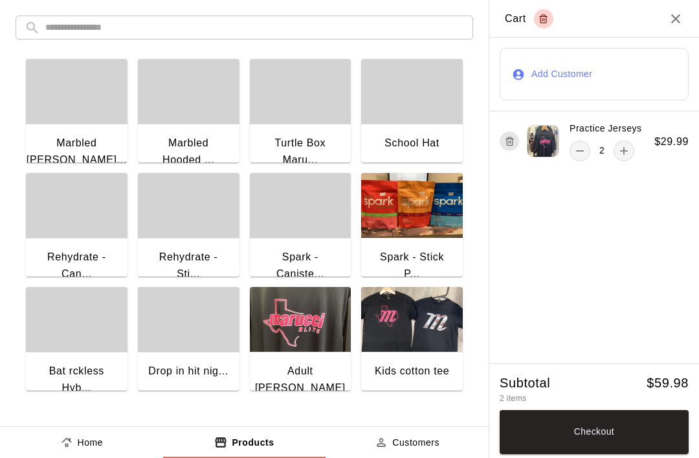
click at [313, 28] on input "text" at bounding box center [254, 28] width 419 height 24
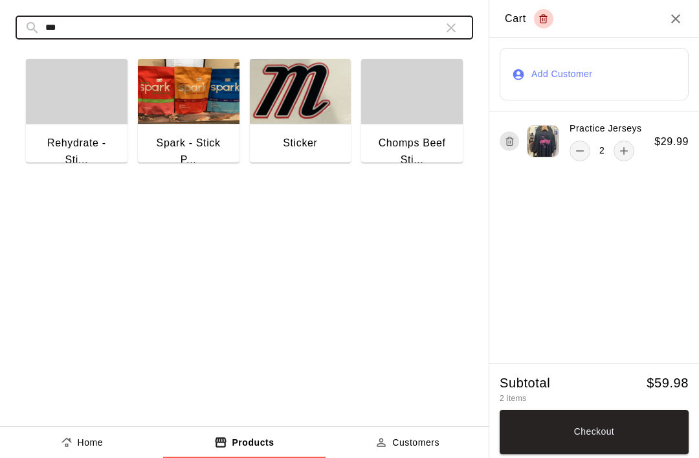
type input "***"
click at [308, 122] on img "button" at bounding box center [301, 91] width 102 height 65
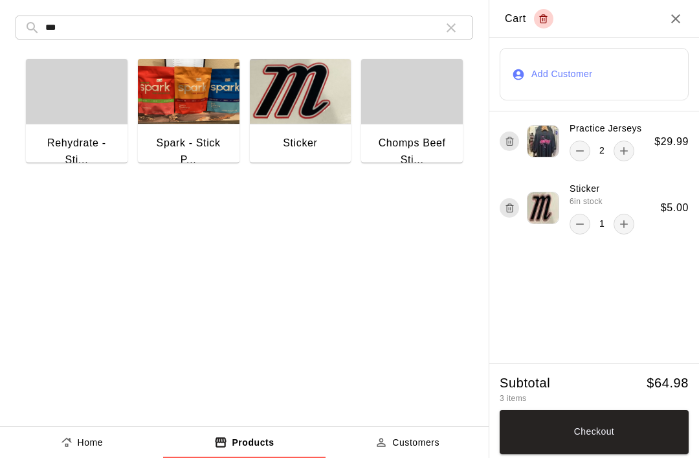
click at [633, 433] on button "Checkout" at bounding box center [594, 432] width 189 height 44
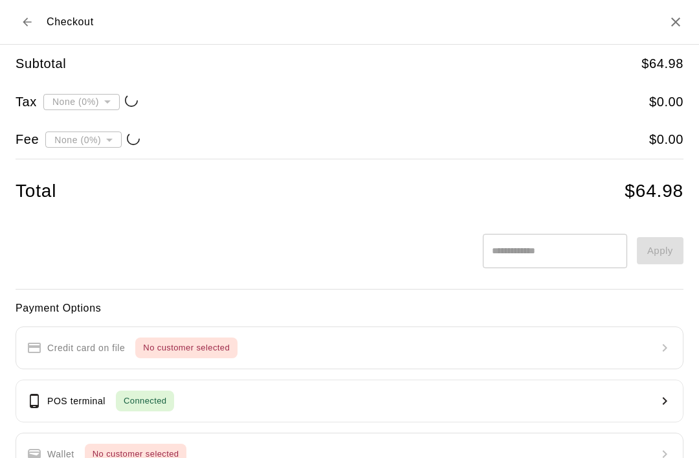
type input "**********"
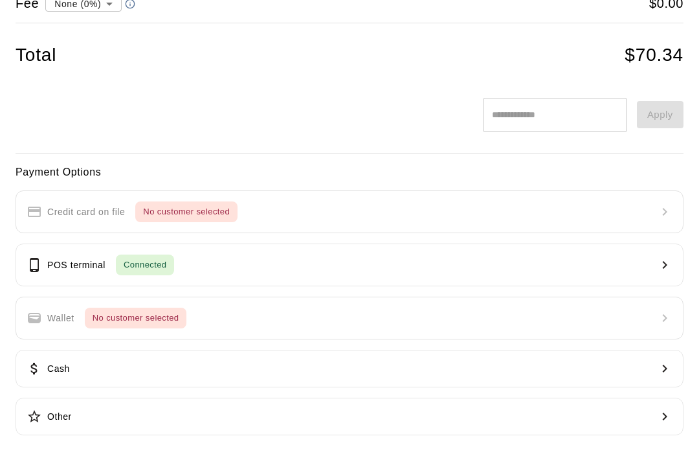
scroll to position [135, 0]
click at [63, 264] on p "POS terminal" at bounding box center [76, 267] width 58 height 14
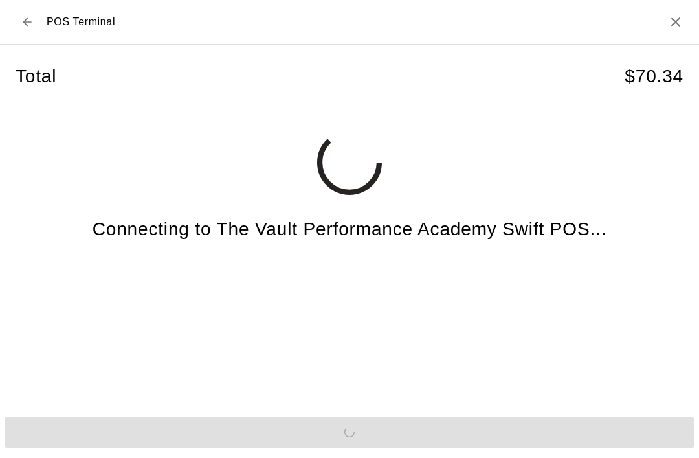
click at [424, 411] on div "Send to POS" at bounding box center [349, 432] width 699 height 42
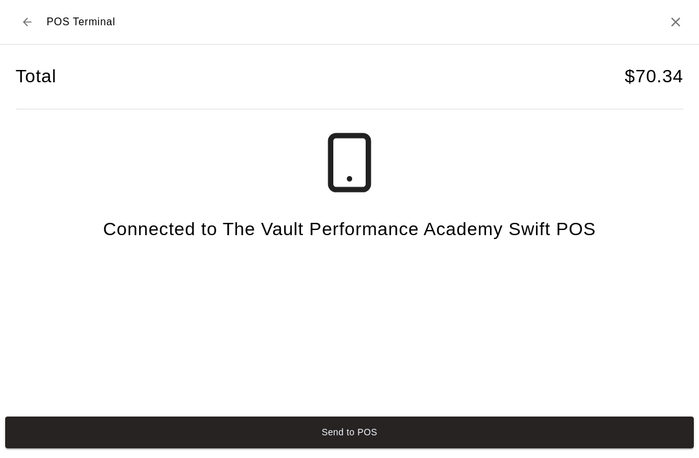
click at [280, 437] on button "Send to POS" at bounding box center [349, 432] width 689 height 32
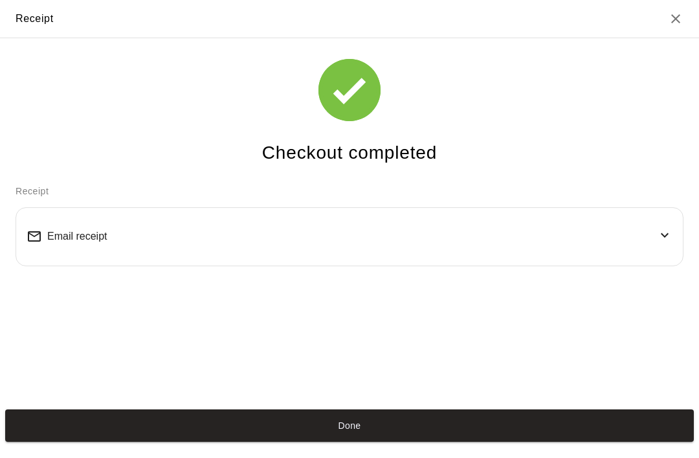
click at [192, 433] on button "Done" at bounding box center [349, 425] width 689 height 32
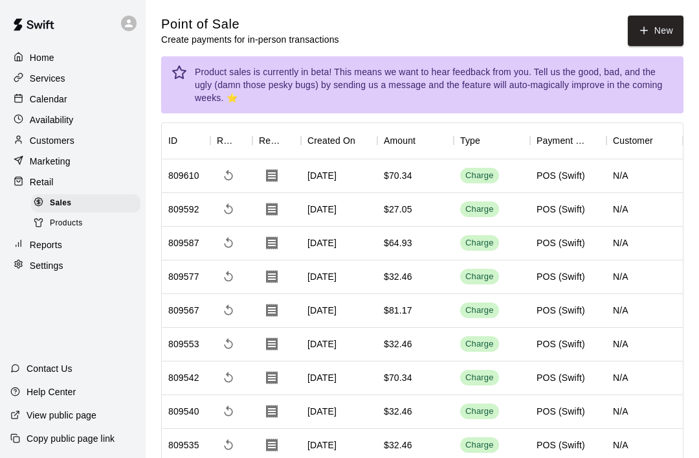
scroll to position [0, 0]
click at [73, 102] on div "Calendar" at bounding box center [72, 98] width 125 height 19
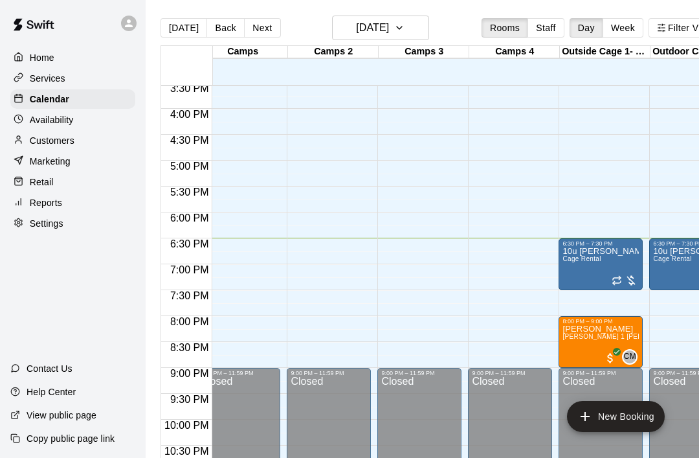
scroll to position [811, 672]
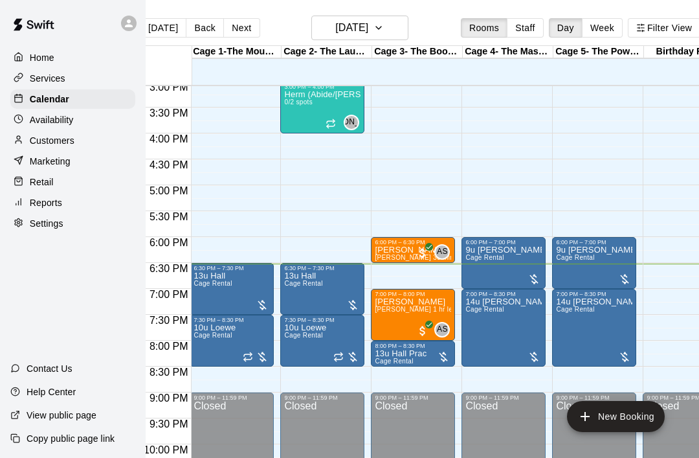
click at [38, 179] on p "Retail" at bounding box center [42, 182] width 24 height 13
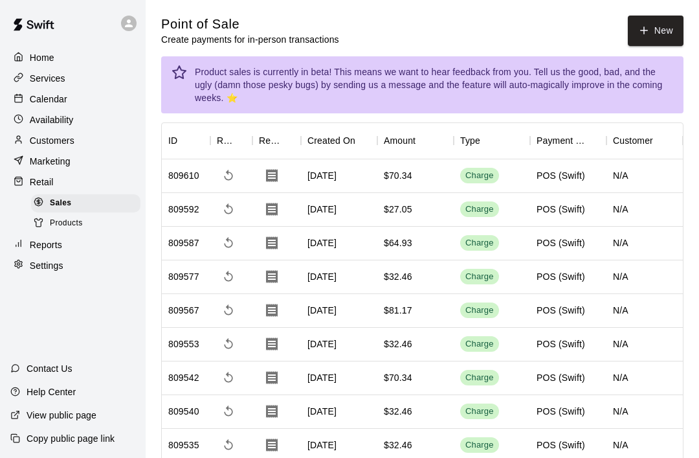
click at [650, 43] on button "New" at bounding box center [656, 31] width 56 height 30
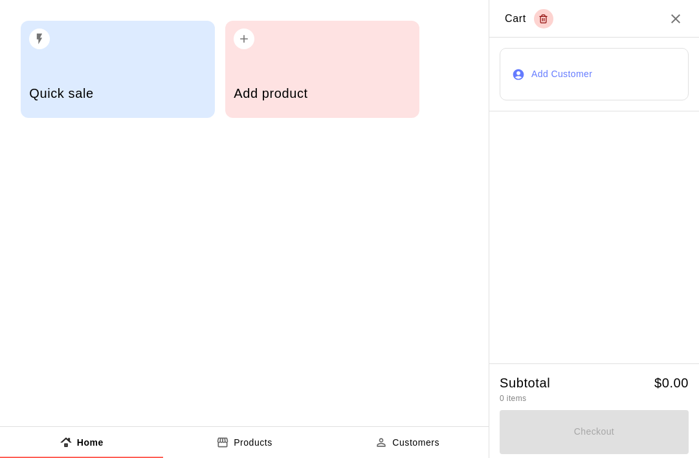
click at [317, 85] on h5 "Add product" at bounding box center [322, 93] width 177 height 17
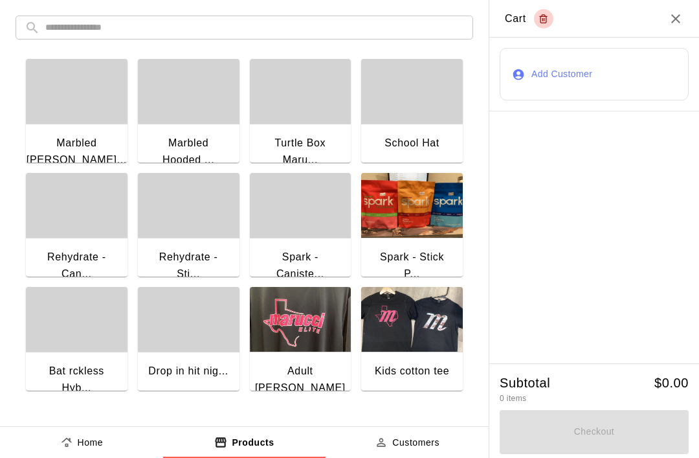
click at [378, 30] on input "text" at bounding box center [254, 28] width 419 height 24
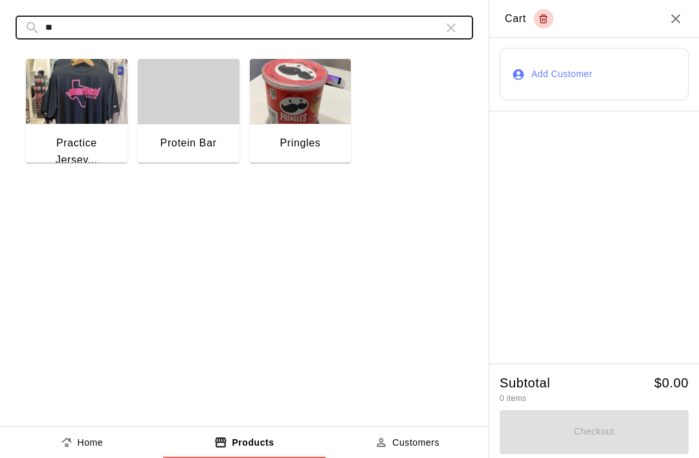
type input "*"
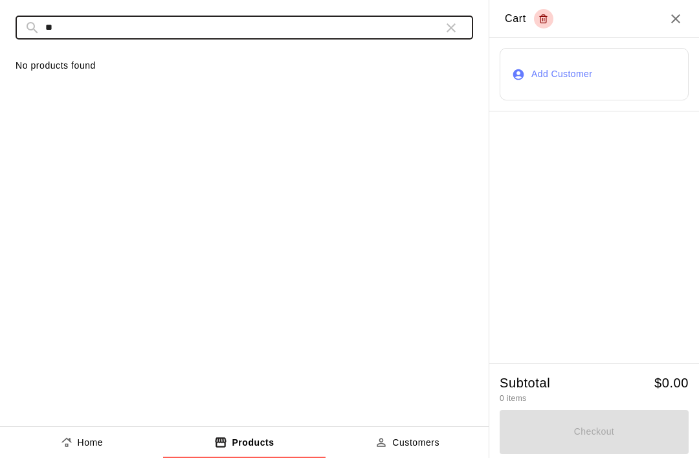
type input "*"
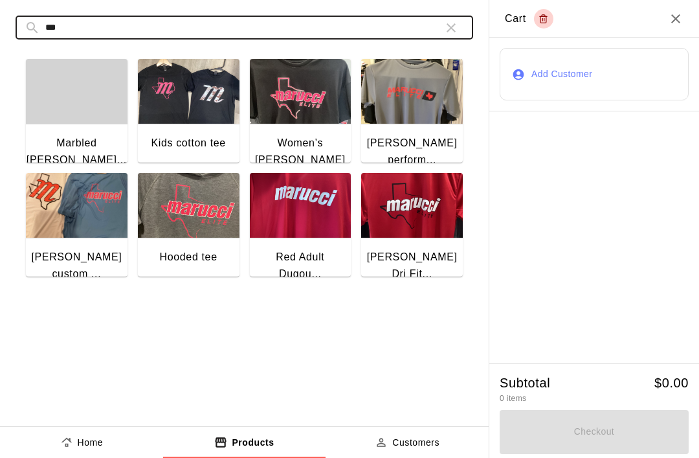
type input "***"
click at [459, 25] on button "button" at bounding box center [451, 28] width 26 height 26
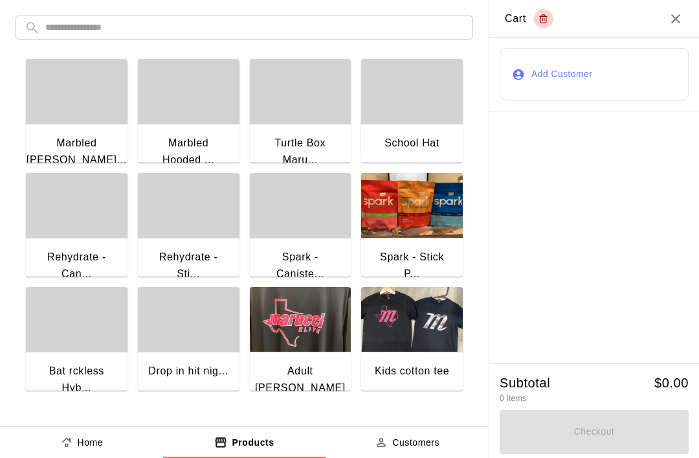
click at [292, 23] on input "text" at bounding box center [254, 28] width 419 height 24
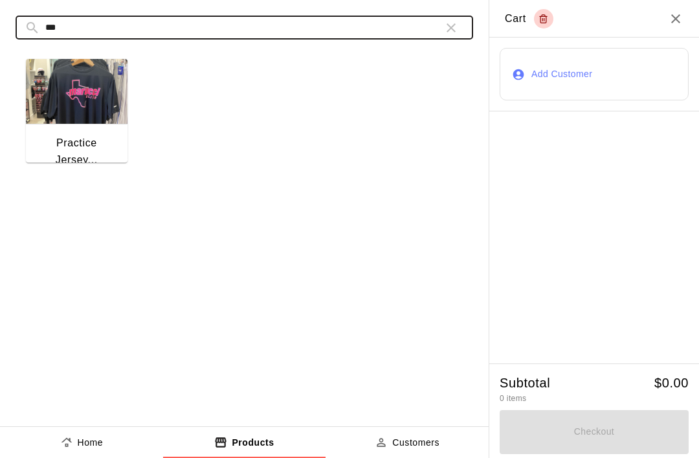
type input "***"
click at [92, 123] on img "button" at bounding box center [77, 91] width 102 height 65
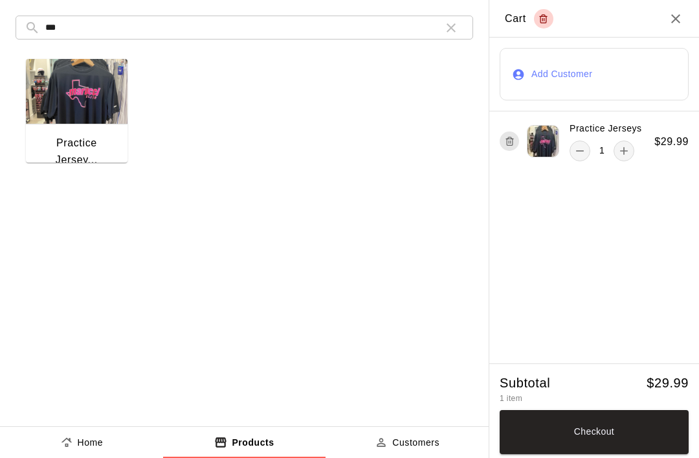
click at [60, 135] on div "Practice Jersey..." at bounding box center [76, 151] width 81 height 33
click at [59, 133] on div "Practice Jersey..." at bounding box center [77, 153] width 102 height 58
click at [611, 436] on button "Checkout" at bounding box center [594, 432] width 189 height 44
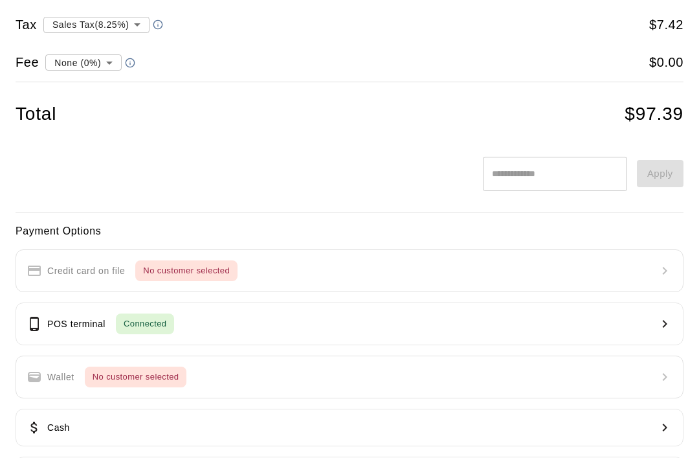
click at [45, 330] on div "POS terminal Connected" at bounding box center [101, 323] width 148 height 21
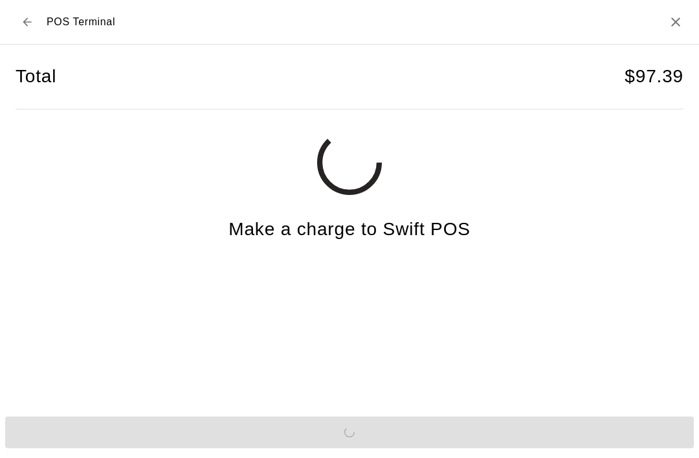
scroll to position [32, 0]
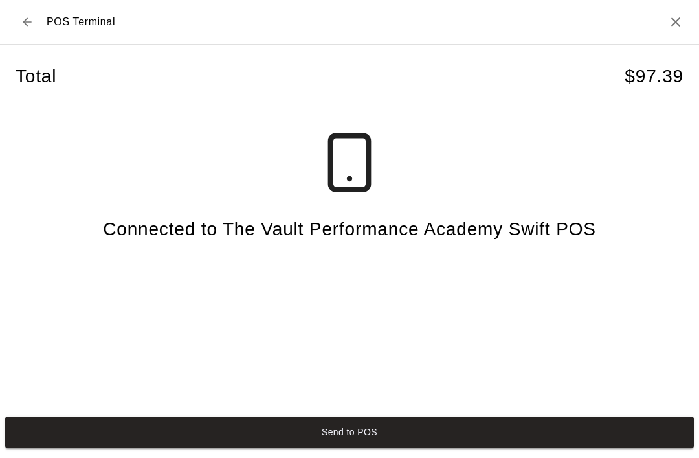
click at [449, 446] on button "Send to POS" at bounding box center [349, 432] width 689 height 32
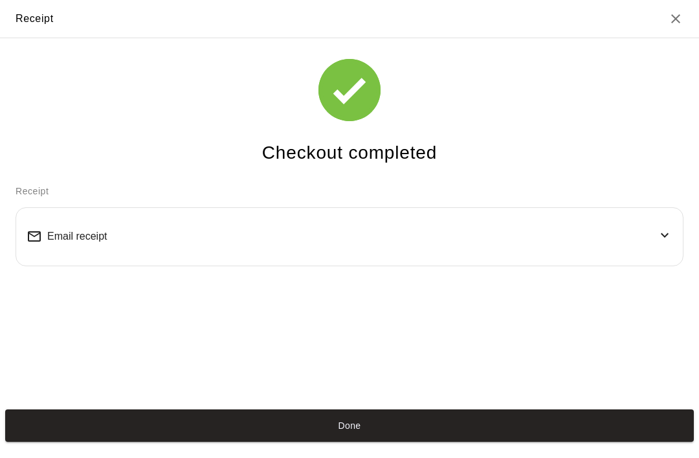
scroll to position [25, 0]
click at [506, 434] on button "Done" at bounding box center [349, 425] width 689 height 32
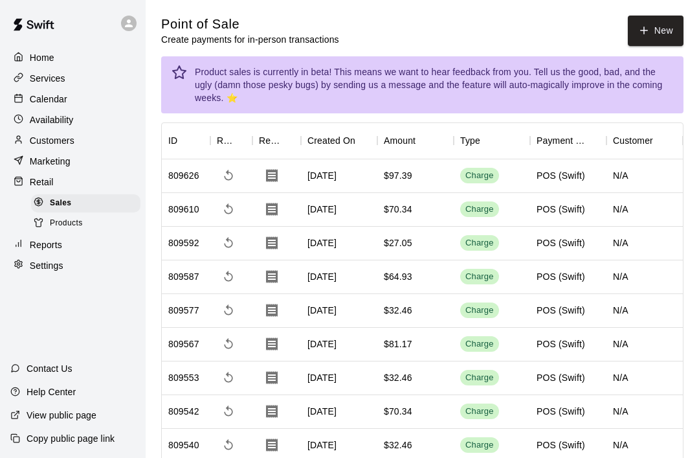
click at [644, 43] on button "New" at bounding box center [656, 31] width 56 height 30
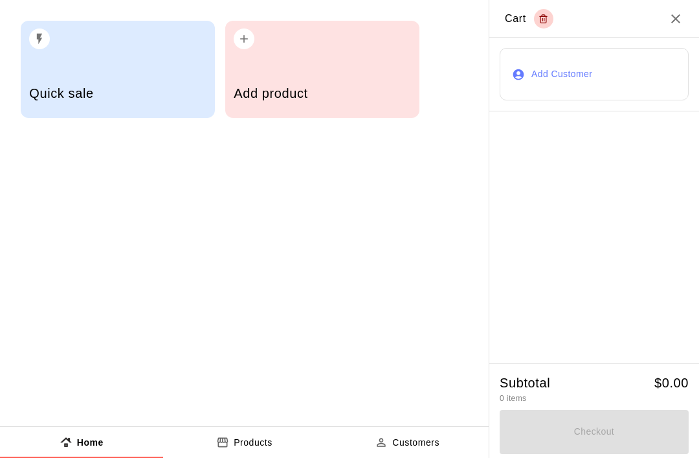
click at [334, 71] on div "Add product" at bounding box center [322, 69] width 194 height 97
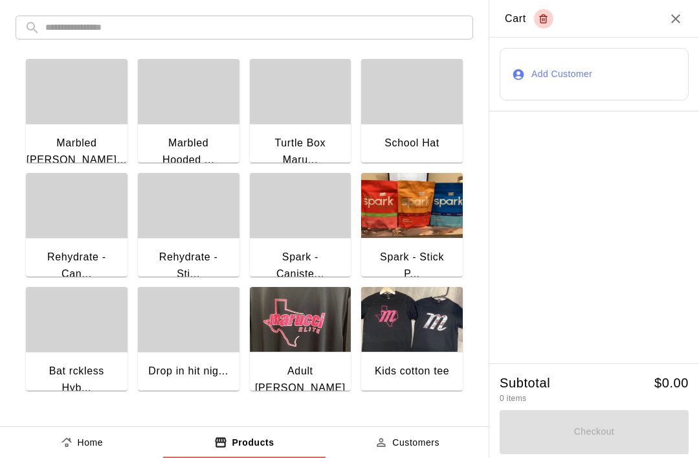
click at [354, 27] on input "text" at bounding box center [254, 28] width 419 height 24
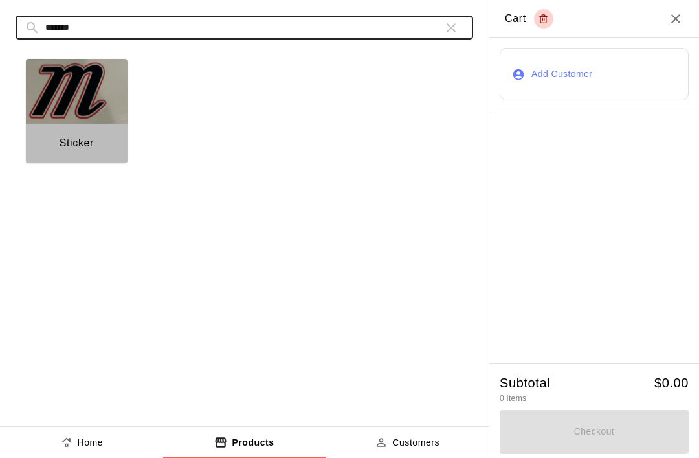
type input "*******"
click at [86, 122] on img "button" at bounding box center [77, 91] width 102 height 65
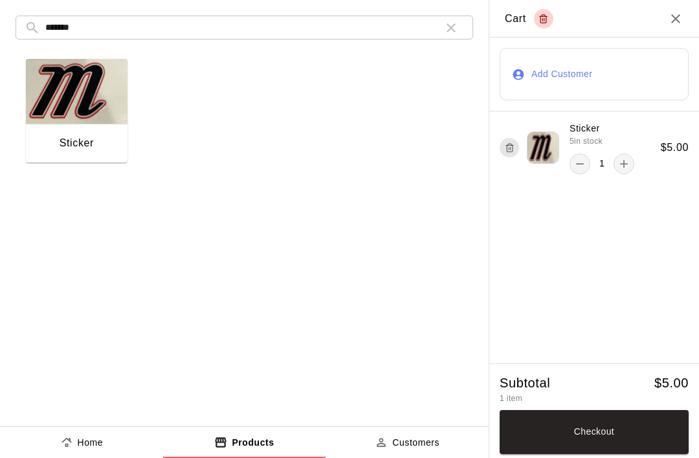
click at [391, 32] on input "*******" at bounding box center [239, 28] width 388 height 24
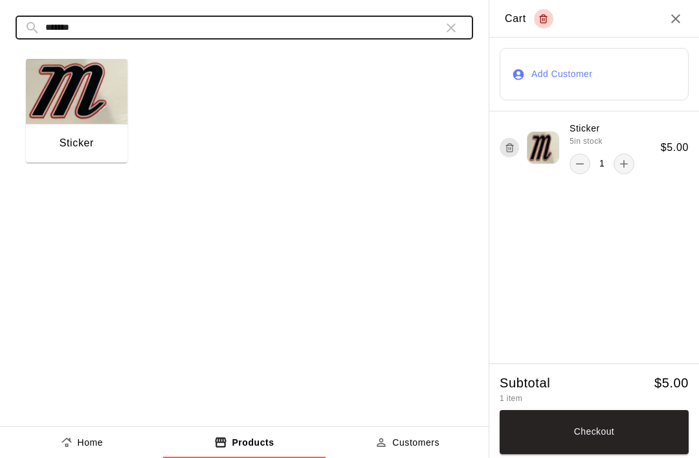
click at [453, 38] on button "button" at bounding box center [451, 28] width 26 height 26
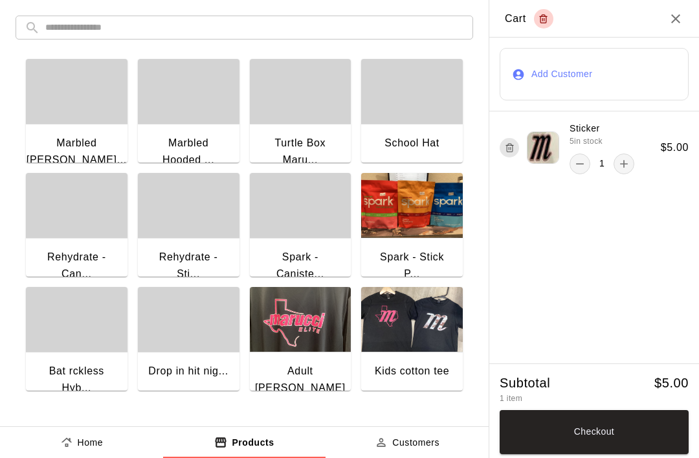
click at [413, 35] on input "text" at bounding box center [254, 28] width 419 height 24
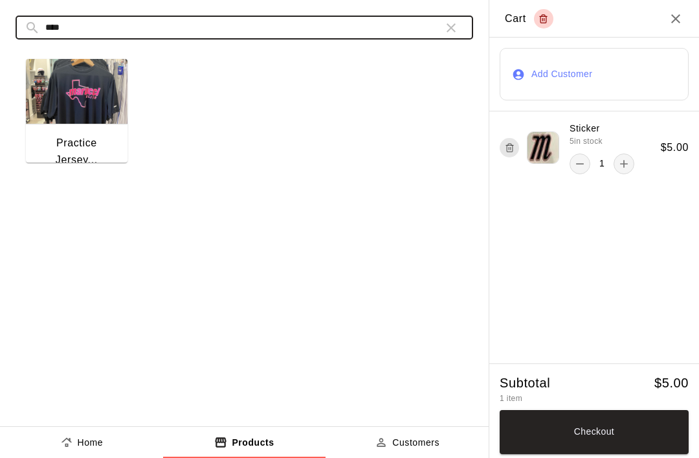
type input "****"
click at [60, 124] on img "button" at bounding box center [77, 91] width 102 height 65
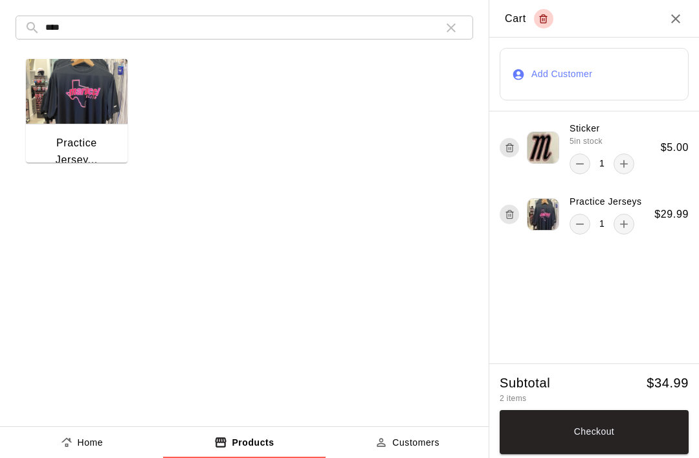
click at [636, 433] on button "Checkout" at bounding box center [594, 432] width 189 height 44
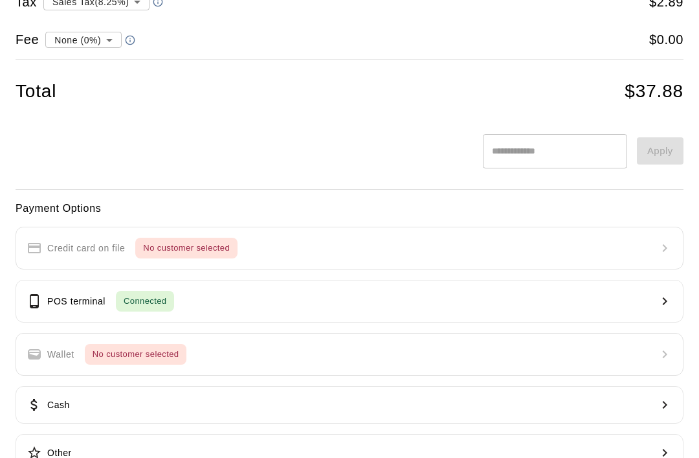
click at [49, 306] on div "POS terminal Connected" at bounding box center [101, 301] width 148 height 21
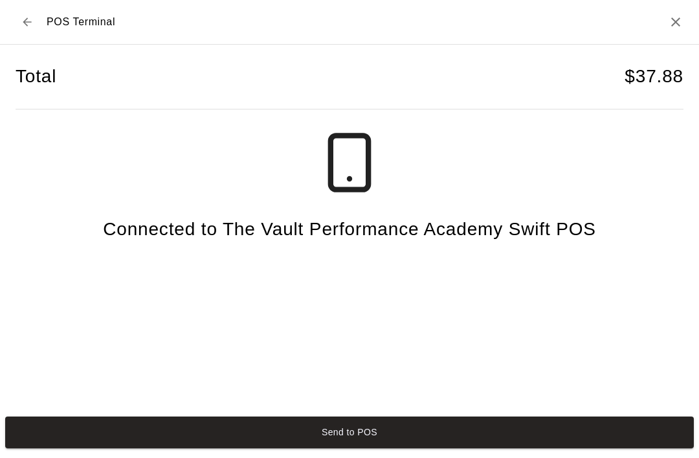
click at [405, 431] on button "Send to POS" at bounding box center [349, 432] width 689 height 32
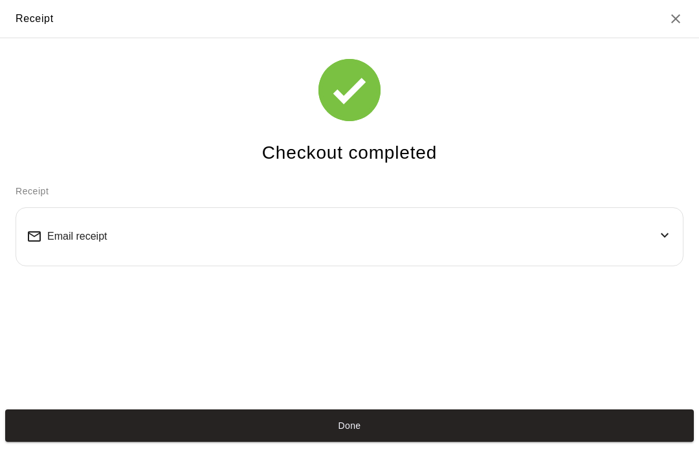
scroll to position [25, 0]
click at [378, 422] on button "Done" at bounding box center [349, 425] width 689 height 32
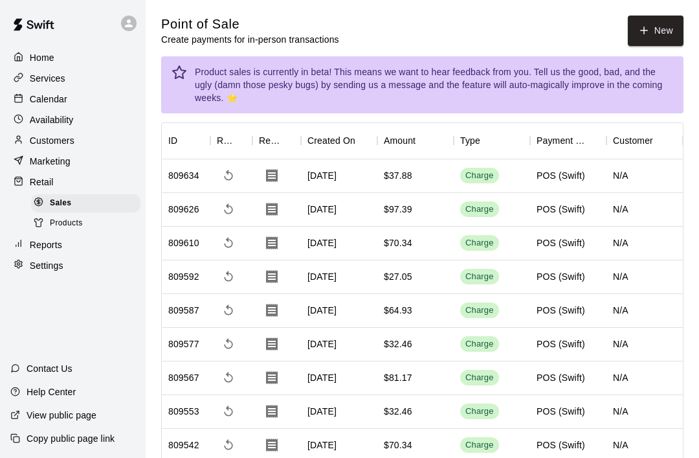
click at [661, 23] on button "New" at bounding box center [656, 31] width 56 height 30
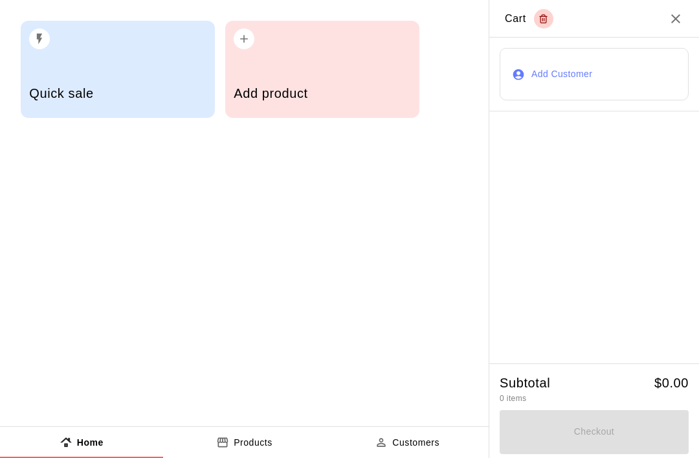
click at [361, 86] on h5 "Add product" at bounding box center [322, 93] width 177 height 17
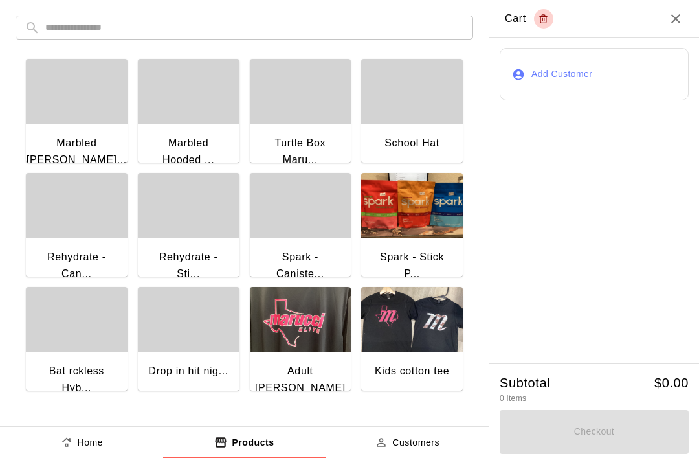
click at [315, 38] on input "text" at bounding box center [254, 28] width 419 height 24
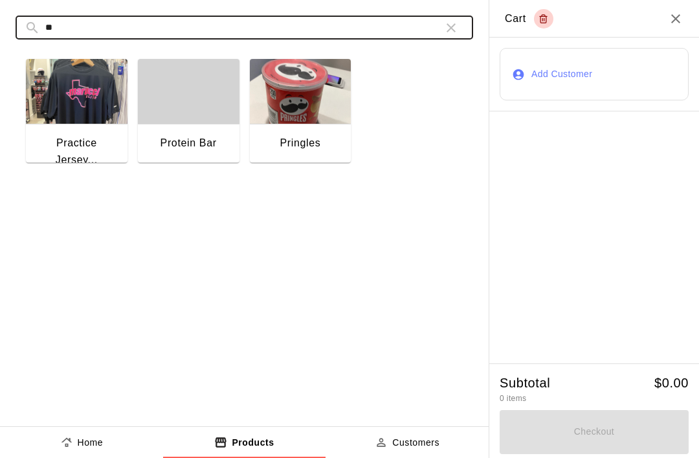
type input "**"
click at [72, 122] on img "button" at bounding box center [77, 91] width 102 height 65
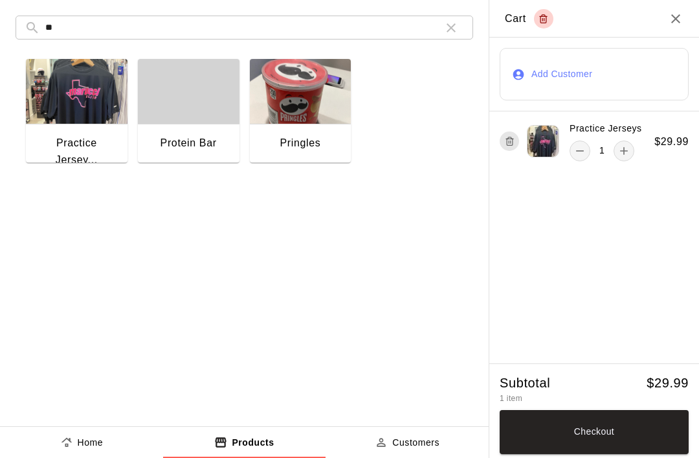
click at [592, 432] on button "Checkout" at bounding box center [594, 432] width 189 height 44
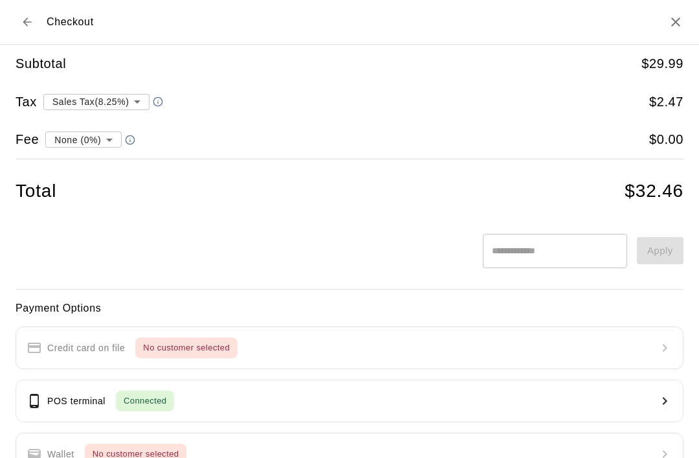
click at [104, 403] on p "POS terminal" at bounding box center [76, 401] width 58 height 14
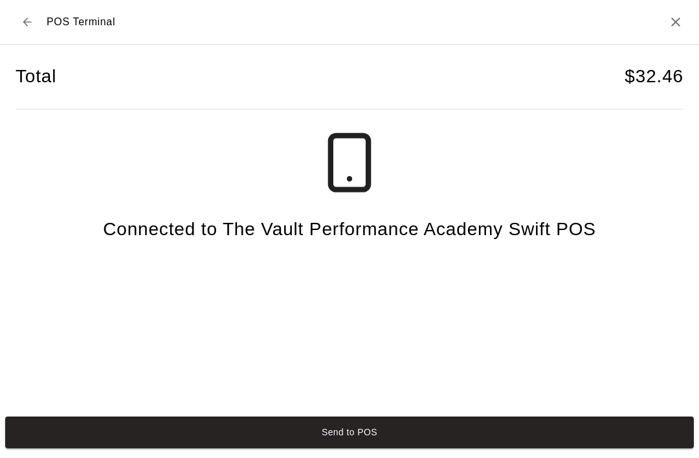
scroll to position [32, 0]
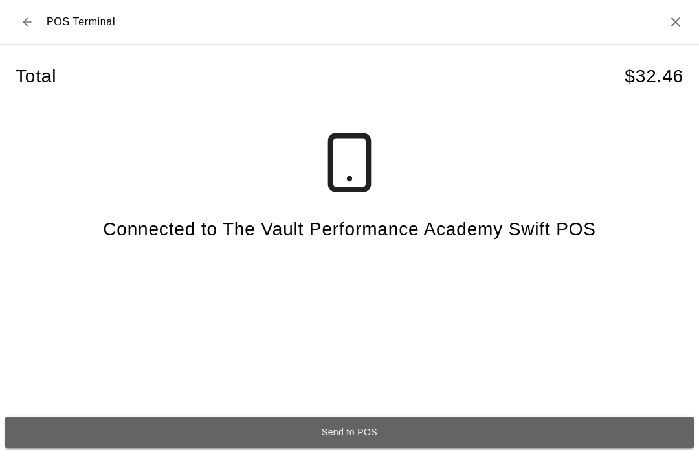
click at [424, 435] on button "Send to POS" at bounding box center [349, 432] width 689 height 32
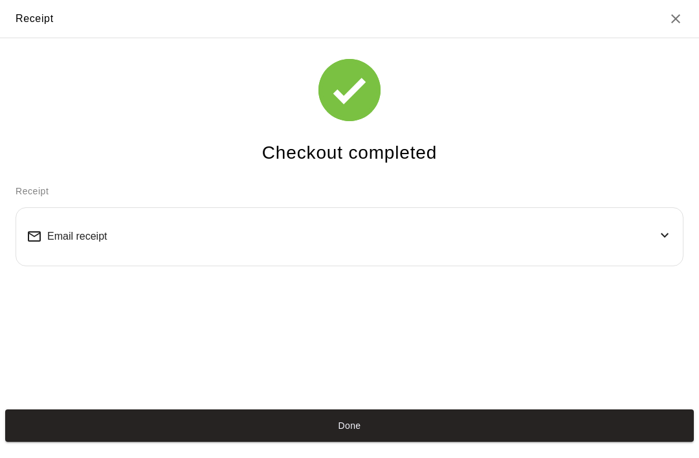
scroll to position [25, 0]
click at [356, 441] on button "Done" at bounding box center [349, 425] width 689 height 32
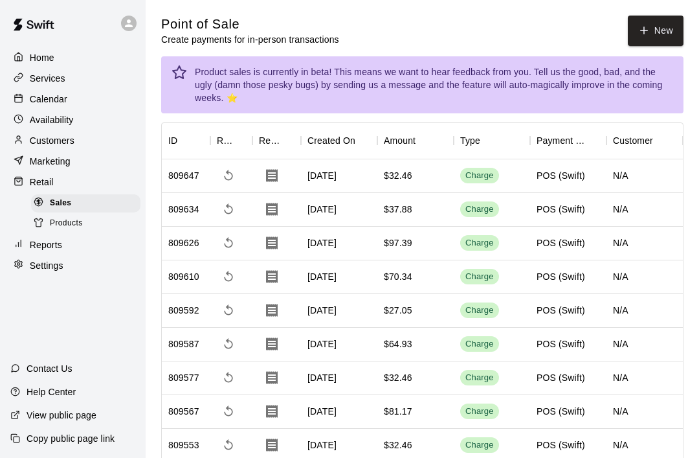
click at [646, 34] on icon "button" at bounding box center [645, 31] width 12 height 12
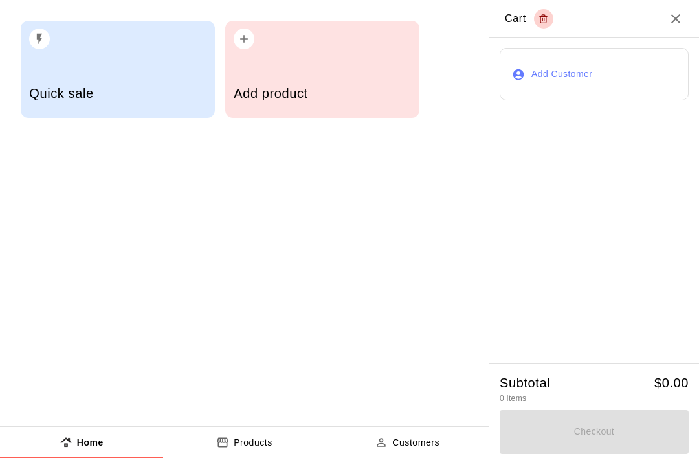
click at [326, 83] on div "Add product" at bounding box center [322, 95] width 177 height 46
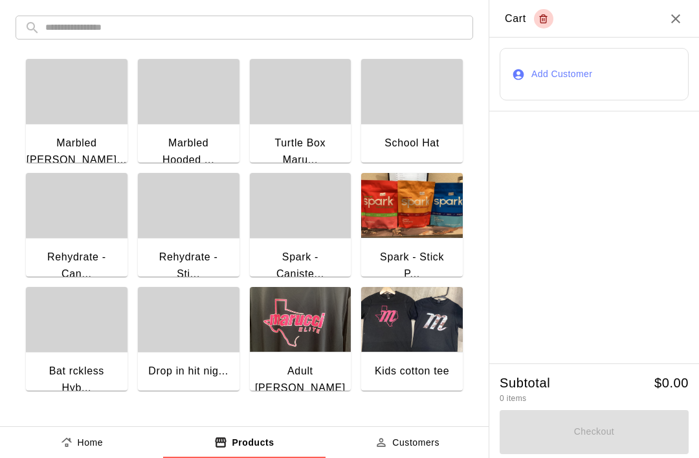
click at [282, 25] on input "text" at bounding box center [254, 28] width 419 height 24
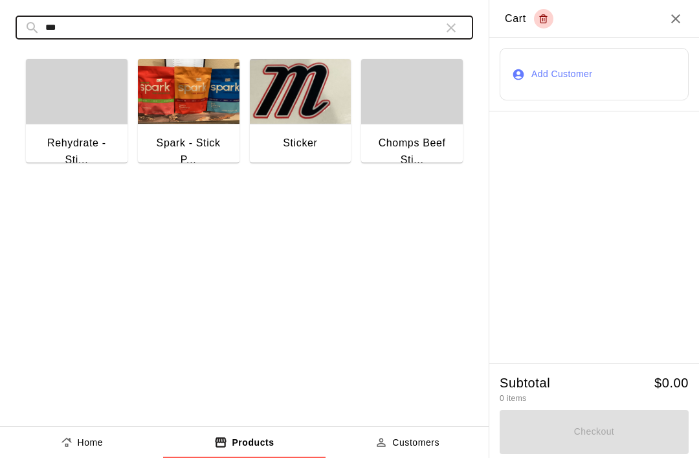
type input "***"
click at [294, 98] on img "button" at bounding box center [301, 91] width 102 height 65
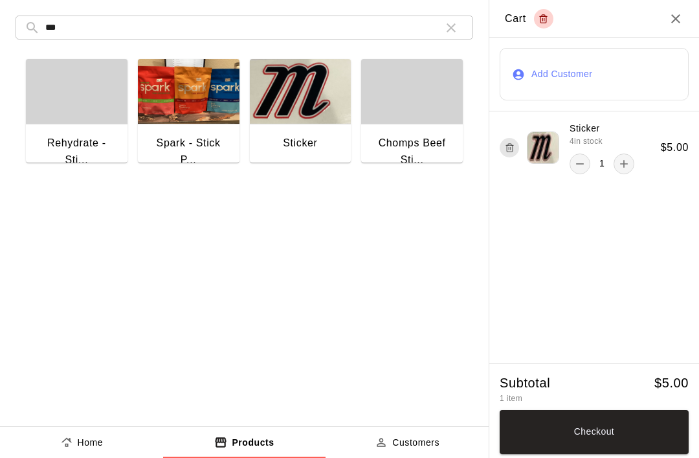
click at [598, 447] on button "Checkout" at bounding box center [594, 432] width 189 height 44
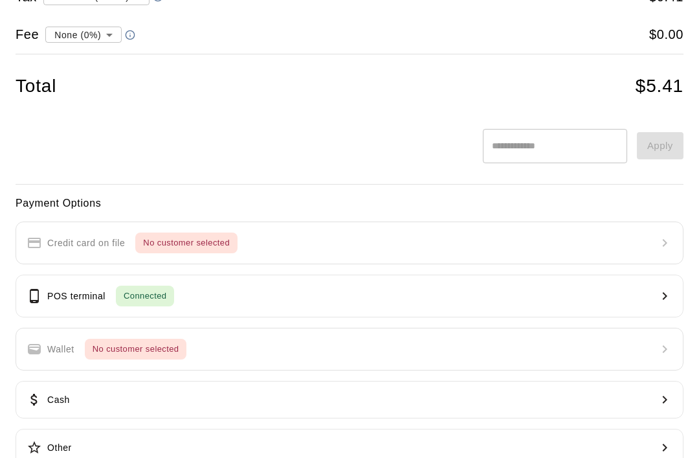
click at [32, 286] on div "POS terminal Connected" at bounding box center [101, 296] width 148 height 21
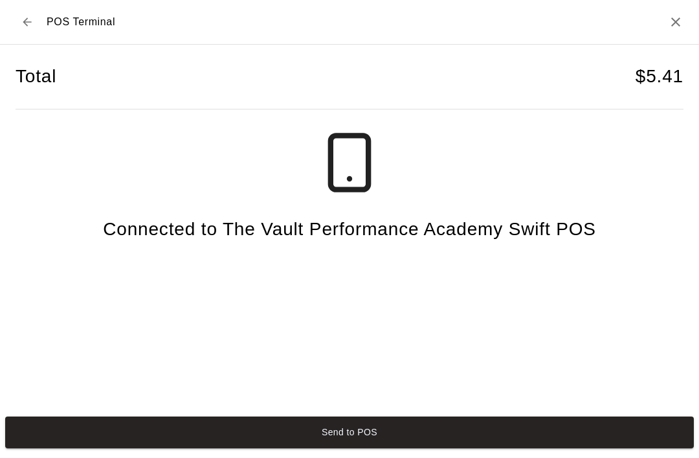
click at [139, 421] on button "Send to POS" at bounding box center [349, 432] width 689 height 32
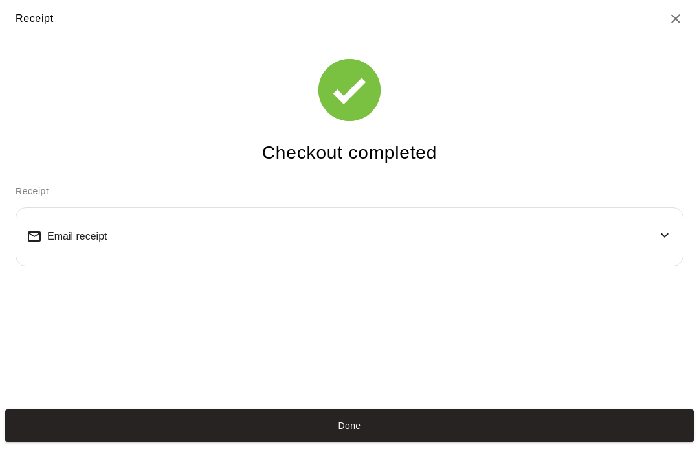
scroll to position [25, 0]
click at [116, 413] on div "Done" at bounding box center [349, 425] width 699 height 42
click at [104, 441] on button "Done" at bounding box center [349, 425] width 689 height 32
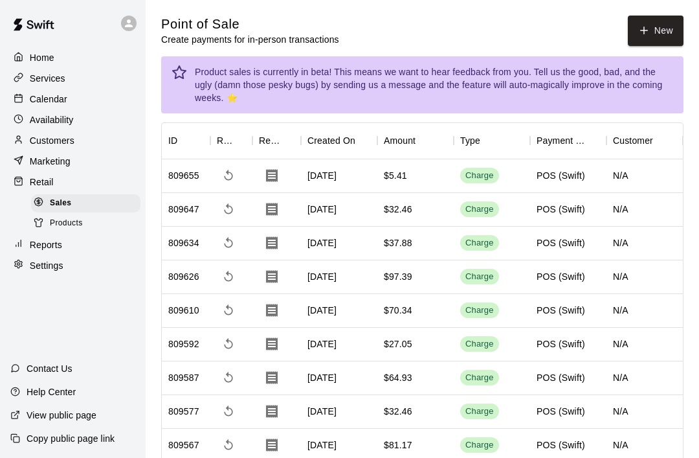
click at [88, 98] on div "Calendar" at bounding box center [72, 98] width 125 height 19
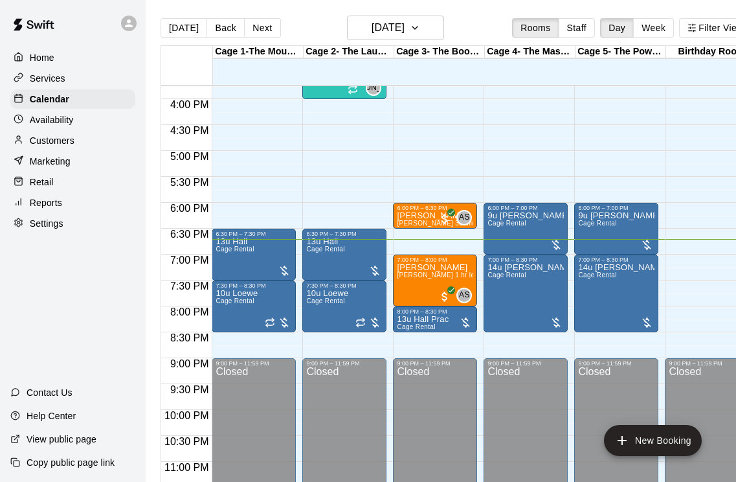
scroll to position [789, 0]
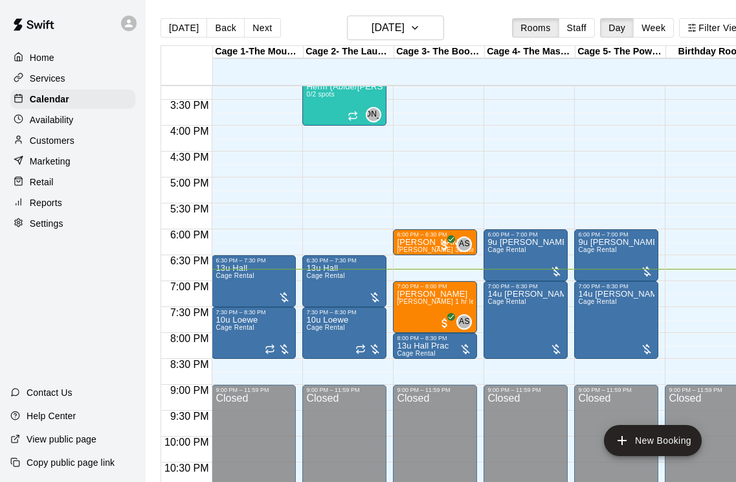
click at [85, 187] on div "Retail" at bounding box center [72, 181] width 125 height 19
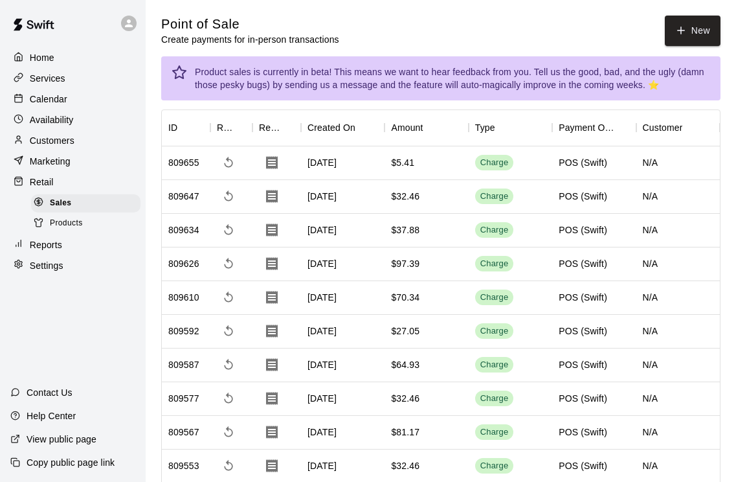
click at [687, 36] on icon "button" at bounding box center [682, 31] width 12 height 12
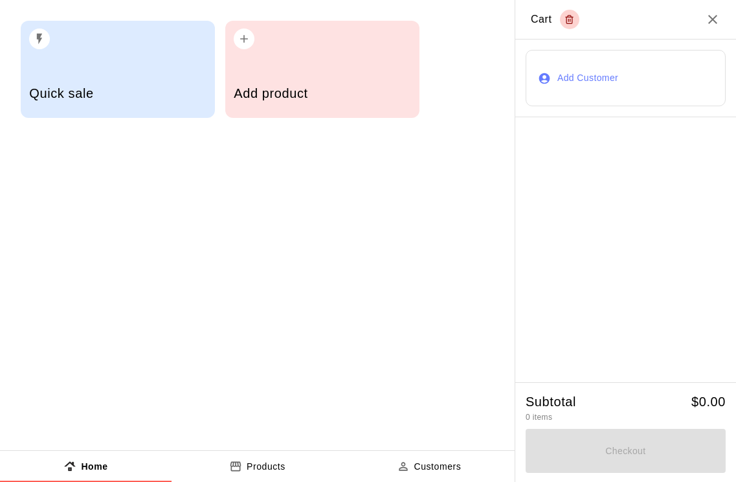
click at [337, 65] on div "Add product" at bounding box center [322, 69] width 194 height 97
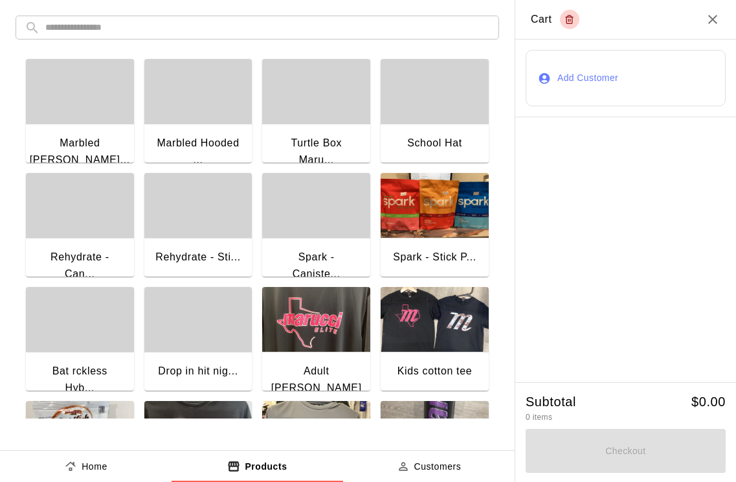
click at [414, 30] on input "text" at bounding box center [267, 28] width 445 height 24
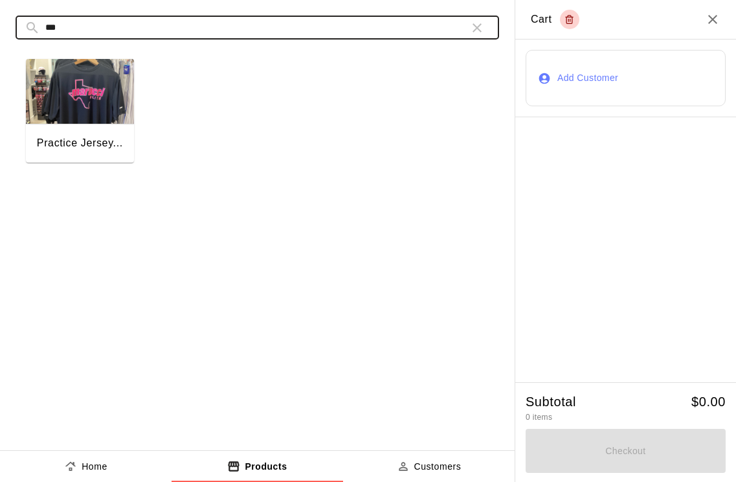
type input "***"
click at [106, 115] on img "button" at bounding box center [80, 91] width 108 height 65
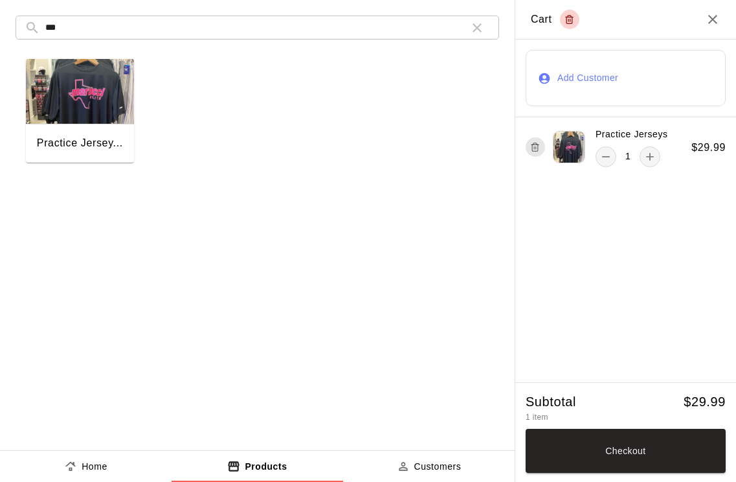
click at [93, 109] on img "button" at bounding box center [80, 91] width 108 height 65
click at [652, 457] on button "Checkout" at bounding box center [626, 451] width 200 height 44
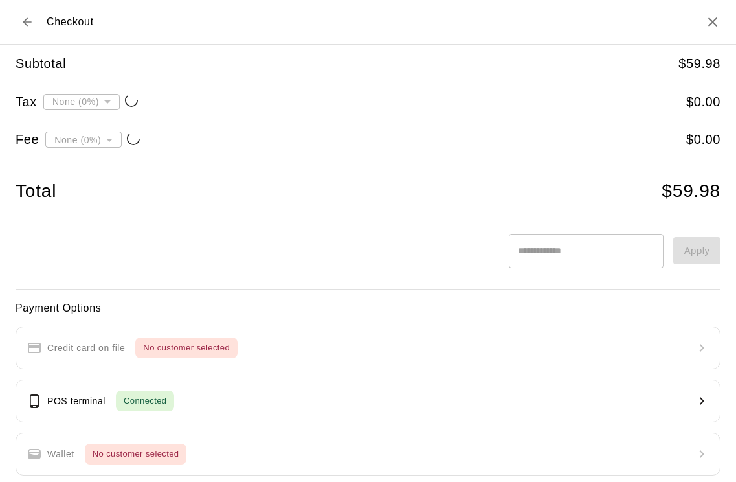
type input "**********"
click at [23, 37] on h2 "Checkout" at bounding box center [368, 22] width 736 height 45
click at [32, 25] on icon "Back to cart" at bounding box center [27, 22] width 13 height 13
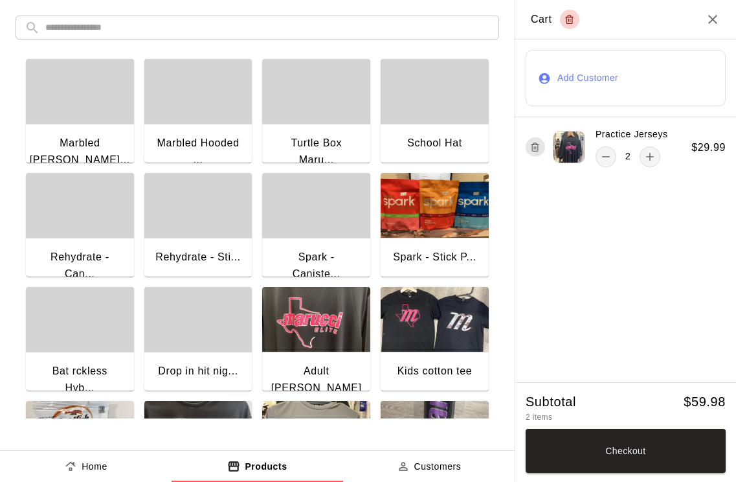
click at [645, 449] on button "Checkout" at bounding box center [626, 451] width 200 height 44
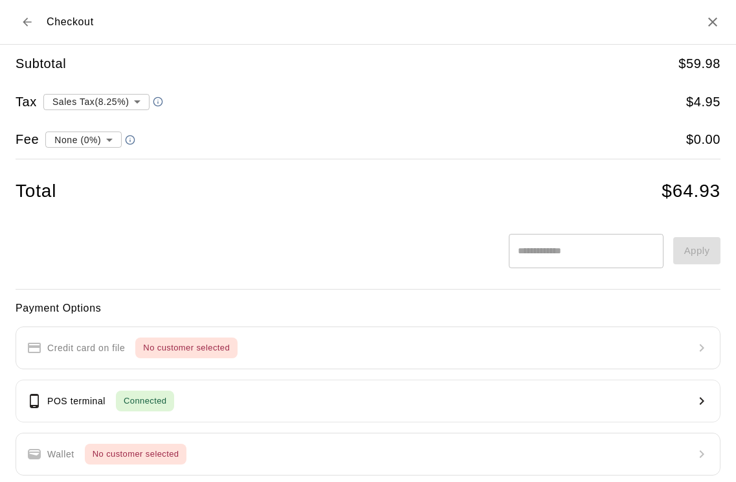
click at [55, 402] on p "POS terminal" at bounding box center [76, 401] width 58 height 14
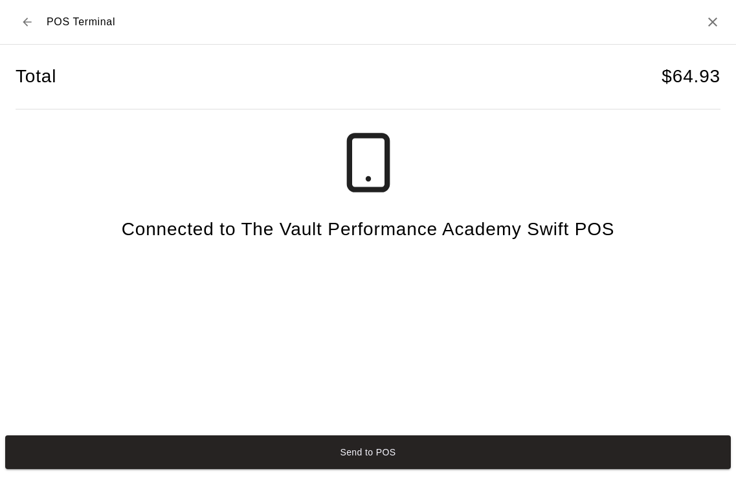
scroll to position [30, 0]
click at [536, 457] on button "Send to POS" at bounding box center [368, 452] width 726 height 34
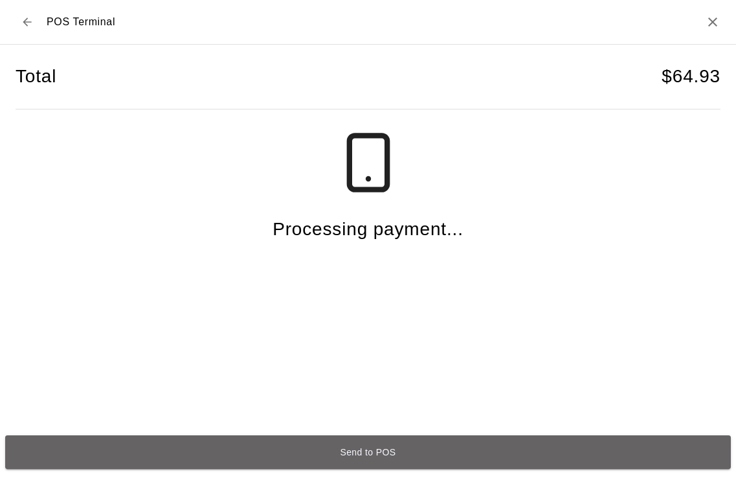
click at [392, 457] on button "Send to POS" at bounding box center [368, 452] width 726 height 34
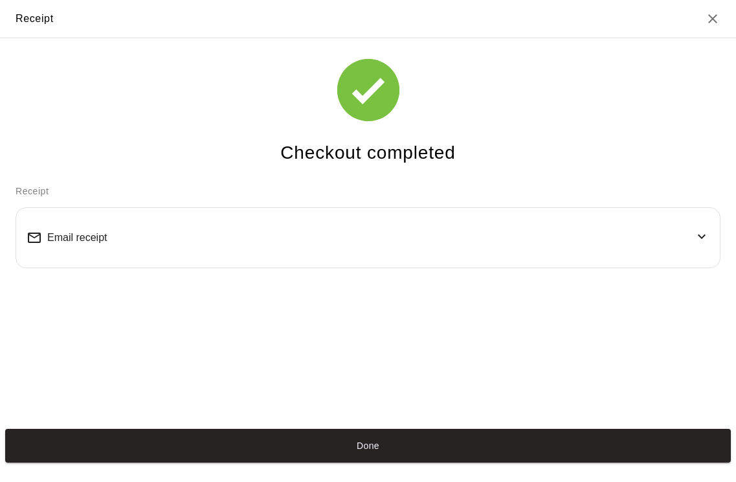
scroll to position [23, 0]
click at [334, 452] on button "Done" at bounding box center [368, 446] width 726 height 34
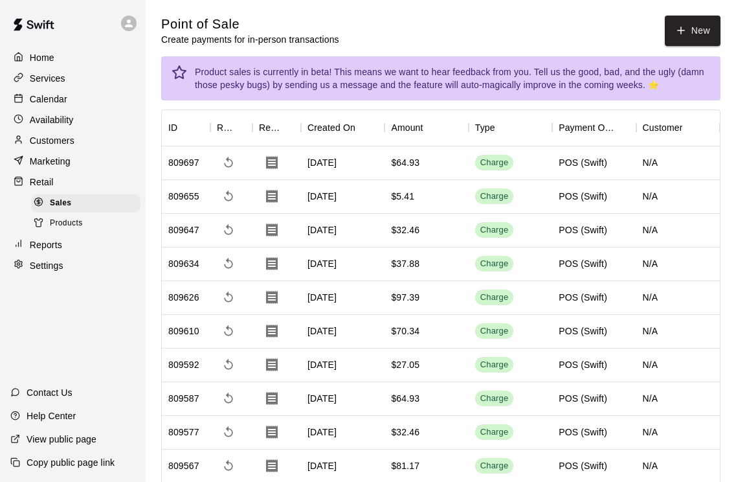
click at [694, 44] on button "New" at bounding box center [693, 31] width 56 height 30
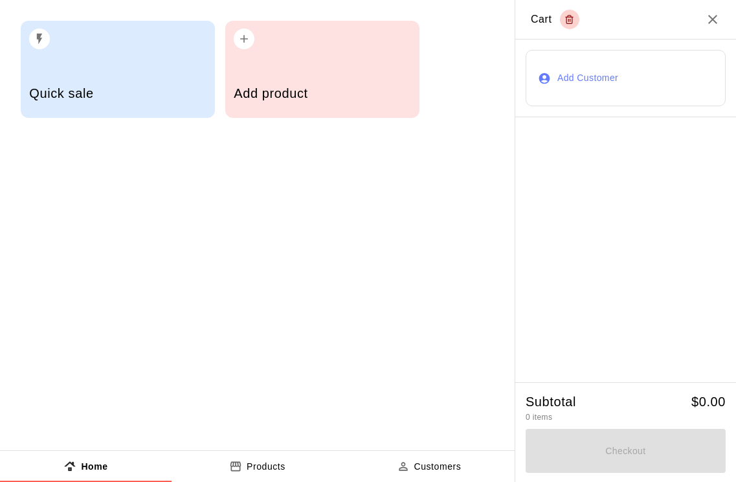
click at [339, 66] on div "Add product" at bounding box center [322, 69] width 194 height 97
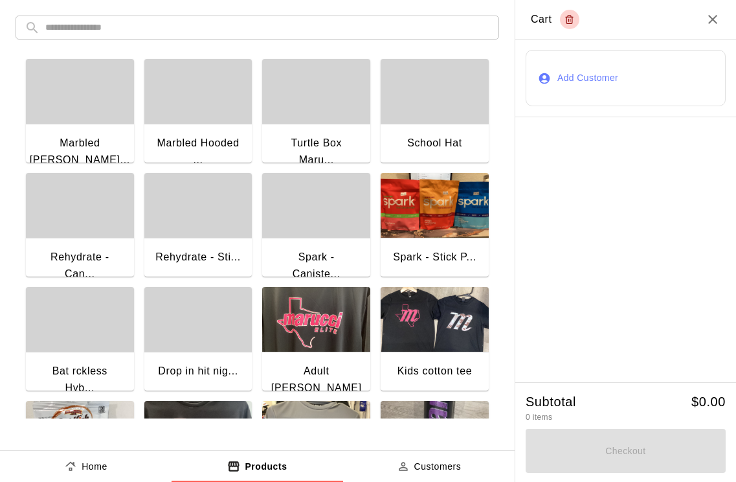
click at [332, 29] on input "text" at bounding box center [267, 28] width 445 height 24
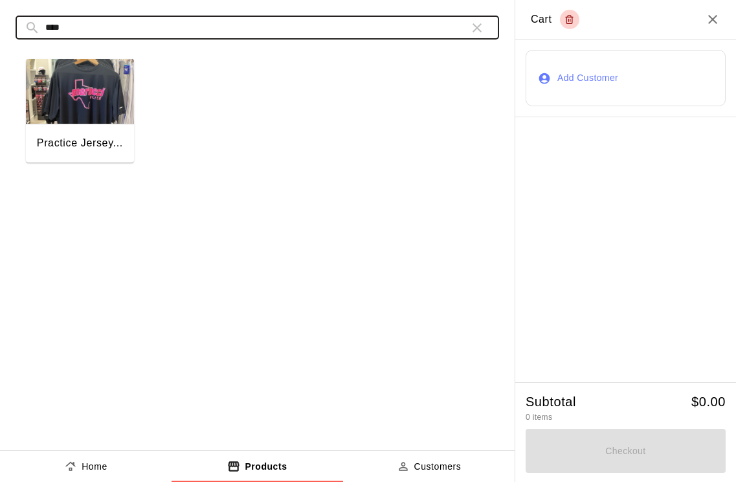
type input "****"
click at [100, 138] on div "Practice Jersey..." at bounding box center [80, 143] width 86 height 17
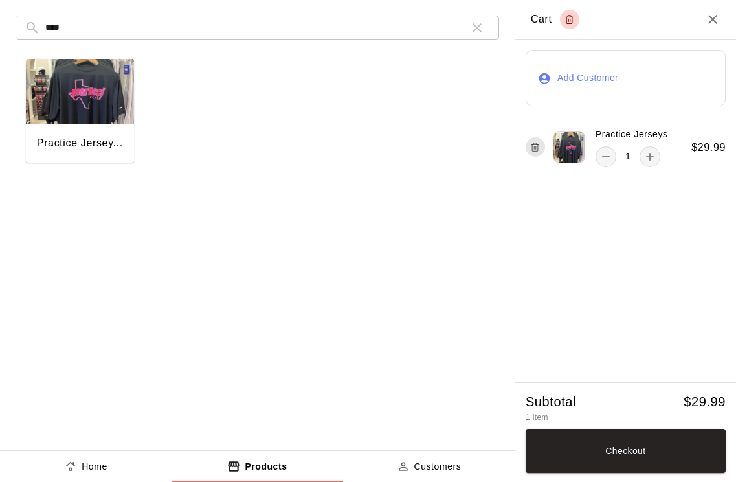
click at [68, 137] on div "Practice Jersey..." at bounding box center [80, 143] width 86 height 17
click at [662, 454] on button "Checkout" at bounding box center [626, 451] width 200 height 44
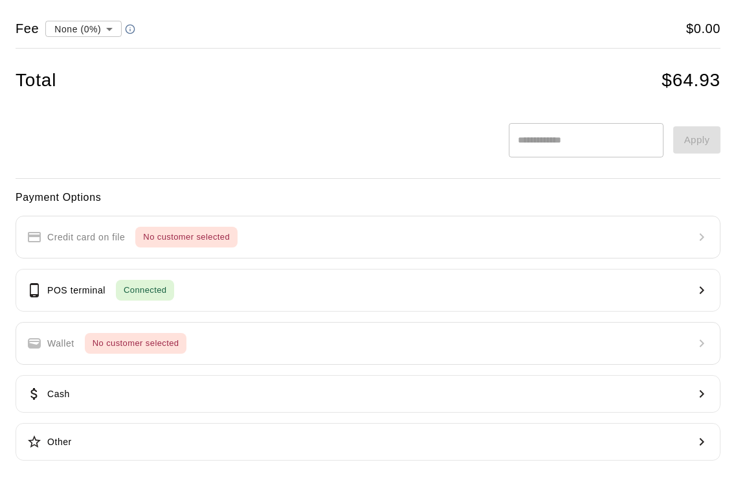
click at [44, 290] on div "POS terminal Connected" at bounding box center [101, 290] width 148 height 21
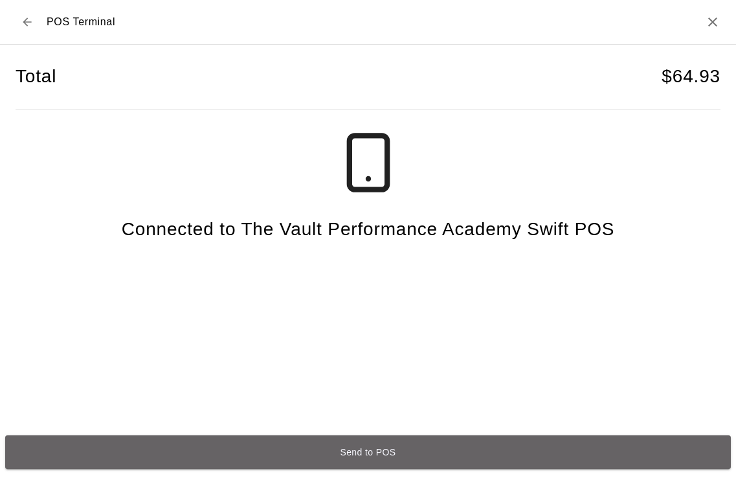
click at [487, 454] on button "Send to POS" at bounding box center [368, 452] width 726 height 34
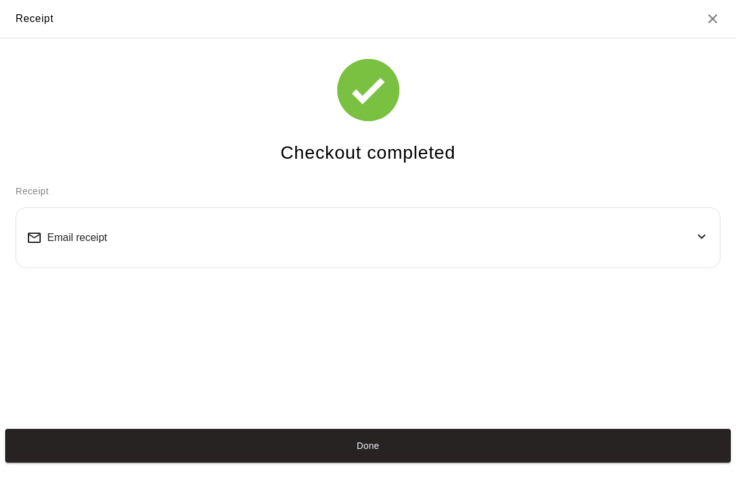
scroll to position [23, 0]
click at [461, 450] on button "Done" at bounding box center [368, 446] width 726 height 34
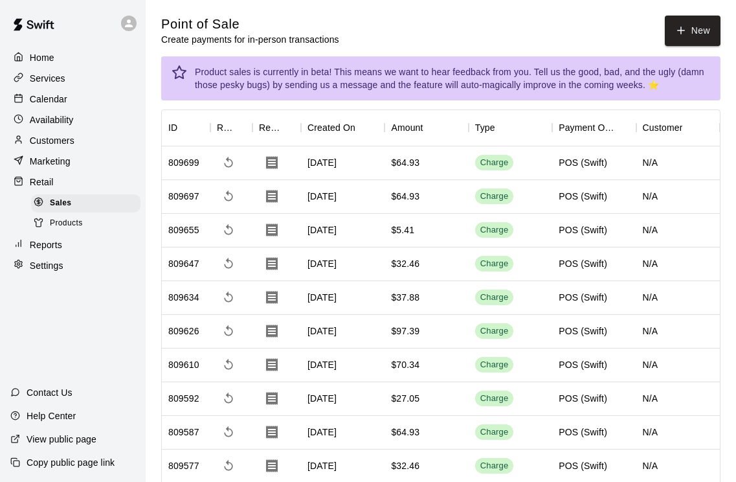
click at [51, 183] on p "Retail" at bounding box center [42, 182] width 24 height 13
click at [44, 179] on p "Retail" at bounding box center [42, 182] width 24 height 13
click at [80, 224] on span "Products" at bounding box center [66, 223] width 33 height 13
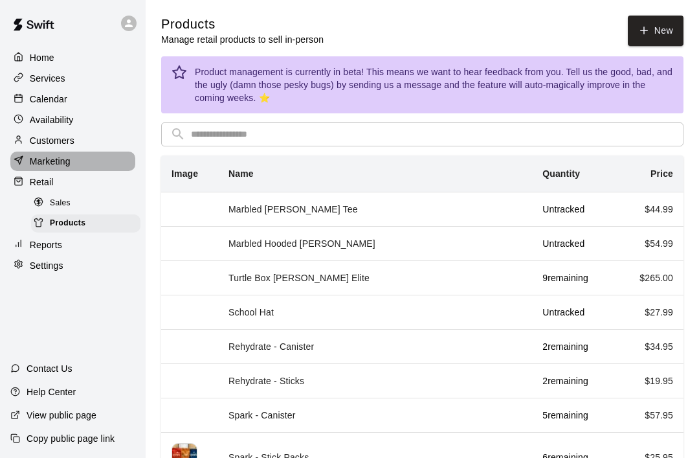
click at [72, 166] on div "Marketing" at bounding box center [72, 161] width 125 height 19
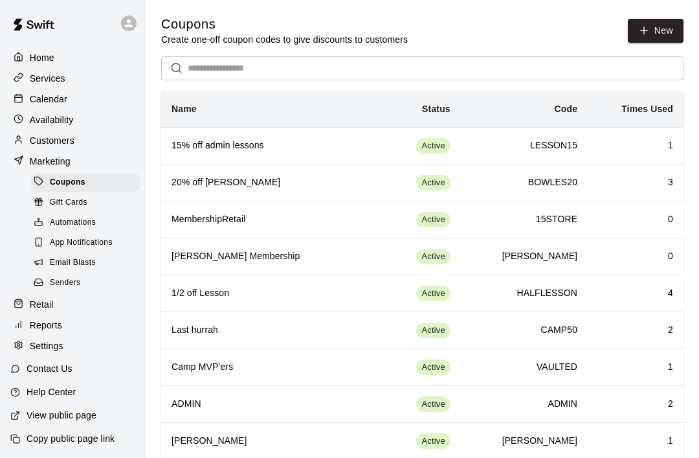
click at [70, 303] on div "Retail" at bounding box center [72, 304] width 125 height 19
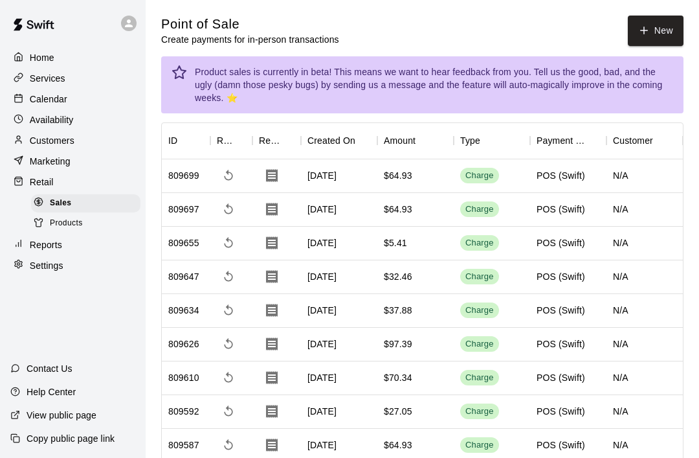
click at [653, 34] on button "New" at bounding box center [656, 31] width 56 height 30
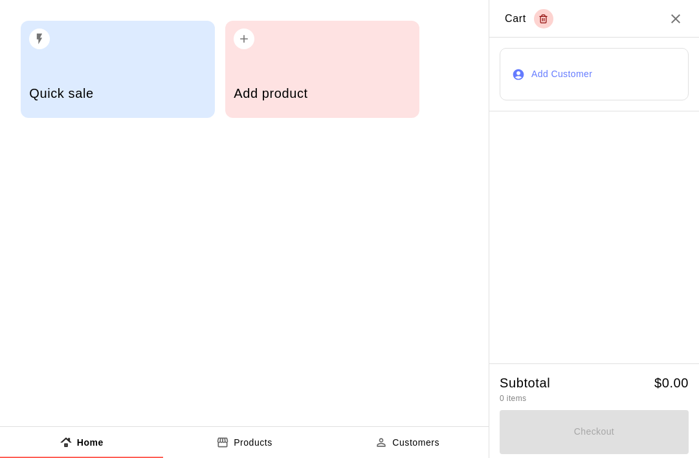
click at [322, 97] on h5 "Add product" at bounding box center [322, 93] width 177 height 17
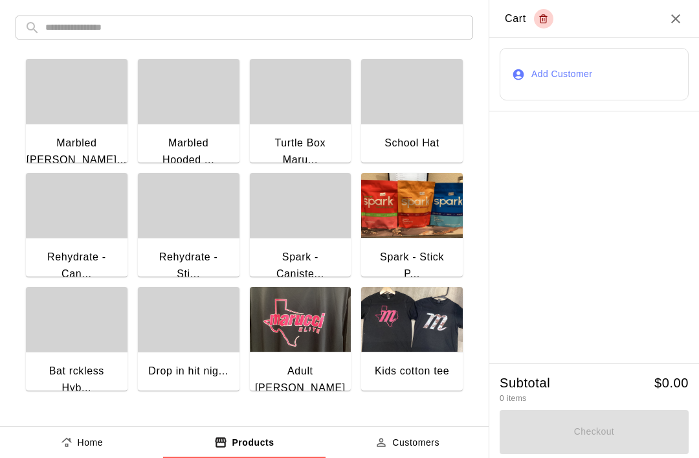
click at [278, 30] on input "text" at bounding box center [254, 28] width 419 height 24
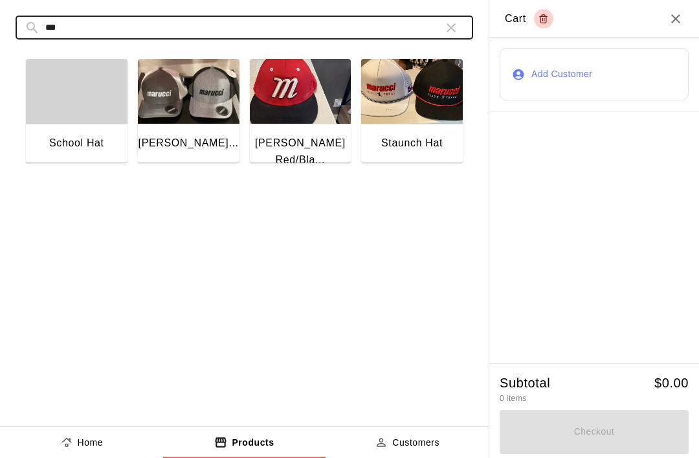
type input "***"
click at [396, 116] on img "button" at bounding box center [412, 91] width 102 height 65
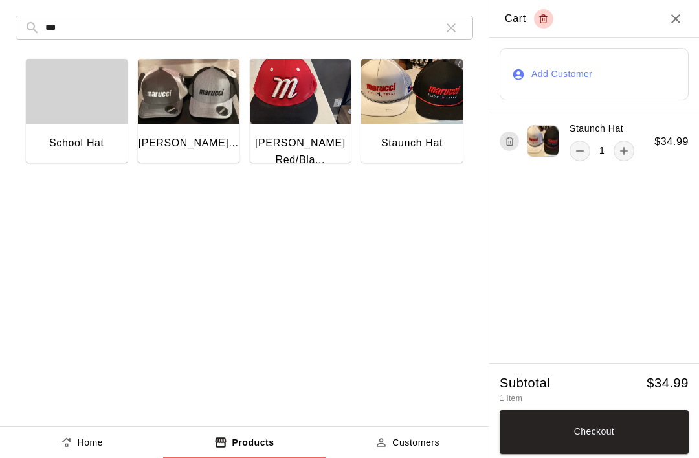
click at [607, 428] on button "Checkout" at bounding box center [594, 432] width 189 height 44
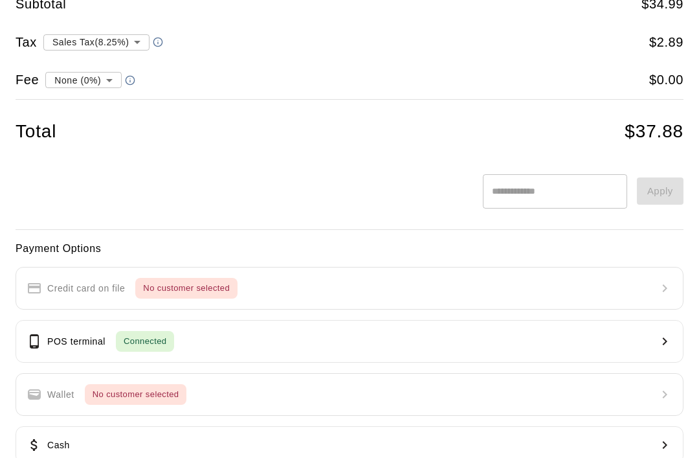
click at [56, 344] on p "POS terminal" at bounding box center [76, 342] width 58 height 14
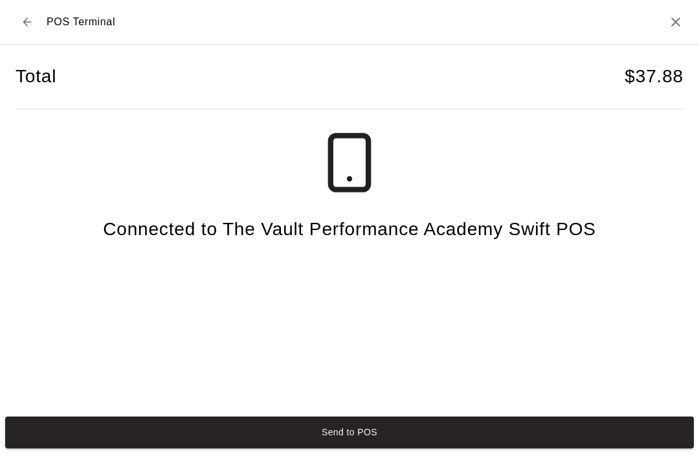
click at [30, 22] on icon "Back to checkout" at bounding box center [27, 21] width 8 height 8
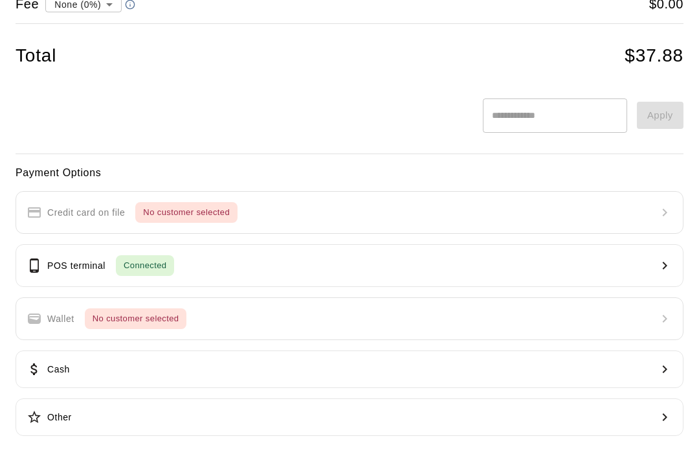
click at [90, 260] on p "POS terminal" at bounding box center [76, 266] width 58 height 14
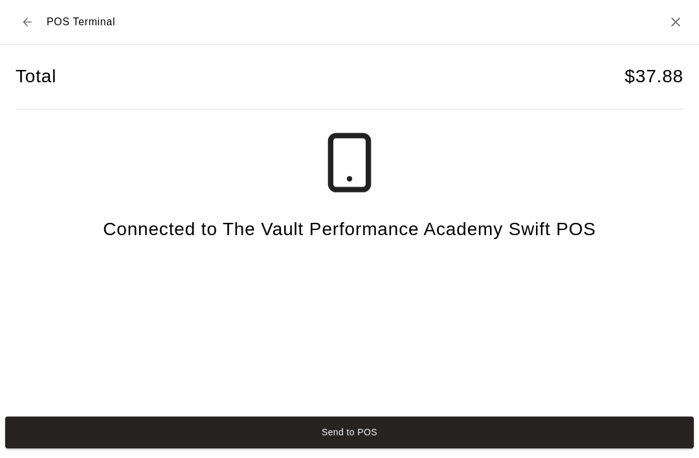
click at [376, 429] on button "Send to POS" at bounding box center [349, 432] width 689 height 32
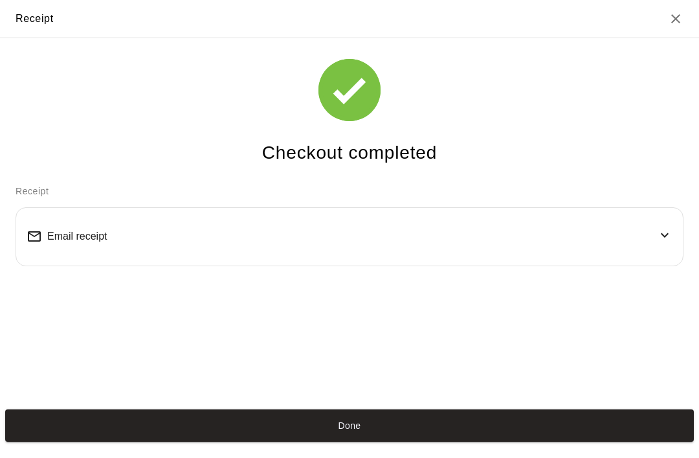
scroll to position [25, 0]
click at [639, 433] on button "Done" at bounding box center [349, 425] width 689 height 32
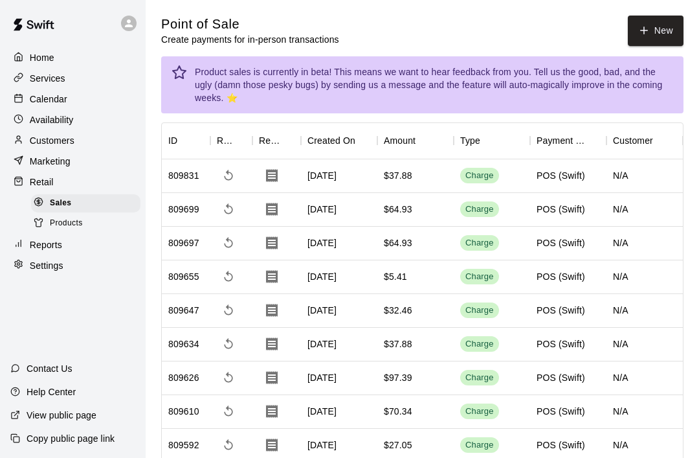
click at [651, 43] on button "New" at bounding box center [656, 31] width 56 height 30
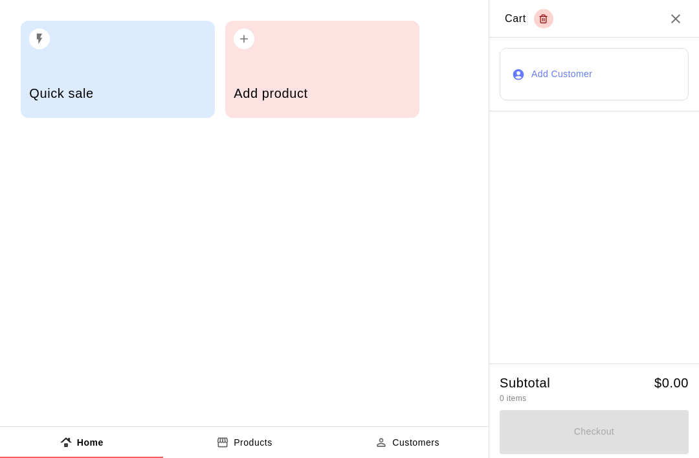
click at [331, 80] on div "Add product" at bounding box center [322, 95] width 177 height 46
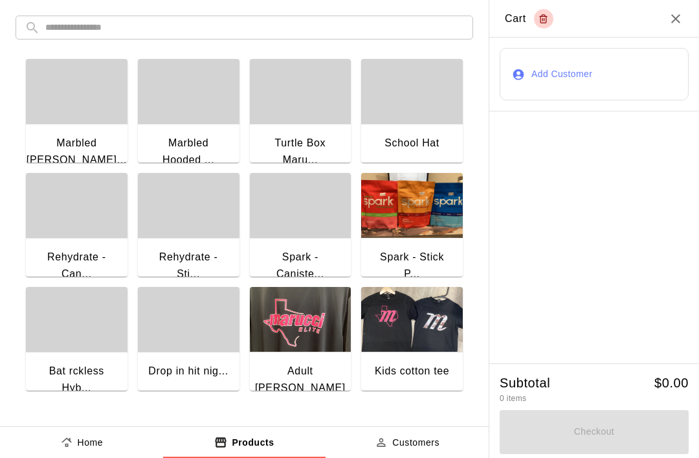
click at [389, 28] on input "text" at bounding box center [254, 28] width 419 height 24
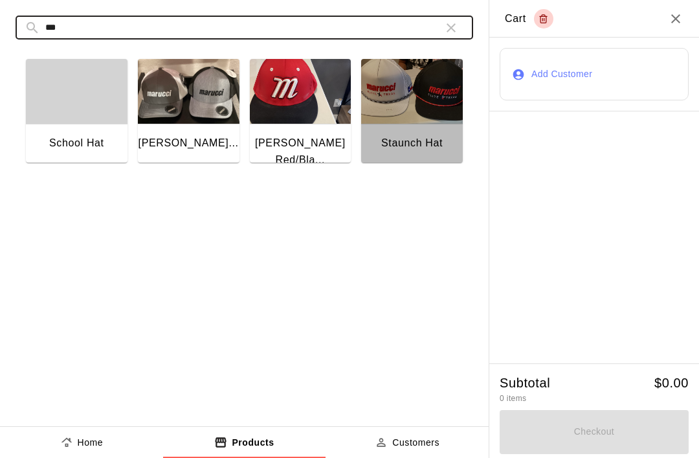
type input "***"
click at [410, 123] on img "button" at bounding box center [412, 91] width 102 height 65
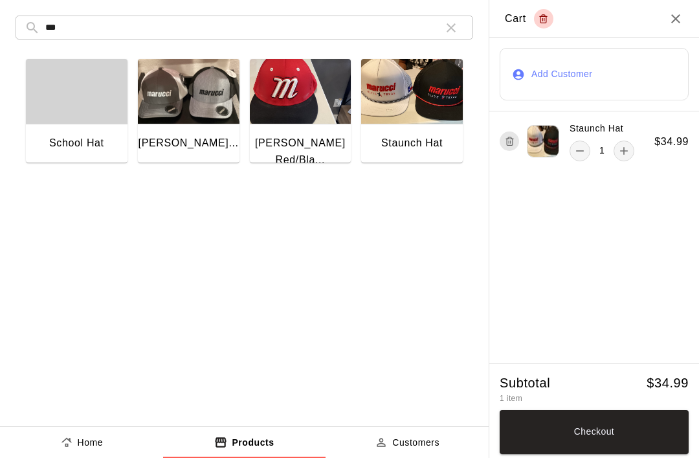
click at [603, 431] on button "Checkout" at bounding box center [594, 432] width 189 height 44
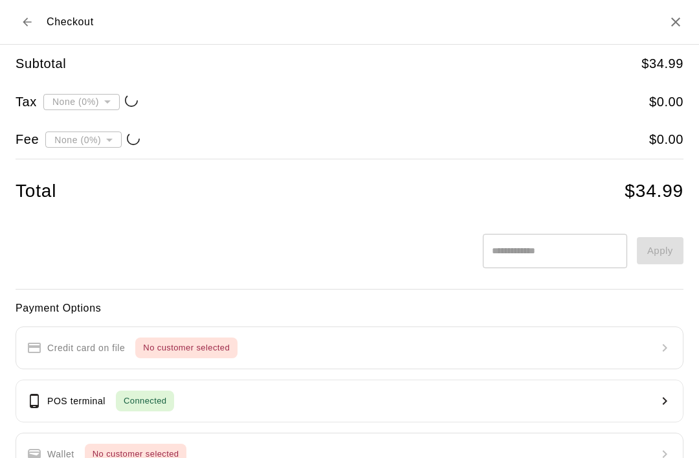
type input "**********"
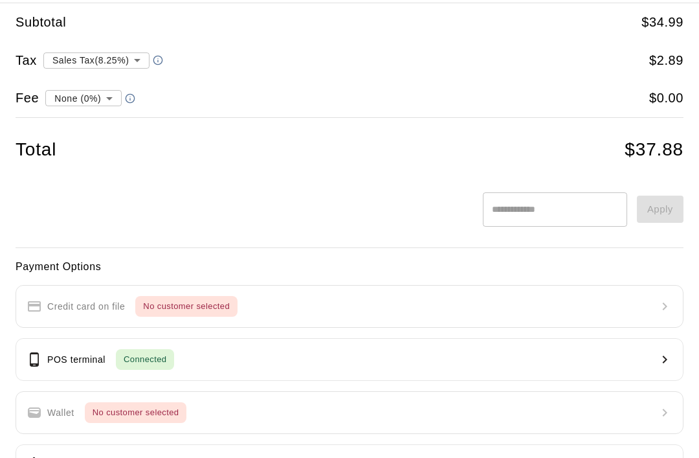
click at [60, 356] on p "POS terminal" at bounding box center [76, 360] width 58 height 14
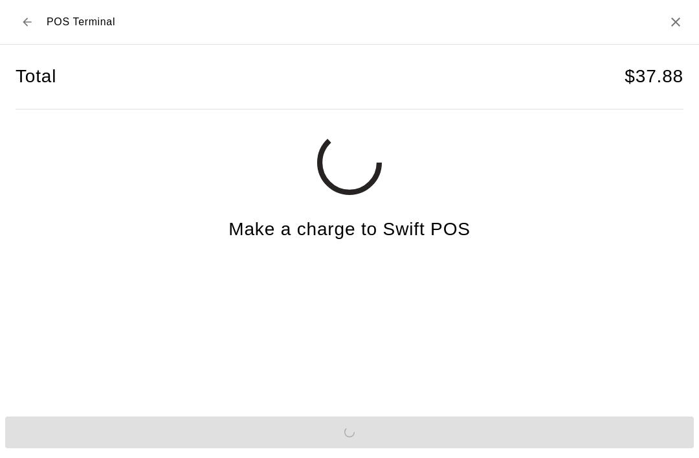
scroll to position [32, 0]
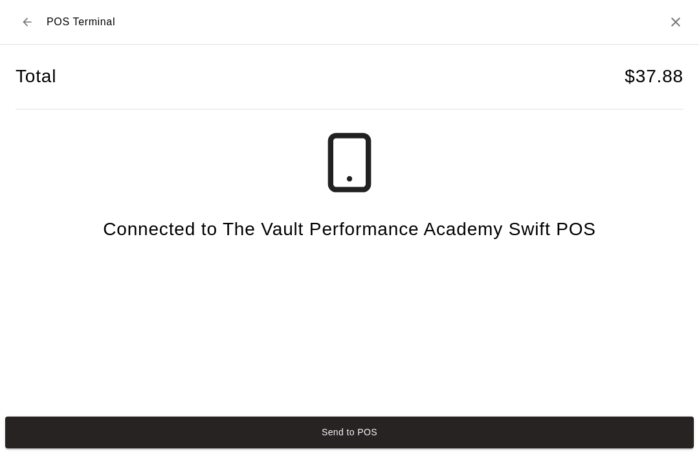
click at [361, 436] on button "Send to POS" at bounding box center [349, 432] width 689 height 32
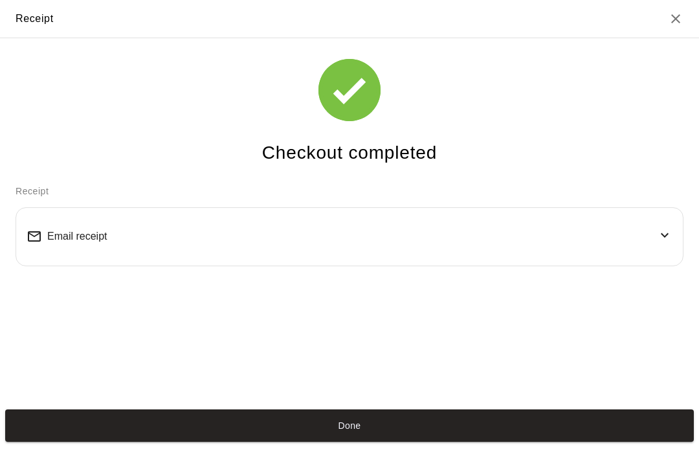
scroll to position [25, 0]
click at [242, 433] on button "Done" at bounding box center [349, 425] width 689 height 32
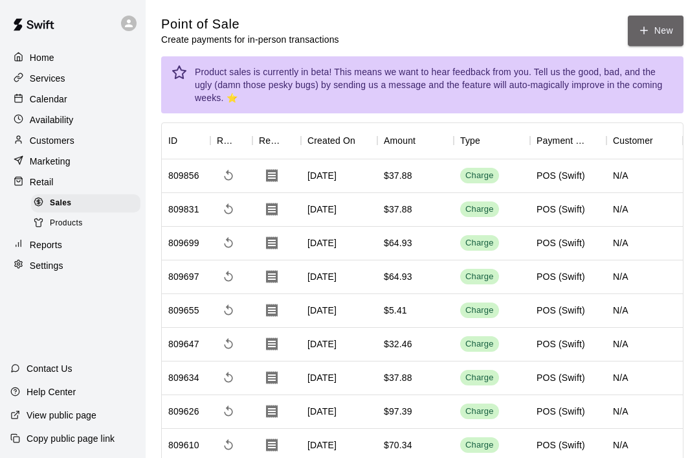
click at [646, 25] on icon "button" at bounding box center [645, 31] width 12 height 12
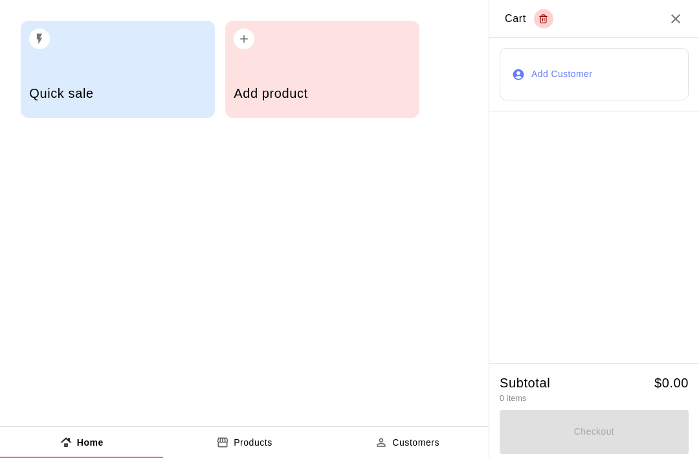
click at [312, 73] on div "Add product" at bounding box center [322, 95] width 177 height 46
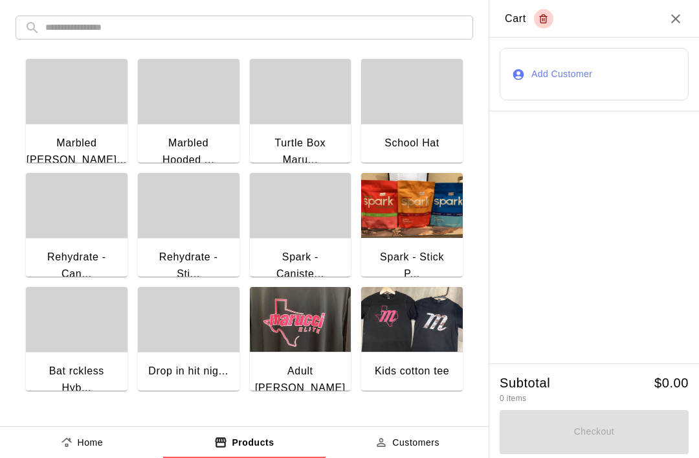
click at [348, 16] on input "text" at bounding box center [254, 28] width 419 height 24
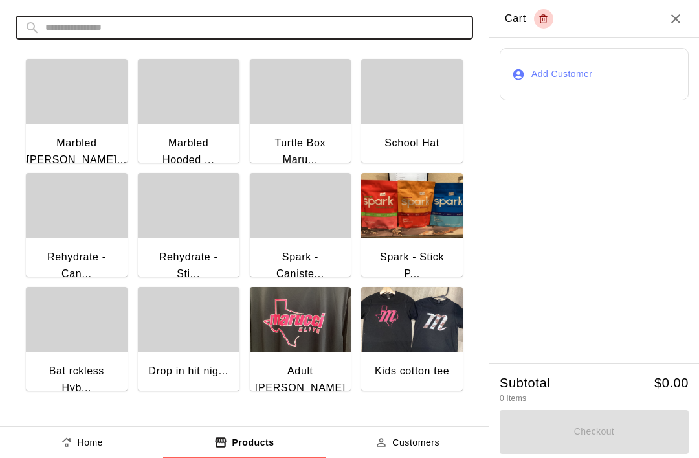
click at [345, 36] on input "text" at bounding box center [254, 28] width 419 height 24
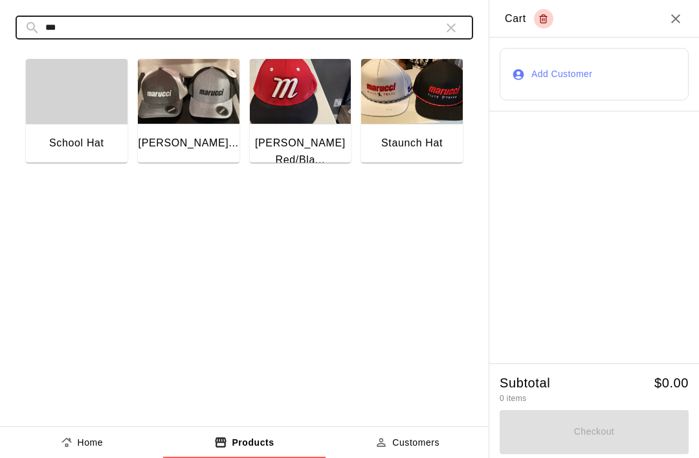
type input "***"
click at [420, 120] on img "button" at bounding box center [412, 91] width 102 height 65
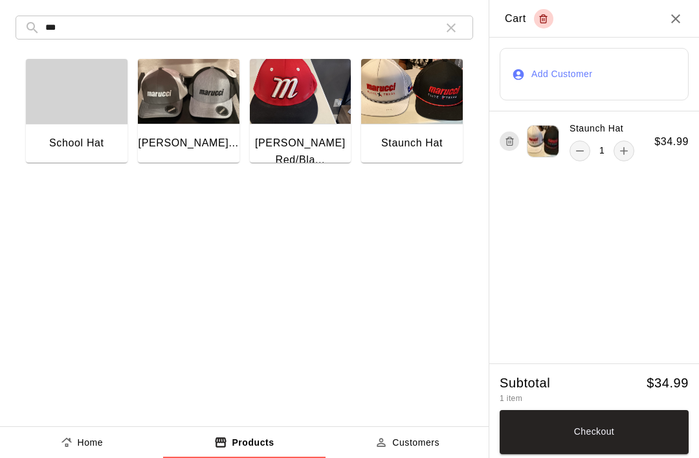
click at [617, 415] on button "Checkout" at bounding box center [594, 432] width 189 height 44
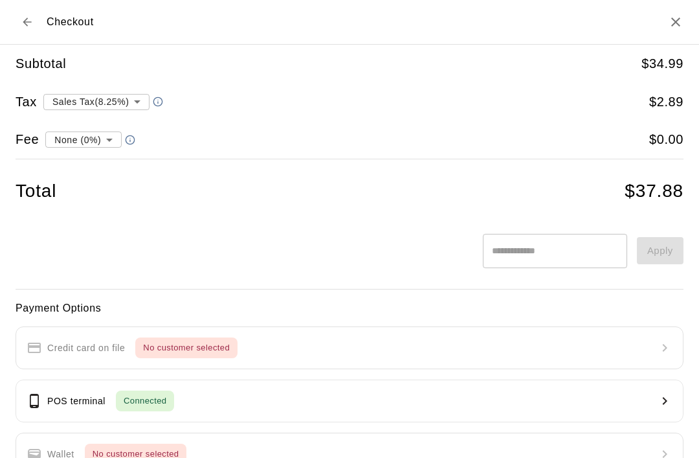
click at [52, 383] on button "POS terminal Connected" at bounding box center [350, 401] width 668 height 43
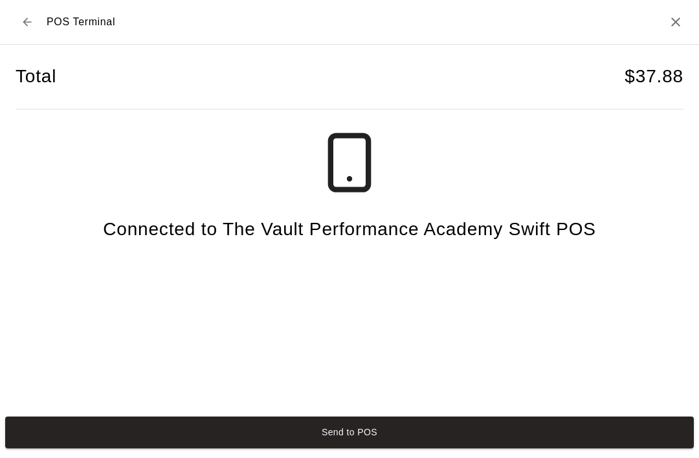
scroll to position [32, 0]
click at [174, 432] on button "Send to POS" at bounding box center [349, 432] width 689 height 32
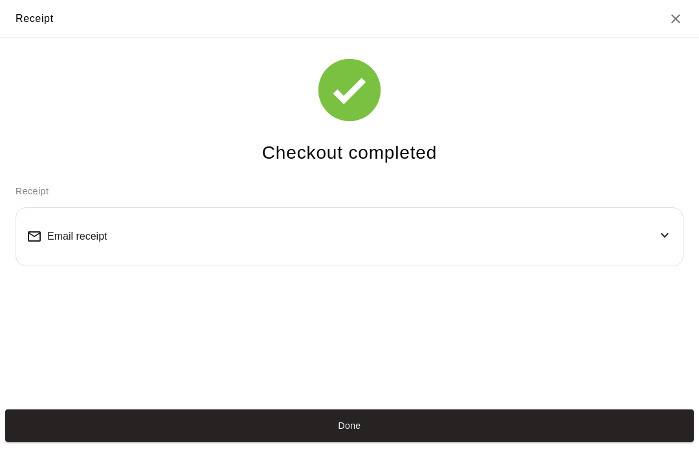
scroll to position [25, 0]
click at [163, 429] on button "Done" at bounding box center [349, 425] width 689 height 32
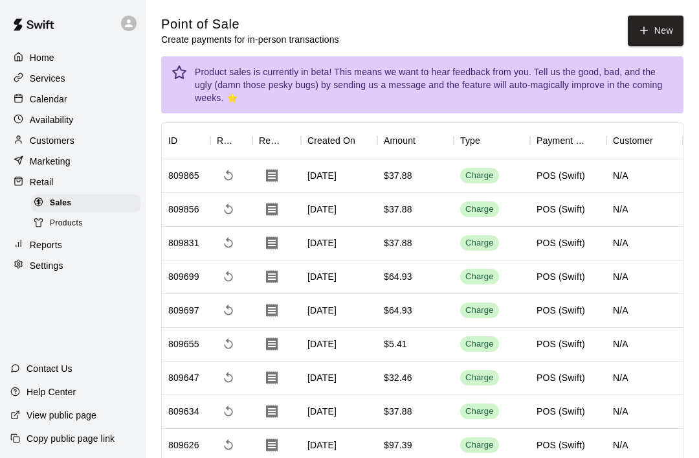
click at [650, 45] on button "New" at bounding box center [656, 31] width 56 height 30
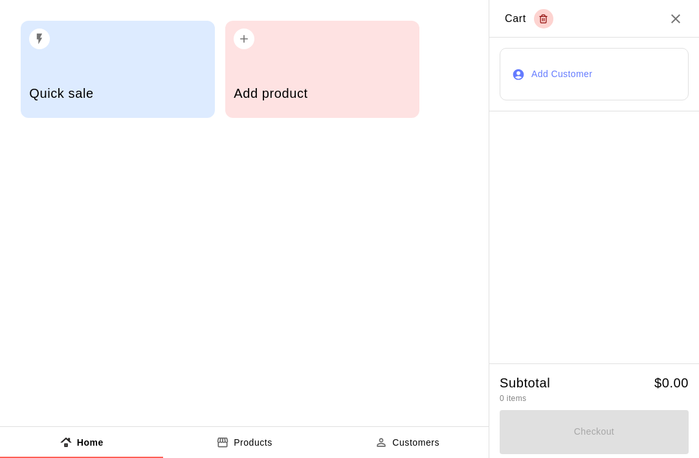
click at [327, 78] on div "Add product" at bounding box center [322, 95] width 177 height 46
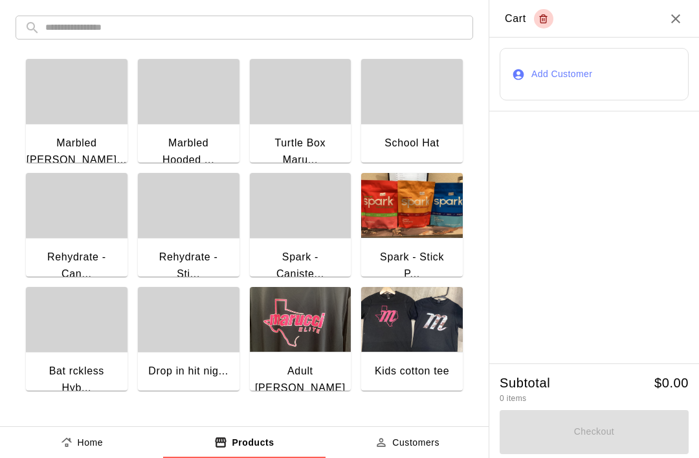
click at [674, 17] on icon "Close" at bounding box center [676, 19] width 16 height 16
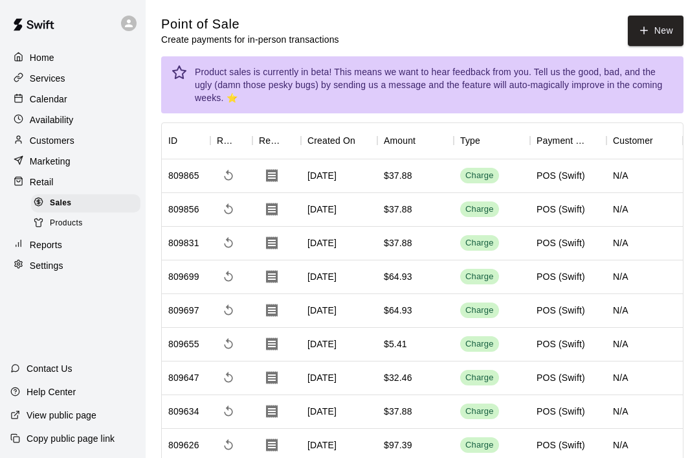
click at [653, 34] on button "New" at bounding box center [656, 31] width 56 height 30
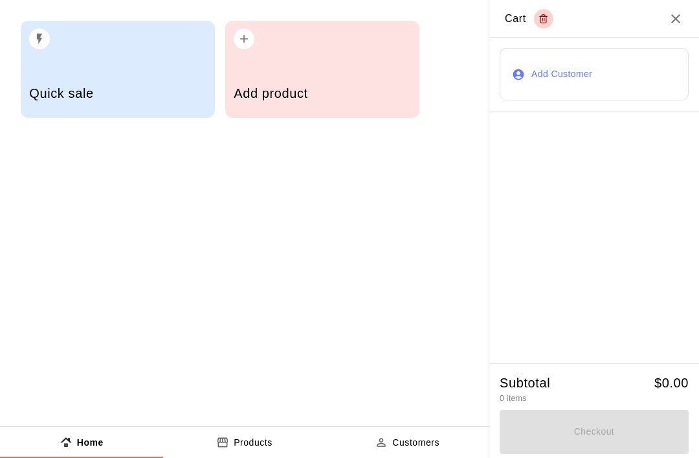
click at [335, 108] on div "Add product" at bounding box center [322, 95] width 177 height 46
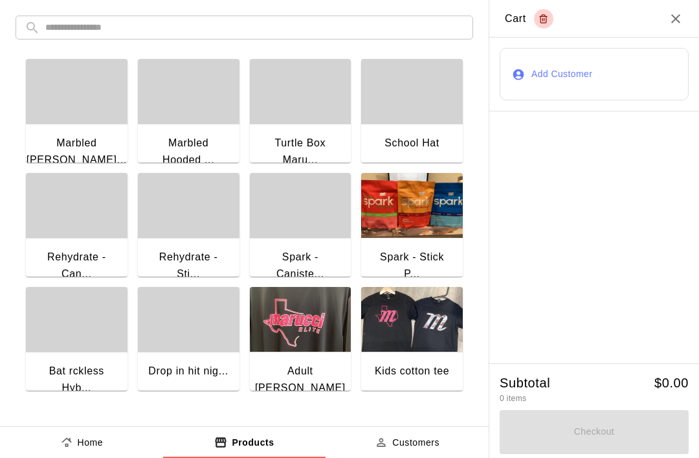
click at [437, 30] on input "text" at bounding box center [254, 28] width 419 height 24
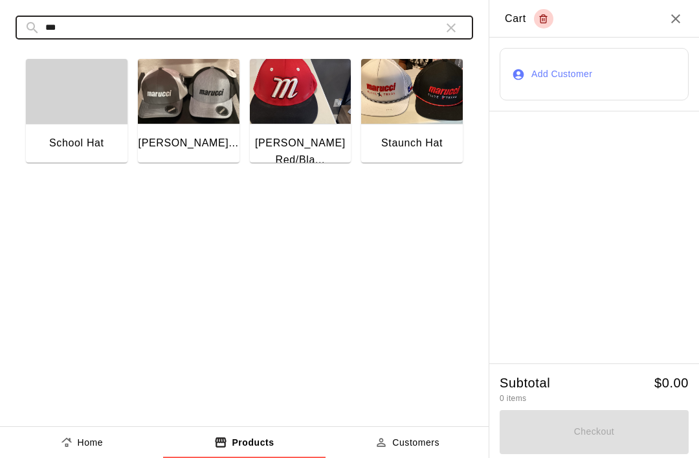
type input "***"
click at [402, 122] on img "button" at bounding box center [412, 91] width 102 height 65
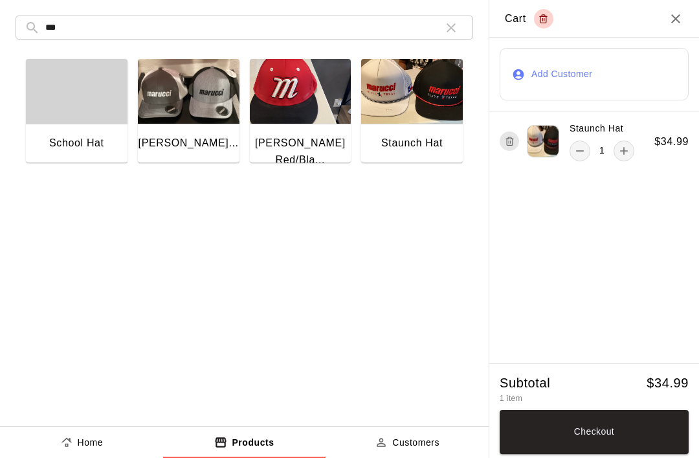
click at [590, 433] on button "Checkout" at bounding box center [594, 432] width 189 height 44
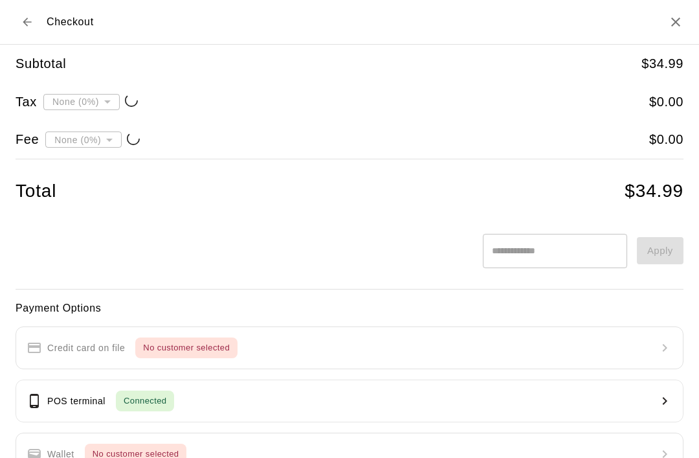
type input "**********"
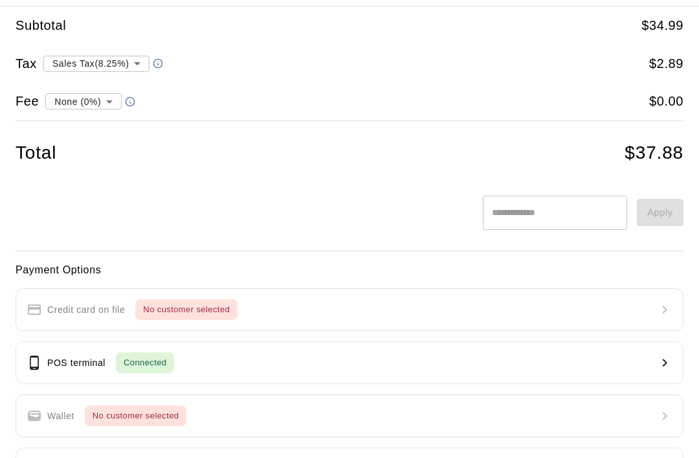
click at [74, 361] on p "POS terminal" at bounding box center [76, 363] width 58 height 14
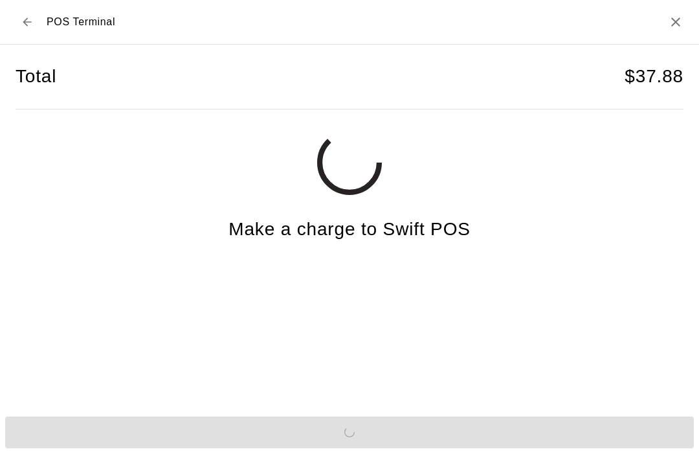
scroll to position [32, 0]
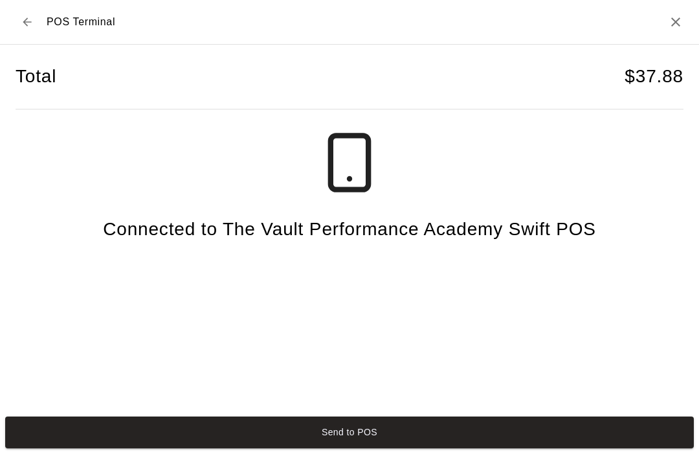
click at [380, 435] on button "Send to POS" at bounding box center [349, 432] width 689 height 32
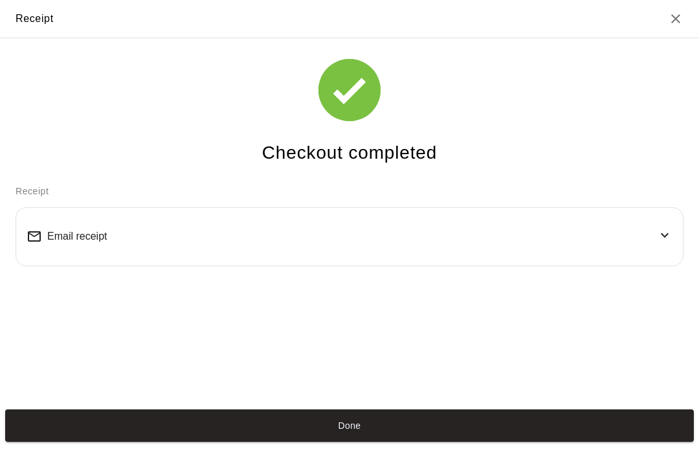
scroll to position [25, 0]
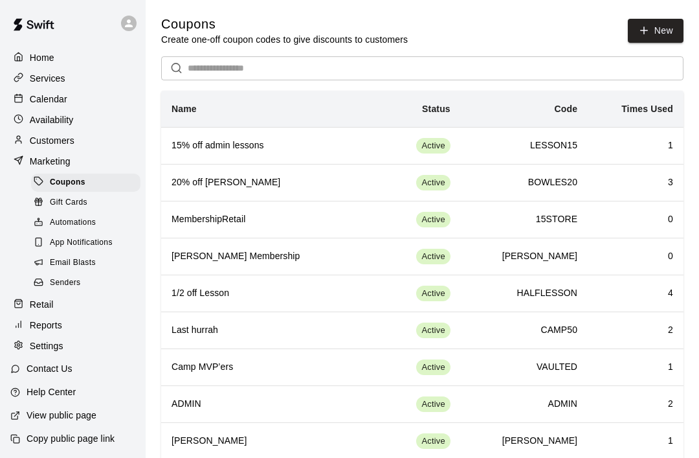
click at [38, 311] on p "Retail" at bounding box center [42, 304] width 24 height 13
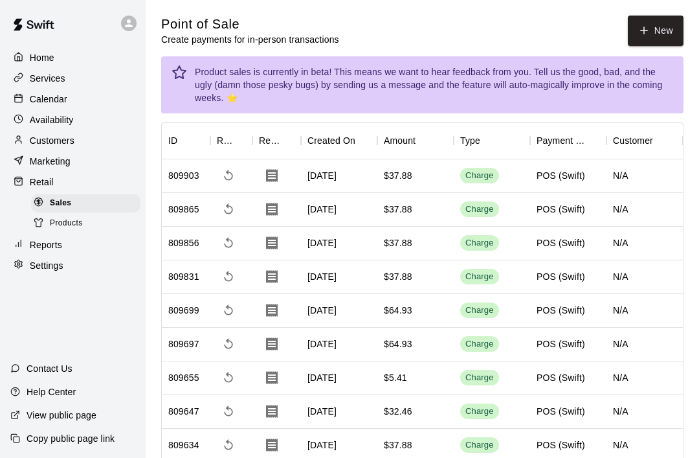
click at [653, 32] on button "New" at bounding box center [656, 31] width 56 height 30
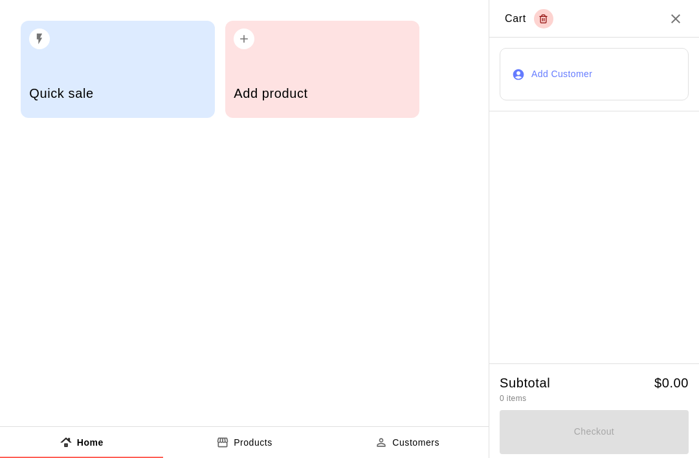
click at [321, 75] on div "Add product" at bounding box center [322, 95] width 177 height 46
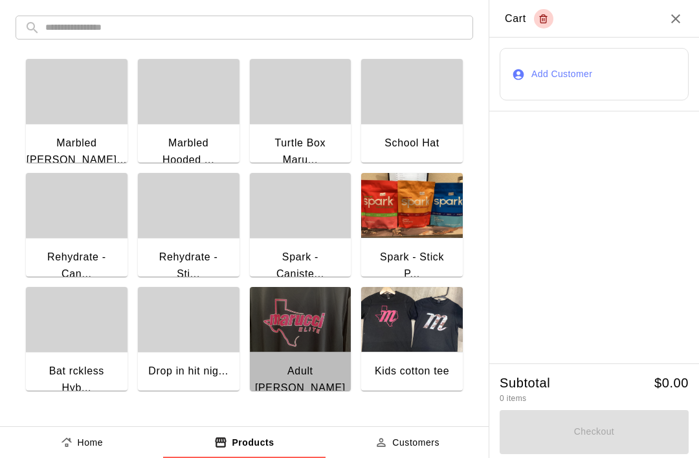
click at [293, 326] on img "button" at bounding box center [301, 319] width 102 height 65
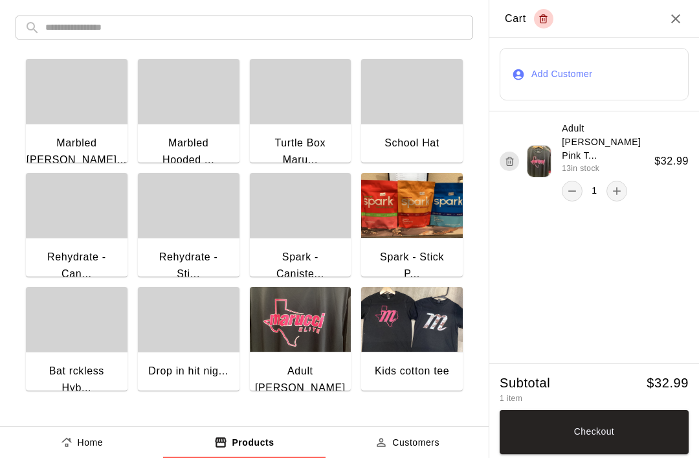
click at [576, 185] on icon "remove" at bounding box center [572, 191] width 13 height 13
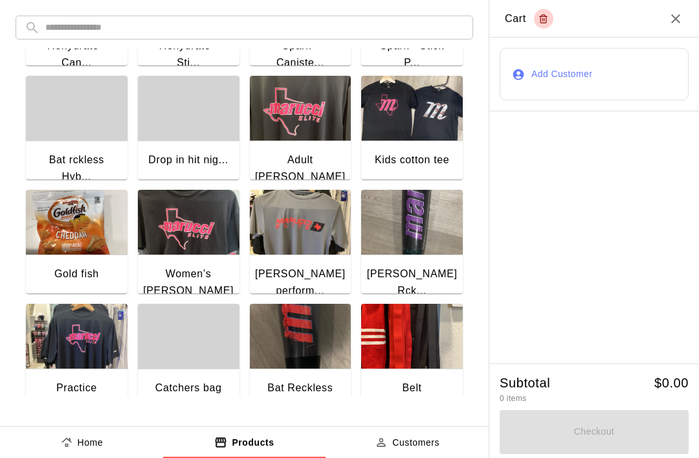
scroll to position [214, 0]
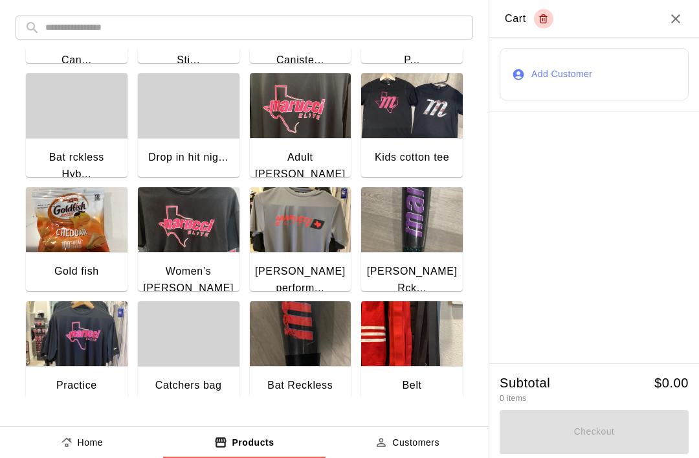
click at [85, 326] on img "button" at bounding box center [77, 333] width 102 height 65
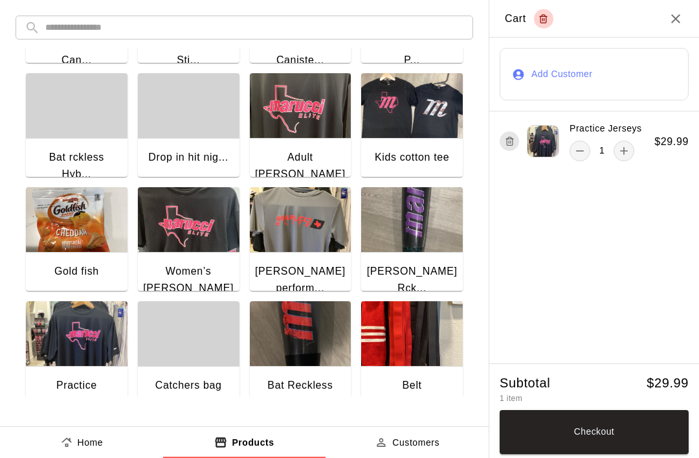
click at [596, 426] on button "Checkout" at bounding box center [594, 432] width 189 height 44
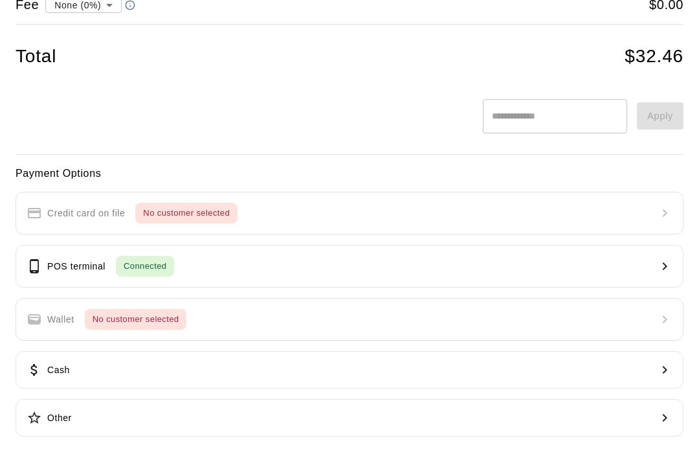
click at [140, 419] on button "Other" at bounding box center [350, 418] width 668 height 38
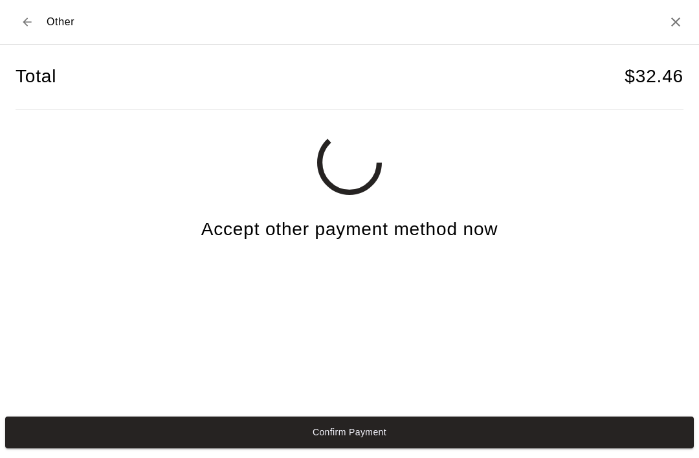
scroll to position [32, 0]
click at [371, 435] on button "Confirm Payment" at bounding box center [349, 432] width 689 height 32
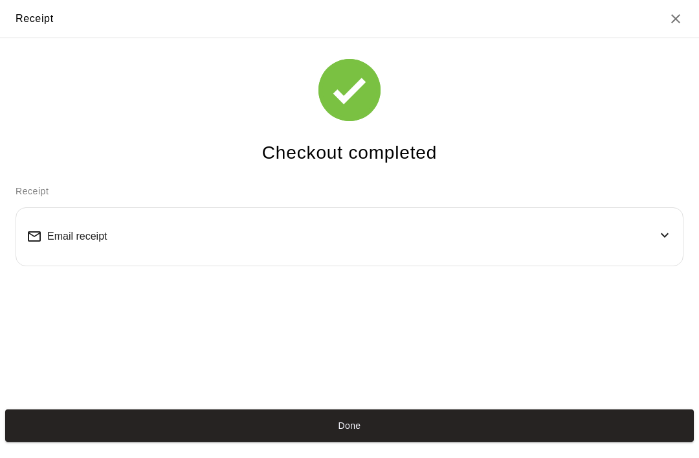
scroll to position [25, 0]
click at [342, 429] on button "Done" at bounding box center [349, 425] width 689 height 32
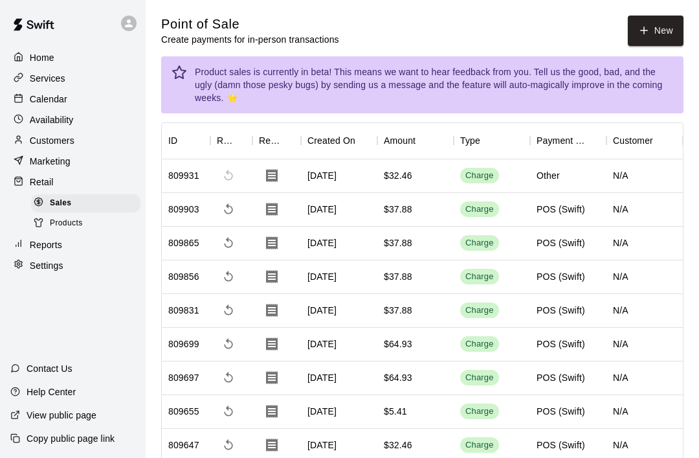
click at [651, 42] on button "New" at bounding box center [656, 31] width 56 height 30
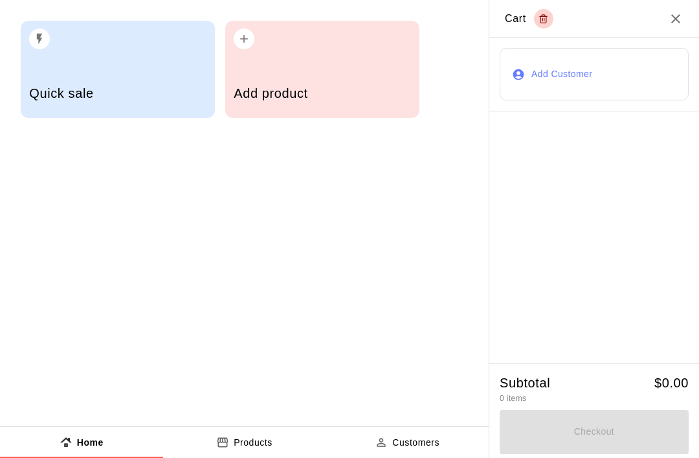
click at [369, 87] on h5 "Add product" at bounding box center [322, 93] width 177 height 17
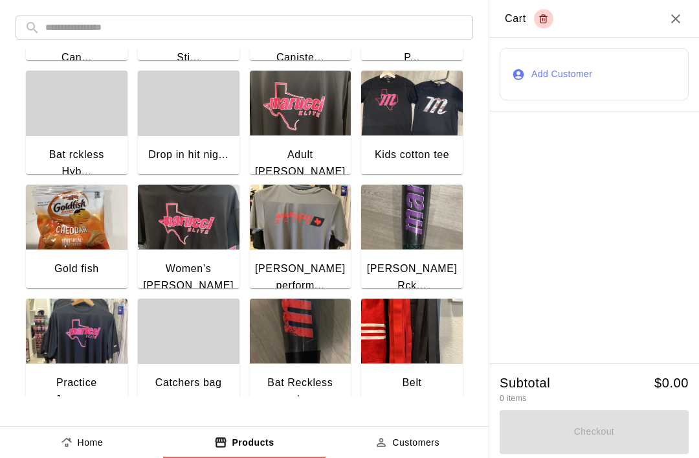
scroll to position [225, 0]
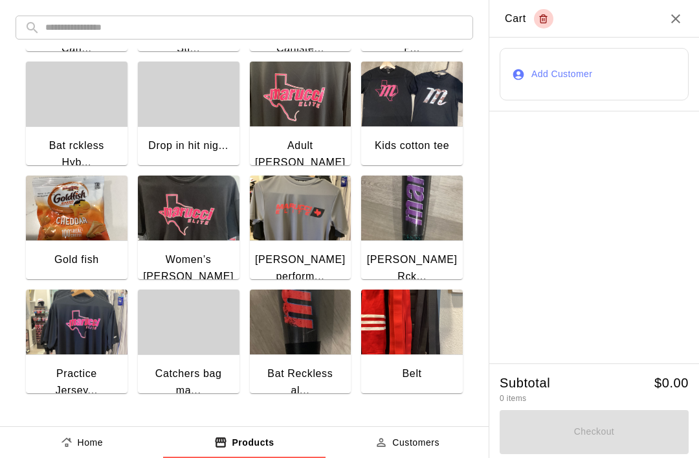
click at [80, 330] on img "button" at bounding box center [77, 322] width 102 height 65
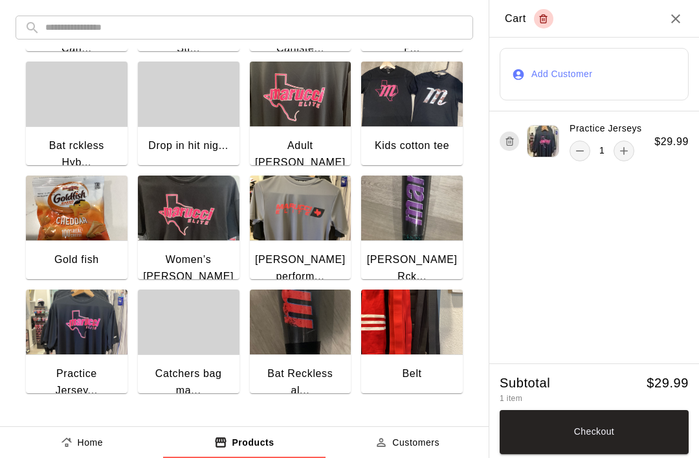
click at [71, 331] on img "button" at bounding box center [77, 322] width 102 height 65
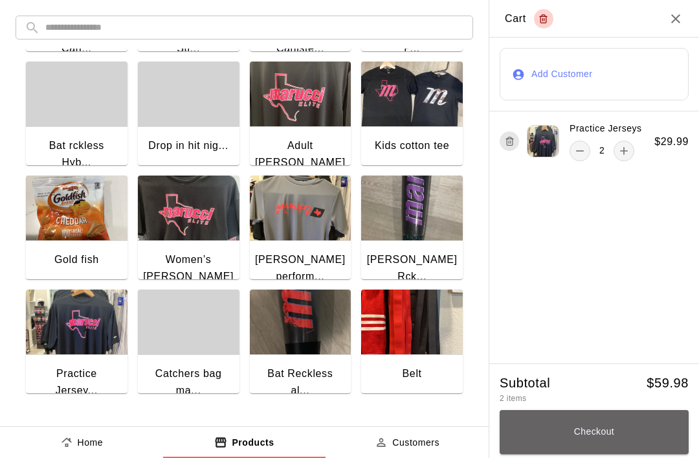
click at [613, 420] on button "Checkout" at bounding box center [594, 432] width 189 height 44
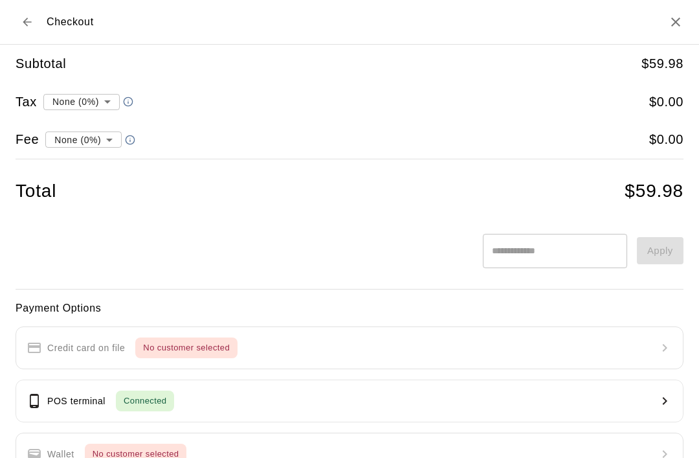
type input "**********"
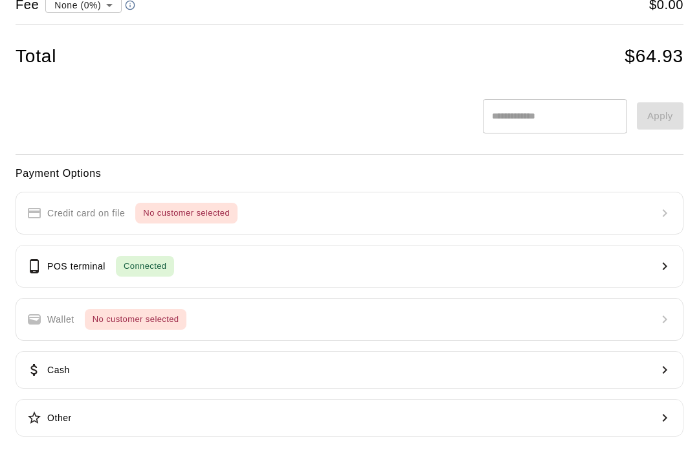
click at [199, 361] on button "Cash" at bounding box center [350, 370] width 668 height 38
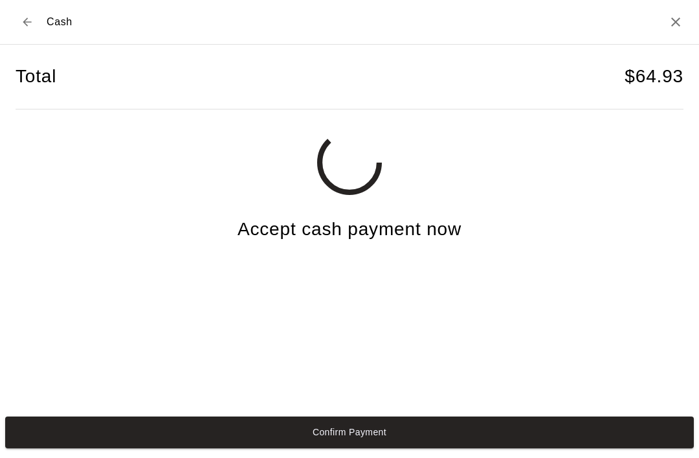
scroll to position [32, 0]
click at [466, 428] on button "Confirm Payment" at bounding box center [349, 432] width 689 height 32
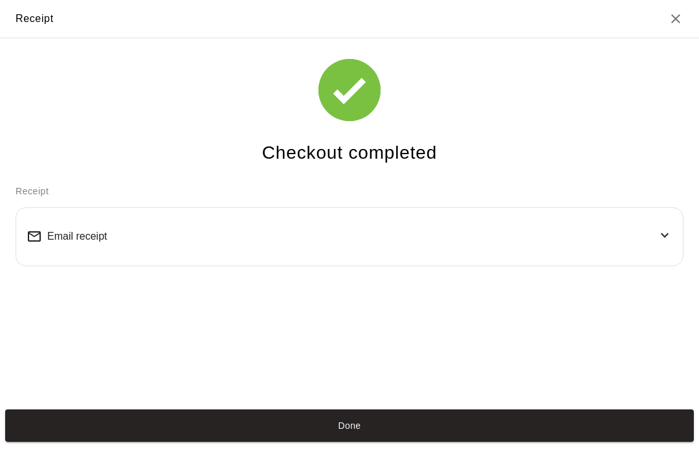
scroll to position [25, 0]
click at [319, 438] on button "Done" at bounding box center [349, 425] width 689 height 32
